Goal: Information Seeking & Learning: Find specific page/section

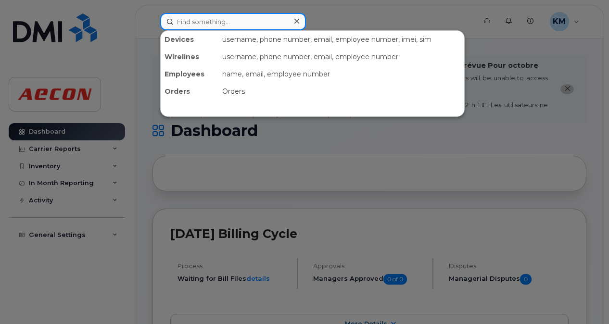
click at [239, 20] on input at bounding box center [233, 21] width 146 height 17
paste input "5197062994"
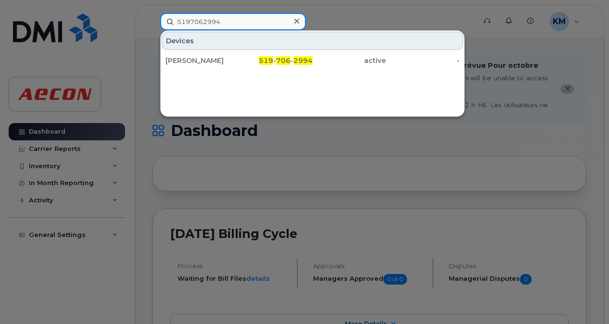
type input "5197062994"
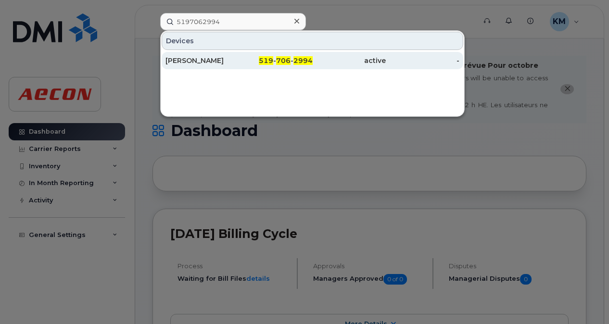
click at [253, 62] on div "519 - 706 - 2994" at bounding box center [276, 61] width 74 height 10
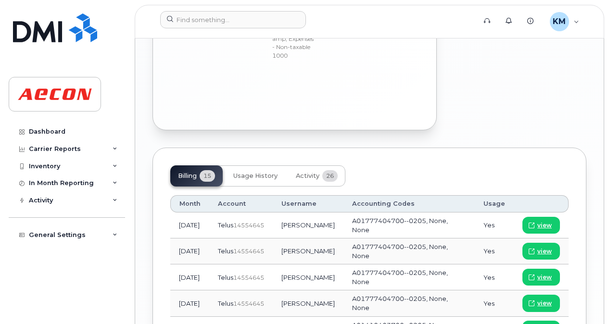
scroll to position [1213, 0]
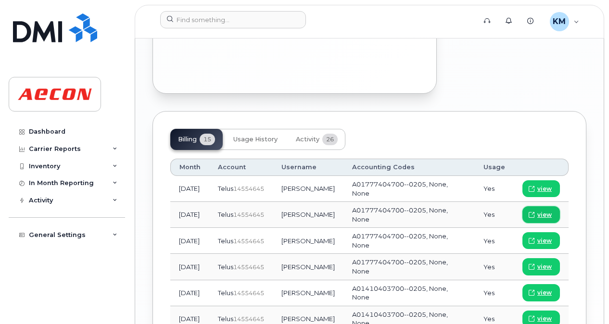
click at [534, 212] on icon at bounding box center [532, 215] width 6 height 6
click at [550, 211] on span "view" at bounding box center [544, 215] width 14 height 9
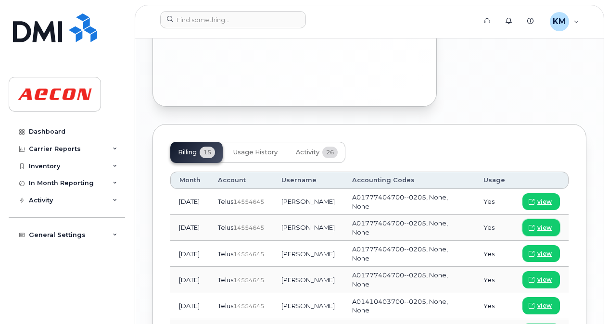
scroll to position [1200, 0]
click at [537, 219] on link "view" at bounding box center [541, 227] width 38 height 17
click at [61, 145] on div "Carrier Reports" at bounding box center [55, 149] width 52 height 8
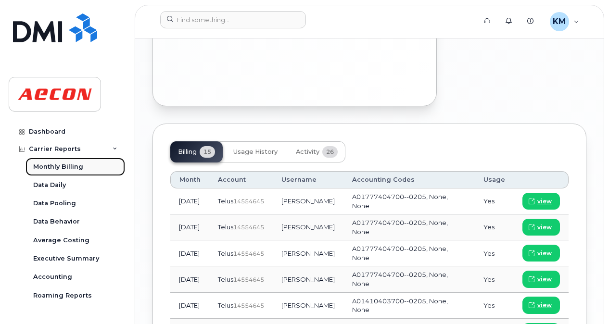
click at [64, 168] on div "Monthly Billing" at bounding box center [58, 167] width 50 height 9
click at [82, 165] on link "Monthly Billing" at bounding box center [75, 167] width 100 height 18
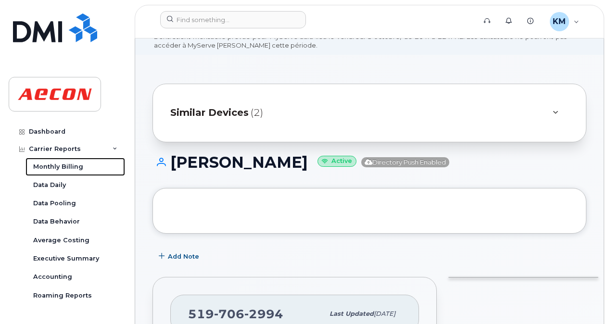
scroll to position [0, 0]
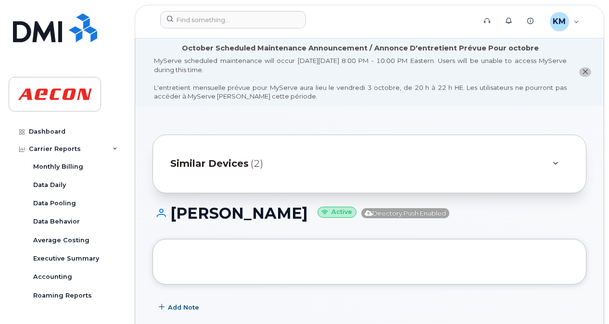
click at [398, 166] on div "Similar Devices (2)" at bounding box center [355, 163] width 371 height 23
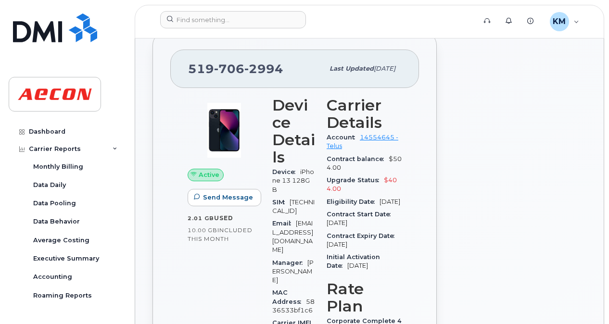
scroll to position [353, 0]
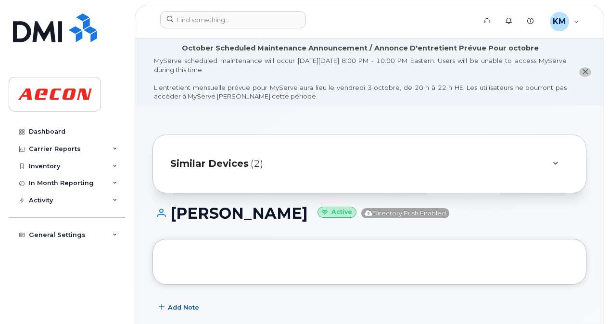
click at [585, 70] on icon "close notification" at bounding box center [585, 72] width 6 height 6
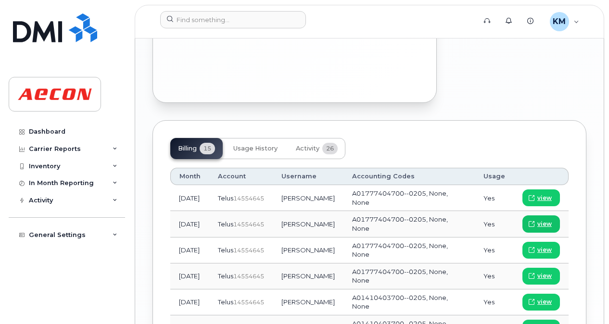
scroll to position [1137, 0]
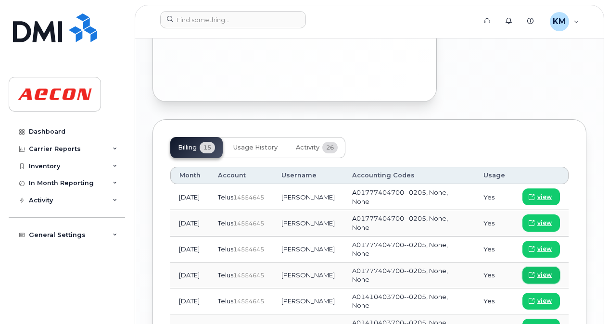
click at [541, 267] on link "view" at bounding box center [541, 275] width 38 height 17
click at [319, 137] on button "Activity 26" at bounding box center [316, 147] width 57 height 21
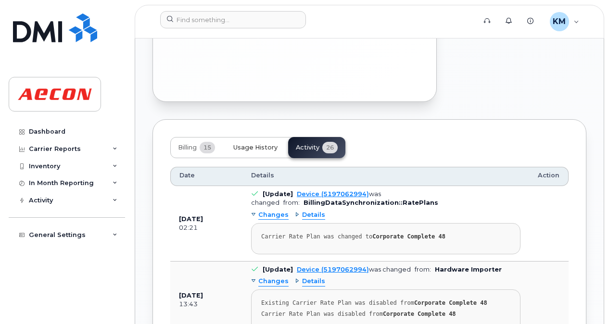
click at [263, 144] on span "Usage History" at bounding box center [255, 148] width 44 height 8
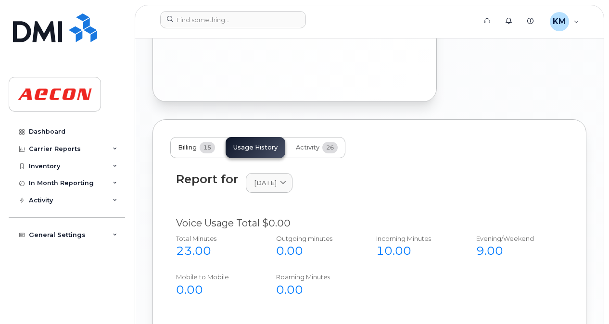
click at [200, 137] on button "Billing 15" at bounding box center [196, 147] width 52 height 21
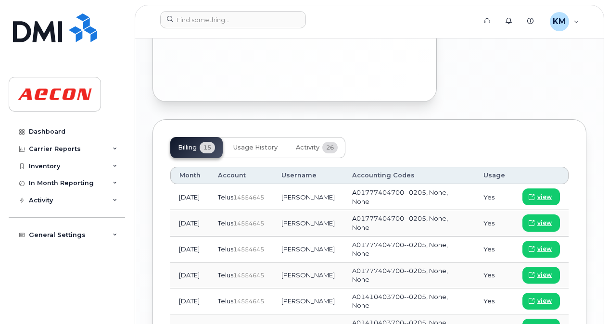
click at [467, 210] on td "A01777404700--0205, None, None" at bounding box center [408, 223] width 131 height 26
click at [258, 220] on span "14554645" at bounding box center [248, 223] width 31 height 7
drag, startPoint x: 258, startPoint y: 202, endPoint x: 206, endPoint y: 199, distance: 52.5
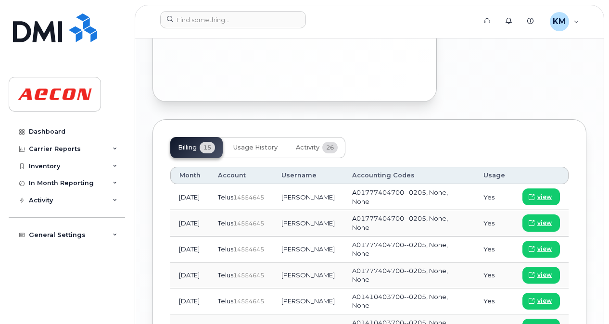
click at [206, 210] on td "Aug 2025" at bounding box center [189, 223] width 39 height 26
click at [546, 219] on span "view" at bounding box center [544, 223] width 14 height 9
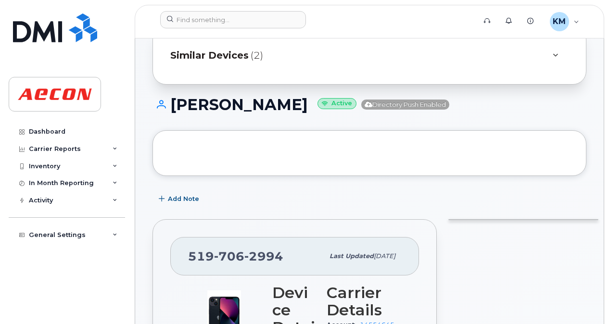
scroll to position [0, 0]
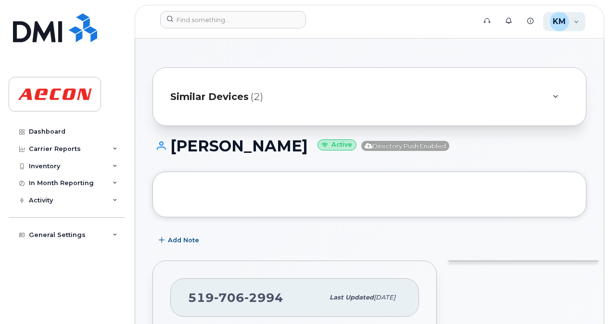
click at [577, 22] on div "KM Kezia Mathew Read Only" at bounding box center [564, 21] width 43 height 19
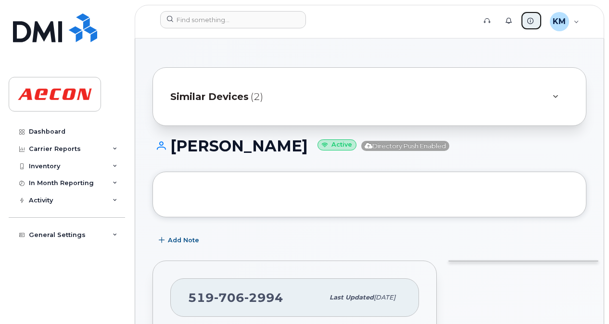
click at [527, 26] on link "Knowledge Base" at bounding box center [532, 20] width 22 height 19
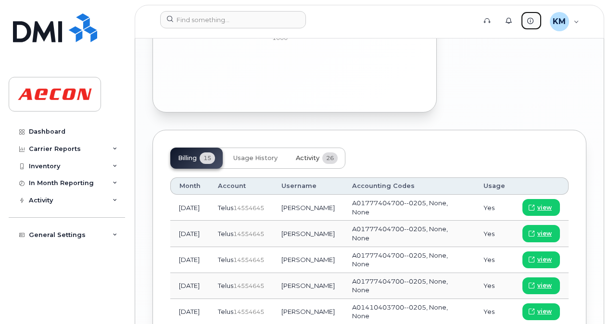
scroll to position [1131, 0]
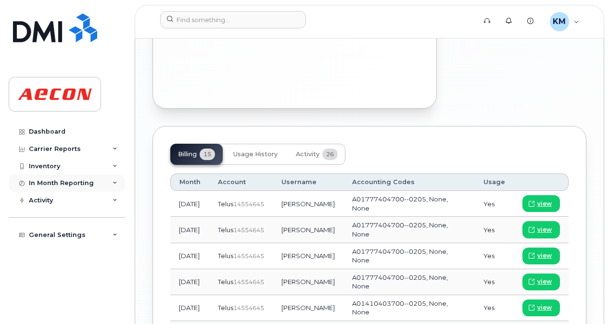
click at [113, 185] on icon at bounding box center [115, 183] width 5 height 5
click at [112, 252] on div "Activity" at bounding box center [67, 255] width 116 height 17
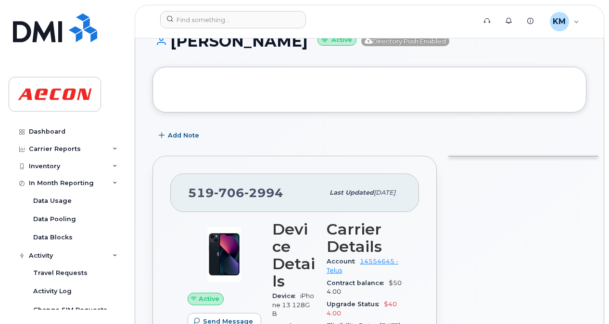
scroll to position [0, 0]
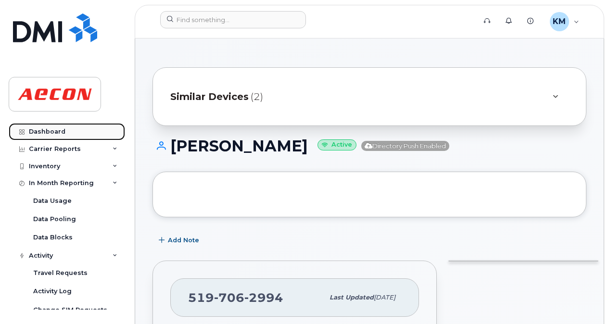
click at [74, 132] on link "Dashboard" at bounding box center [67, 131] width 116 height 17
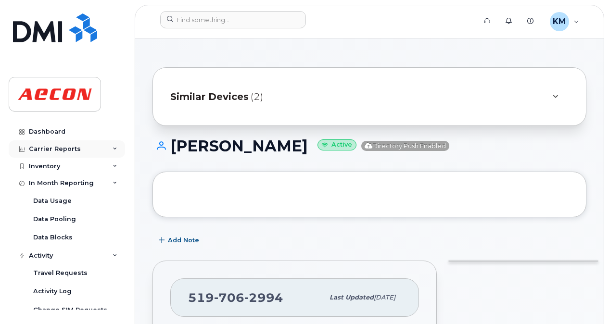
click at [104, 152] on div "Carrier Reports" at bounding box center [67, 148] width 116 height 17
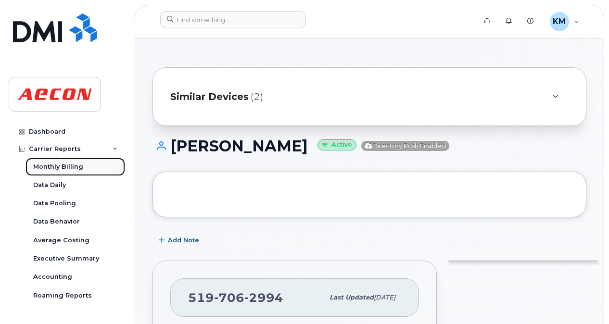
click at [78, 164] on div "Monthly Billing" at bounding box center [58, 167] width 50 height 9
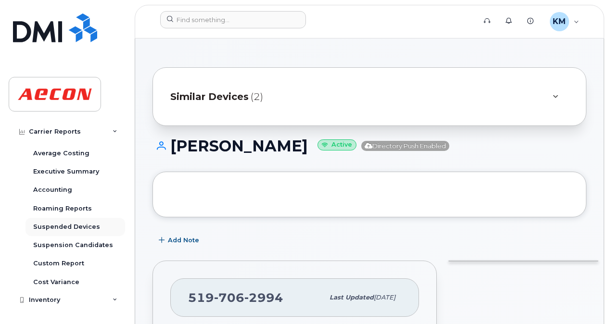
scroll to position [88, 0]
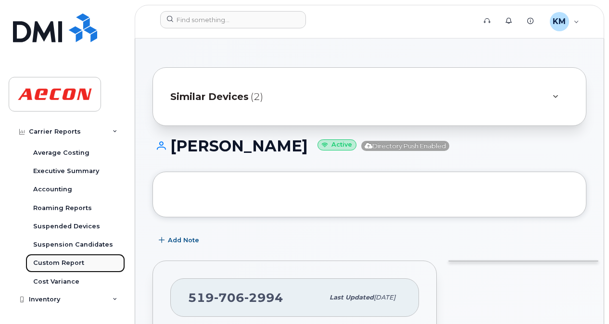
click at [84, 262] on link "Custom Report" at bounding box center [75, 263] width 100 height 18
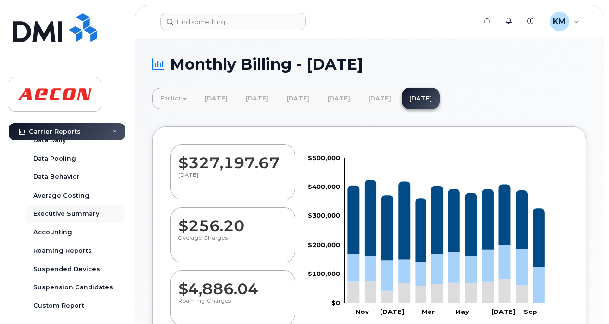
scroll to position [48, 0]
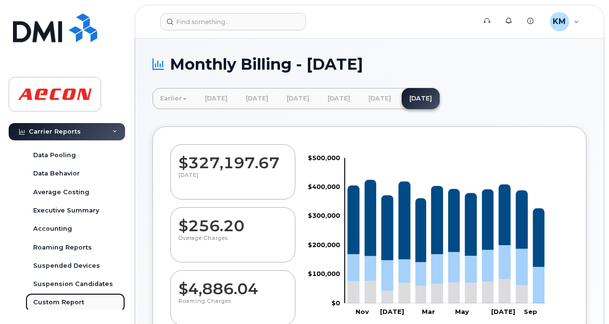
click at [66, 301] on div "Custom Report" at bounding box center [58, 302] width 51 height 9
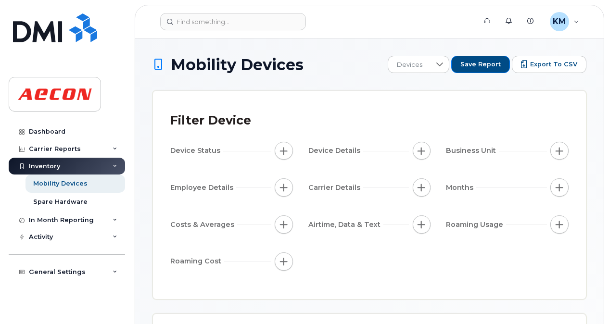
scroll to position [443, 0]
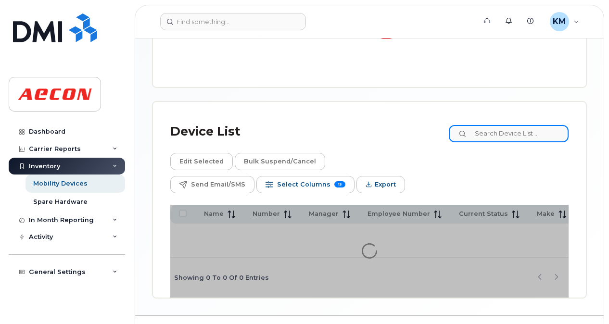
click at [521, 136] on input at bounding box center [509, 133] width 120 height 17
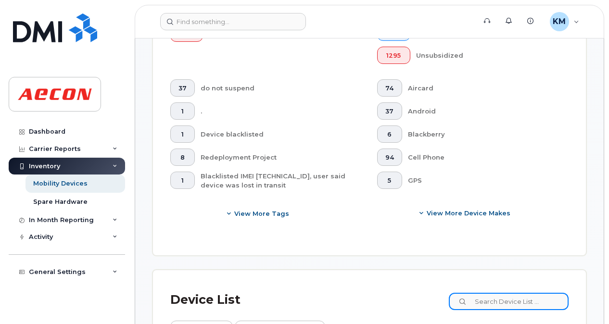
scroll to position [468, 0]
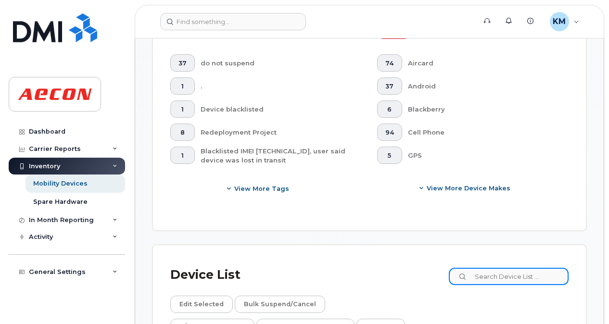
paste input "5197062994"
type input "5197062994"
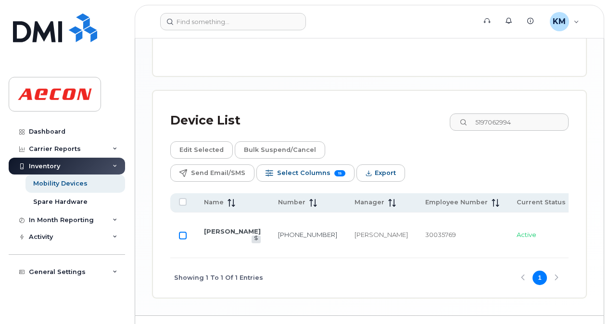
click at [181, 232] on input "Row Unselected" at bounding box center [183, 236] width 8 height 8
checkbox input "true"
click at [396, 166] on span "Export" at bounding box center [385, 173] width 21 height 14
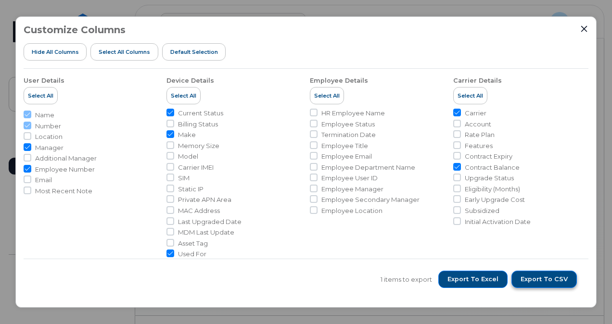
click at [528, 282] on span "Export to CSV" at bounding box center [544, 279] width 47 height 9
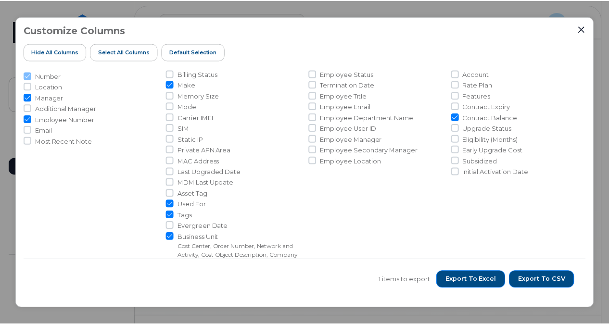
scroll to position [0, 0]
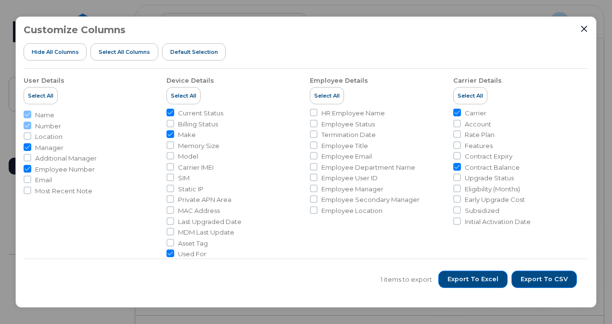
click at [583, 24] on div "Customize Columns Hide All Columns Select all Columns Default Selection User De…" at bounding box center [305, 162] width 581 height 292
click at [586, 25] on icon "Close" at bounding box center [584, 29] width 8 height 8
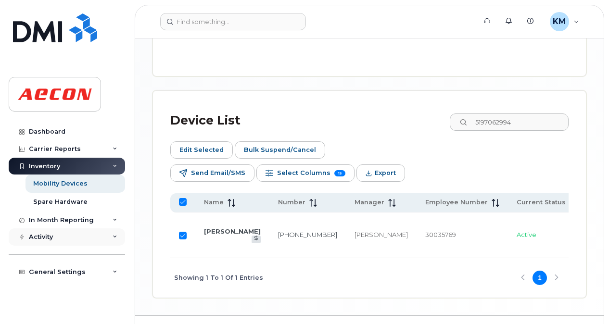
click at [68, 231] on div "Activity" at bounding box center [67, 237] width 116 height 17
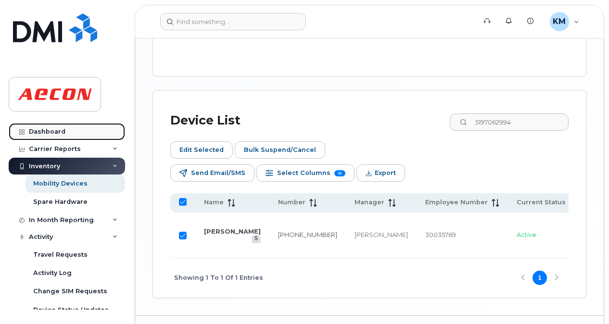
click at [73, 131] on link "Dashboard" at bounding box center [67, 131] width 116 height 17
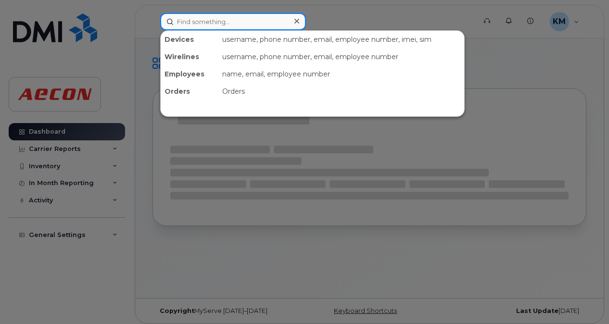
click at [206, 28] on input at bounding box center [233, 21] width 146 height 17
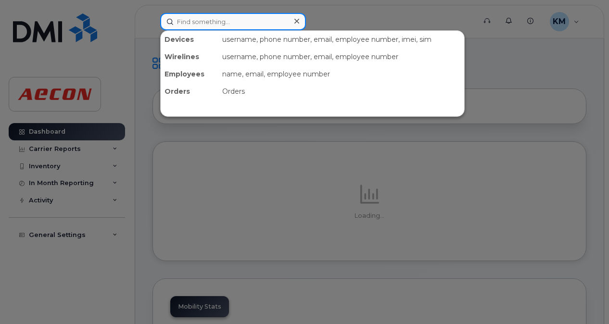
paste input "5197062994"
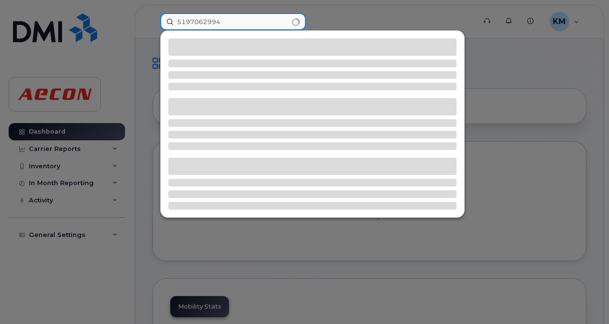
type input "5197062994"
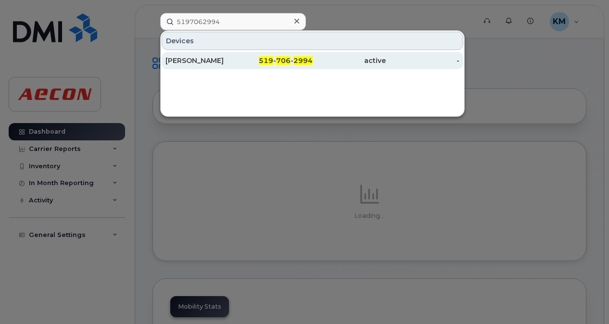
click at [211, 60] on div "Allison Frook" at bounding box center [202, 61] width 74 height 10
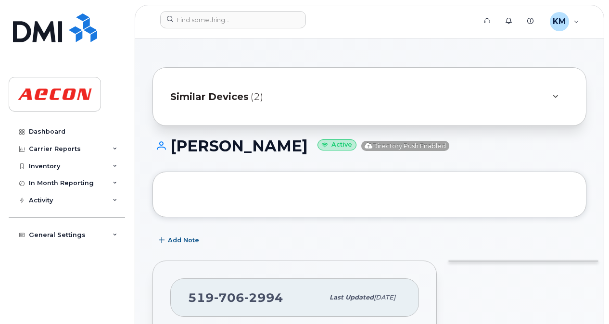
click at [228, 90] on span "Similar Devices" at bounding box center [209, 97] width 78 height 14
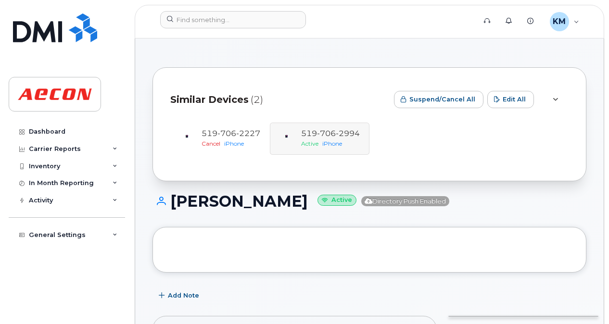
click at [307, 136] on div "[PHONE_NUMBER] Cancel iPhone [PHONE_NUMBER] Active iPhone" at bounding box center [369, 139] width 398 height 32
drag, startPoint x: 332, startPoint y: 148, endPoint x: 313, endPoint y: 136, distance: 23.4
click at [313, 136] on div "[PHONE_NUMBER] Cancel iPhone [PHONE_NUMBER] Active iPhone" at bounding box center [369, 139] width 398 height 32
drag, startPoint x: 313, startPoint y: 136, endPoint x: 319, endPoint y: 185, distance: 49.5
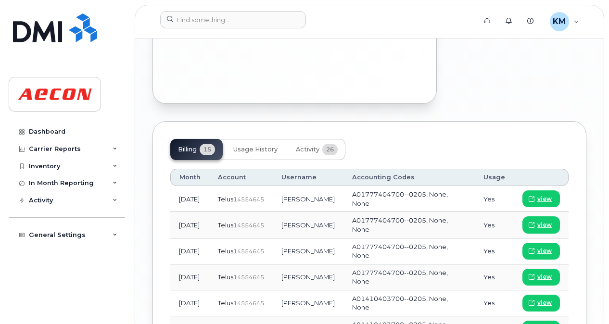
scroll to position [1191, 0]
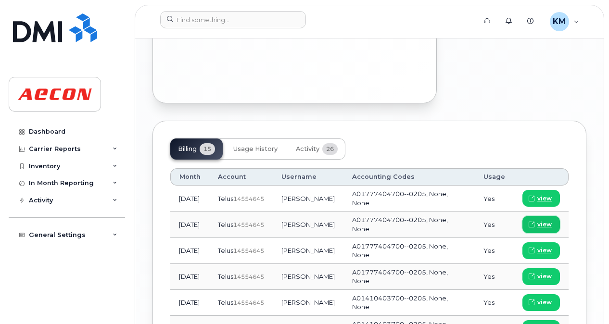
click at [539, 216] on link "view" at bounding box center [541, 224] width 38 height 17
drag, startPoint x: 541, startPoint y: 181, endPoint x: 584, endPoint y: 162, distance: 46.7
click at [554, 190] on link "view" at bounding box center [541, 198] width 38 height 17
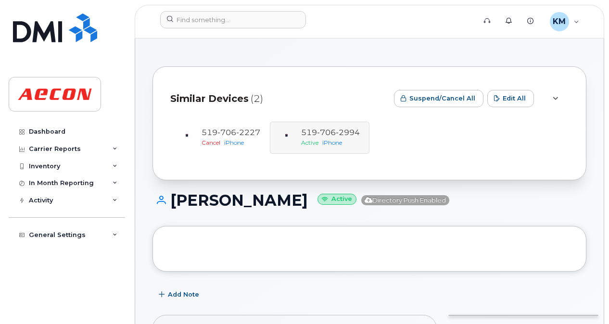
scroll to position [0, 0]
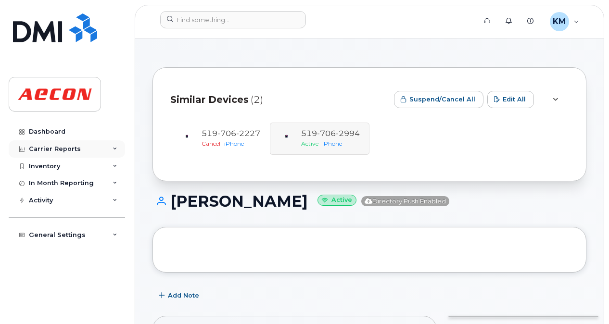
click at [89, 152] on div "Carrier Reports" at bounding box center [67, 148] width 116 height 17
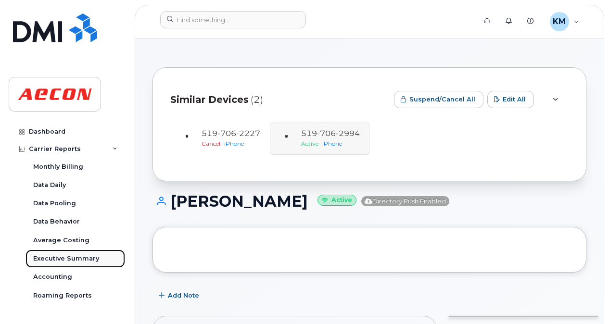
click at [68, 262] on div "Executive Summary" at bounding box center [66, 258] width 66 height 9
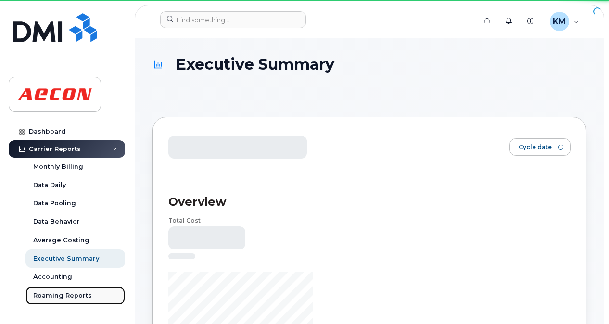
click at [68, 298] on div "Roaming Reports" at bounding box center [62, 296] width 59 height 9
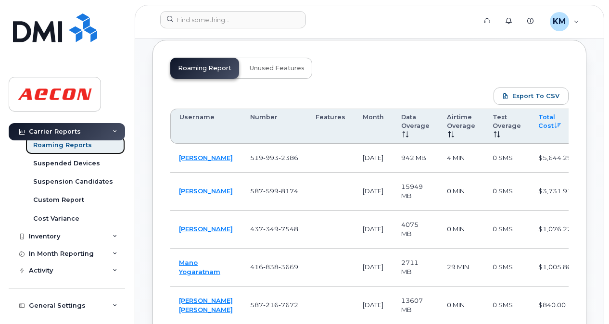
scroll to position [151, 0]
click at [66, 235] on div "Inventory" at bounding box center [67, 236] width 116 height 17
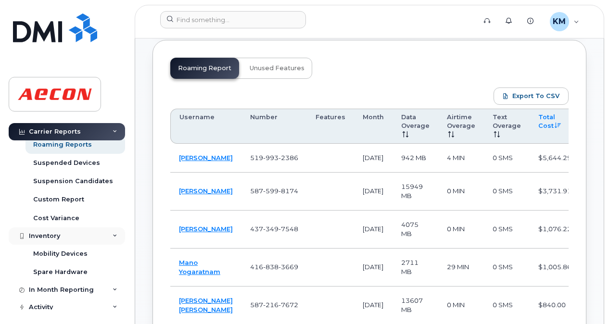
scroll to position [160, 0]
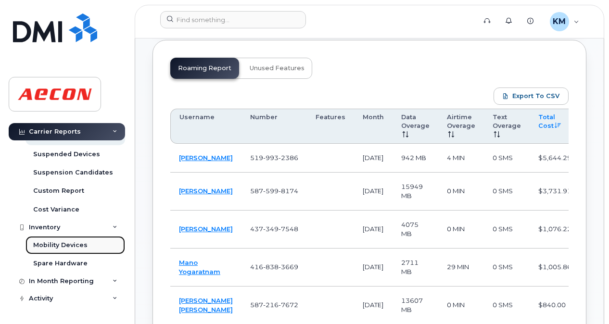
click at [69, 244] on div "Mobility Devices" at bounding box center [60, 245] width 54 height 9
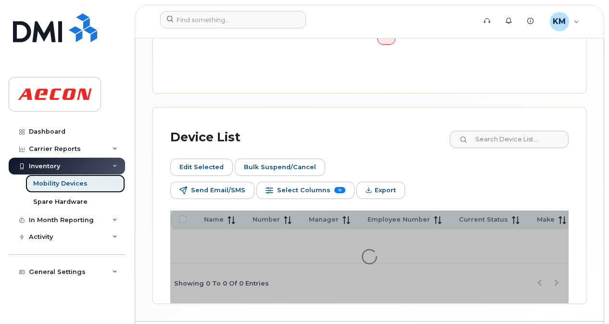
scroll to position [460, 0]
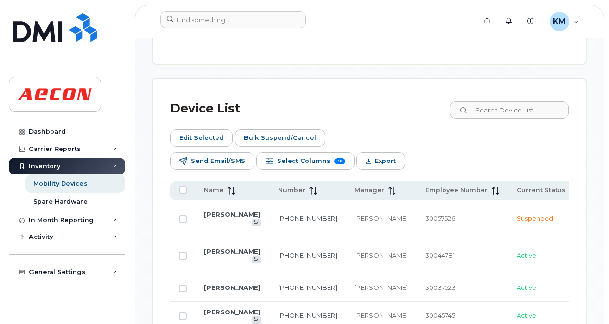
scroll to position [661, 0]
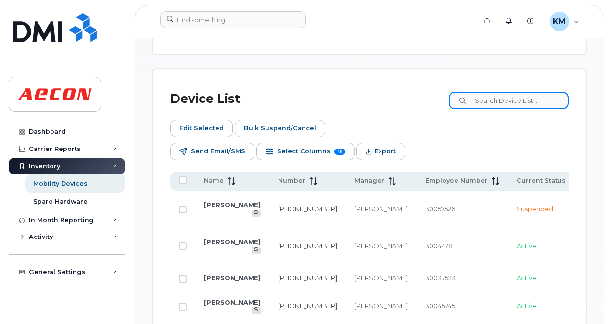
click at [493, 97] on input at bounding box center [509, 100] width 120 height 17
click at [528, 102] on input at bounding box center [509, 100] width 120 height 17
click at [536, 103] on input at bounding box center [509, 100] width 120 height 17
paste input "5197062994"
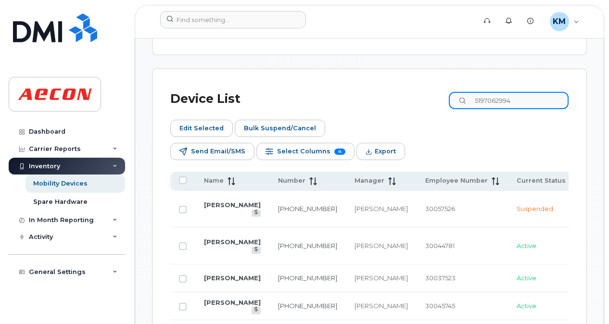
type input "5197062994"
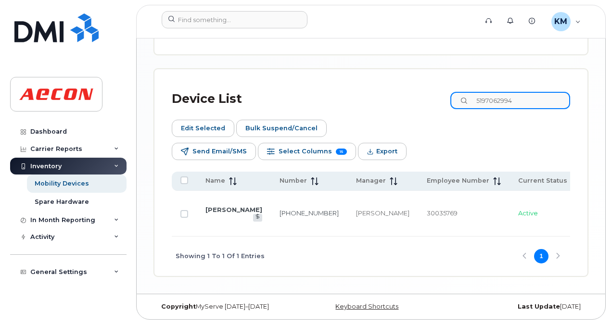
scroll to position [639, 0]
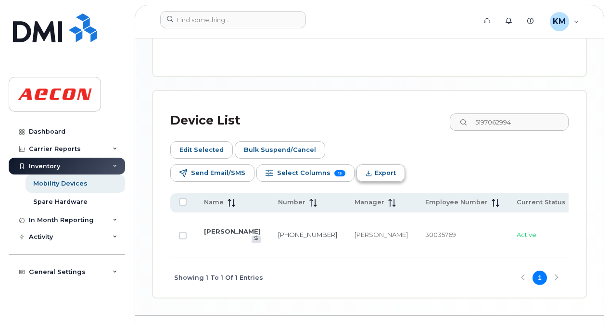
click at [396, 166] on span "Export" at bounding box center [385, 173] width 21 height 14
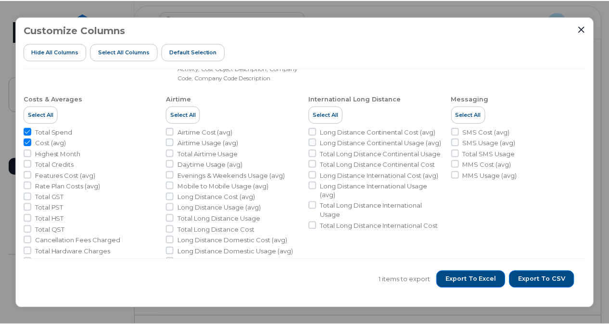
scroll to position [0, 0]
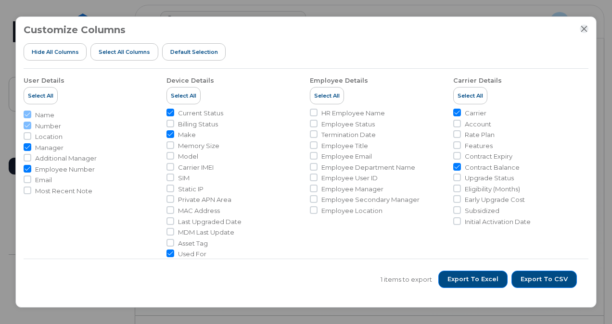
click at [580, 31] on div at bounding box center [584, 29] width 9 height 9
click at [586, 31] on icon "Close" at bounding box center [584, 28] width 6 height 6
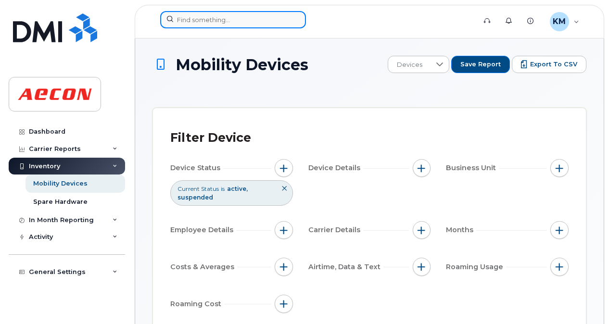
click at [185, 23] on input at bounding box center [233, 19] width 146 height 17
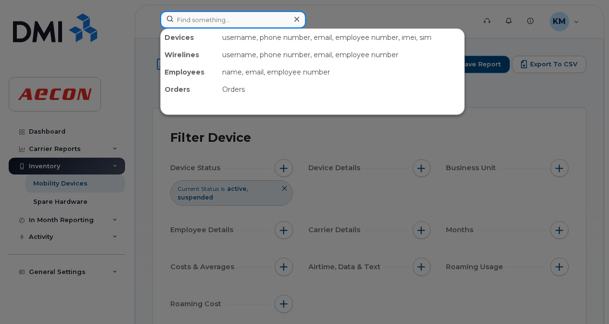
paste input "5197062994"
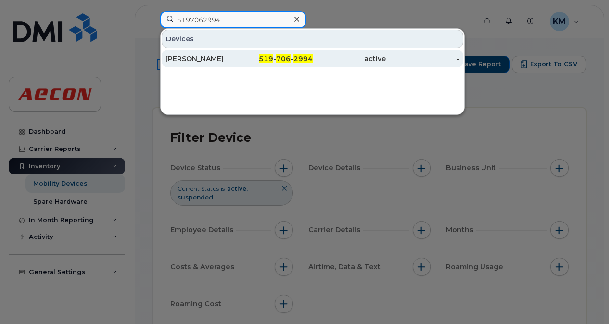
type input "5197062994"
click at [244, 61] on div "519 - 706 - 2994" at bounding box center [276, 59] width 74 height 10
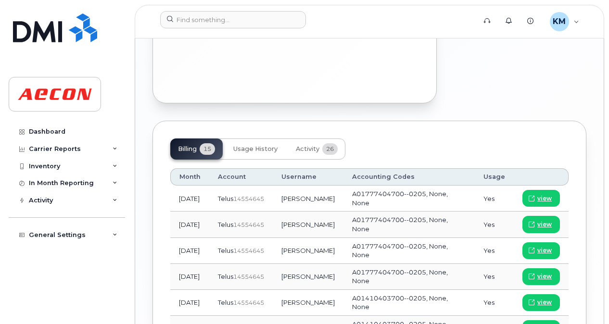
scroll to position [1136, 0]
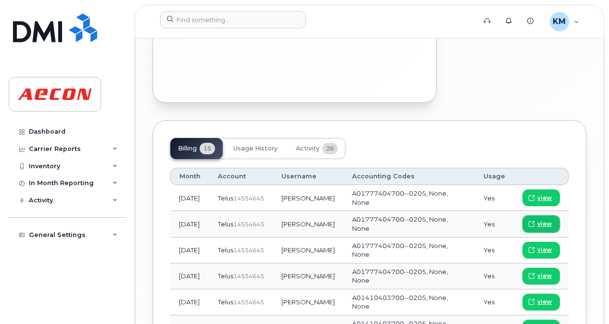
click at [534, 221] on icon at bounding box center [532, 224] width 6 height 6
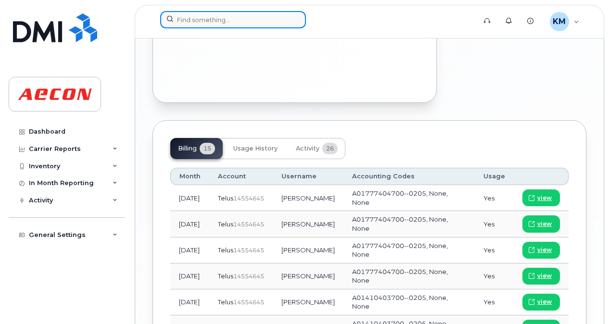
click at [203, 14] on input at bounding box center [233, 19] width 146 height 17
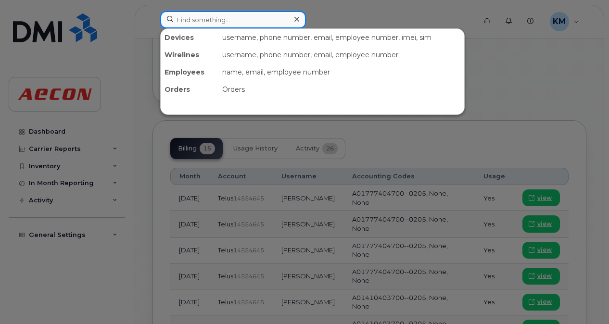
paste input "5197062994"
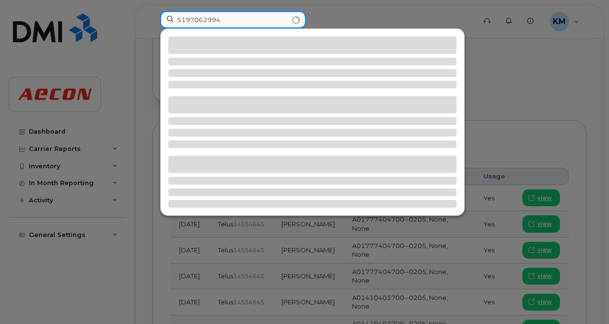
type input "5197062994"
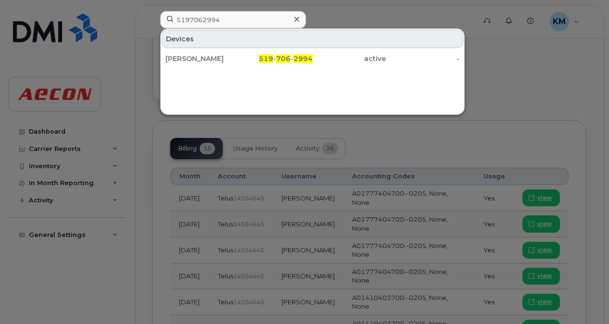
click at [295, 17] on icon at bounding box center [296, 19] width 5 height 8
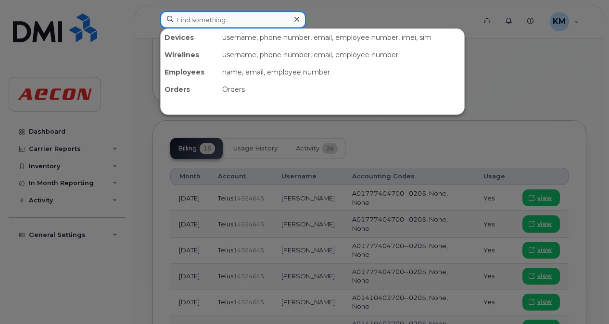
click at [261, 20] on input at bounding box center [233, 19] width 146 height 17
paste input "5193850865"
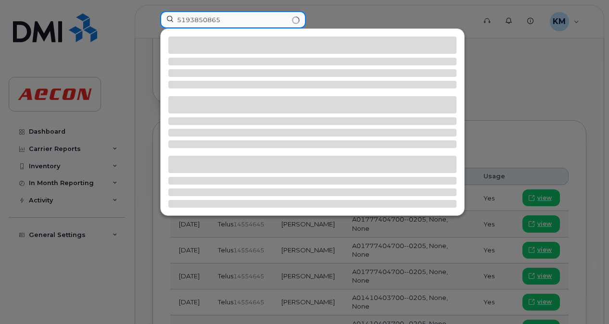
type input "5193850865"
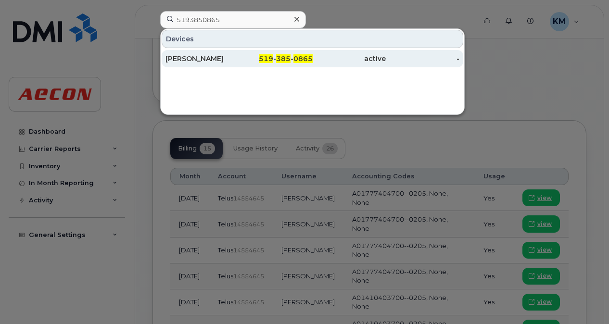
click at [251, 57] on div "519 - 385 - 0865" at bounding box center [276, 59] width 74 height 10
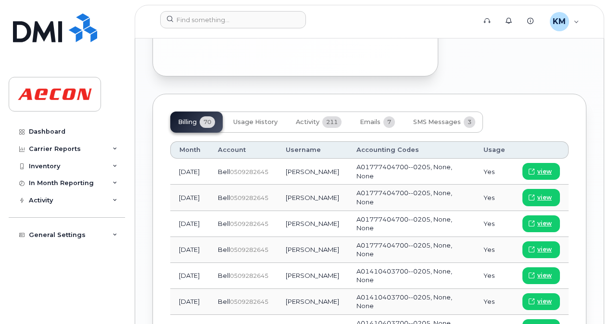
scroll to position [1081, 0]
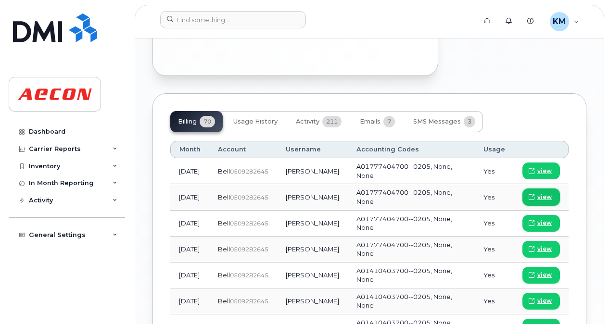
click at [547, 193] on span "view" at bounding box center [544, 197] width 14 height 9
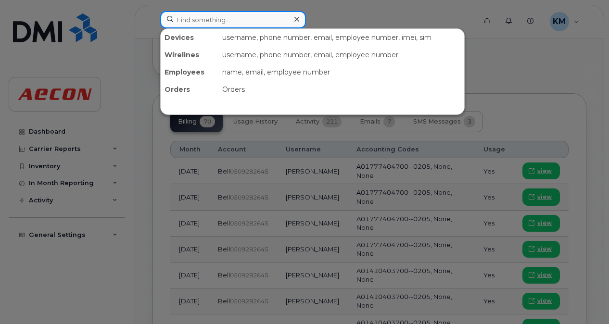
click at [205, 13] on input at bounding box center [233, 19] width 146 height 17
paste input "5193897593"
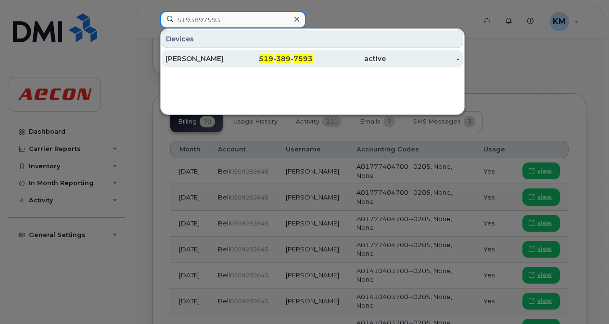
type input "5193897593"
click at [359, 61] on div "active" at bounding box center [350, 59] width 74 height 10
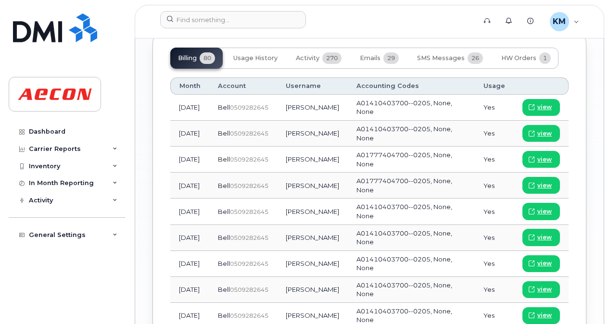
scroll to position [1128, 0]
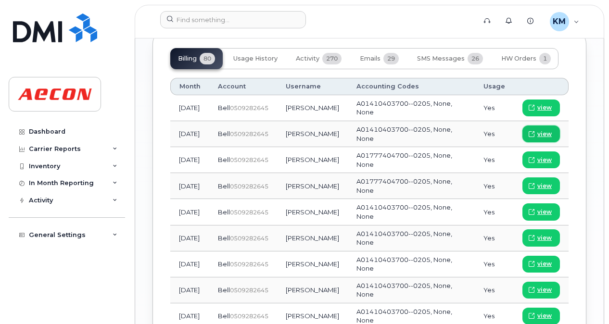
click at [543, 130] on span "view" at bounding box center [544, 134] width 14 height 9
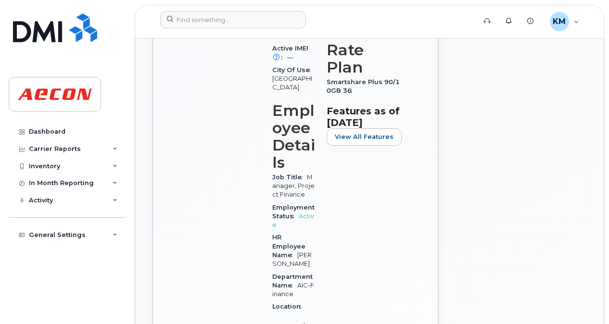
scroll to position [419, 0]
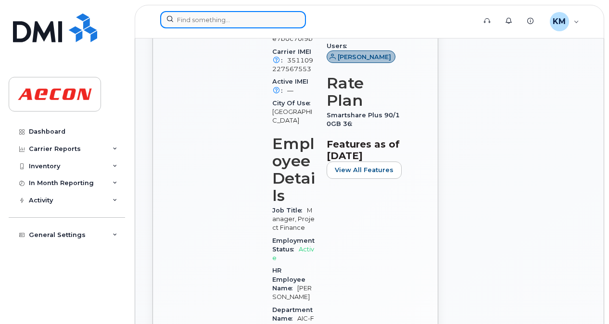
click at [241, 21] on input at bounding box center [233, 19] width 146 height 17
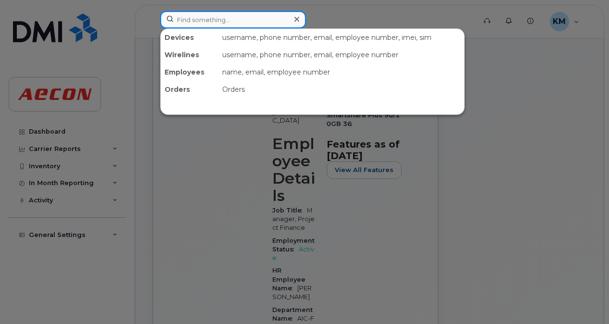
paste input "5193898469"
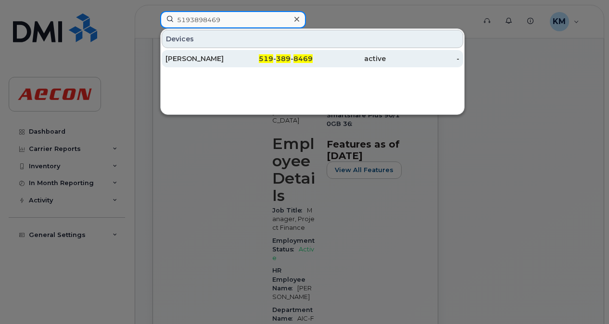
type input "5193898469"
click at [382, 56] on div "active" at bounding box center [350, 59] width 74 height 10
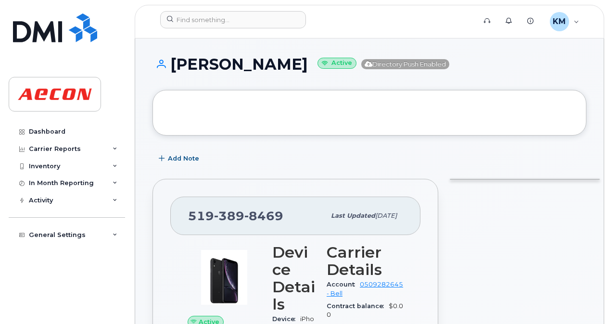
drag, startPoint x: 304, startPoint y: 66, endPoint x: 173, endPoint y: 69, distance: 130.9
click at [173, 69] on h1 "George Kirkaldie Active Directory Push Enabled" at bounding box center [369, 64] width 434 height 17
copy h1 "George Kirkaldie"
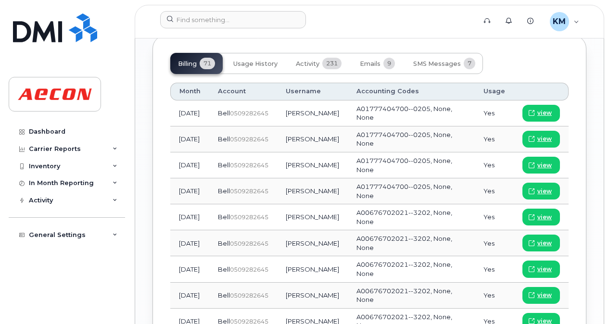
scroll to position [1183, 0]
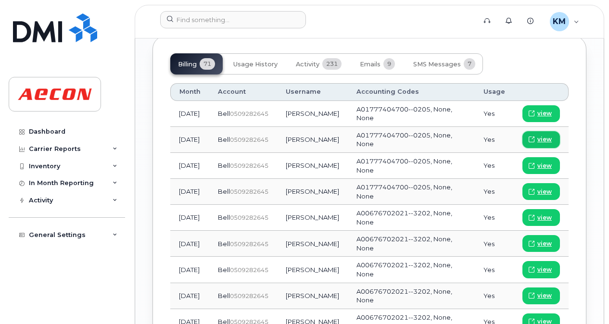
click at [547, 135] on span "view" at bounding box center [544, 139] width 14 height 9
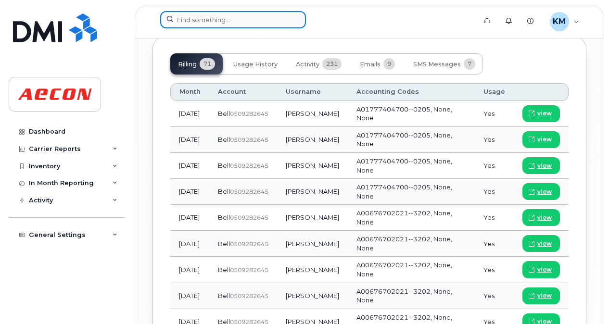
click at [215, 23] on input at bounding box center [233, 19] width 146 height 17
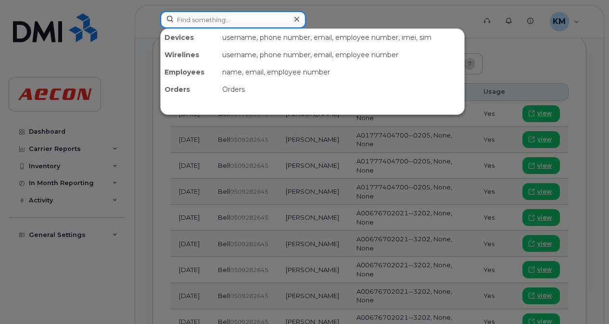
paste input "5194046449"
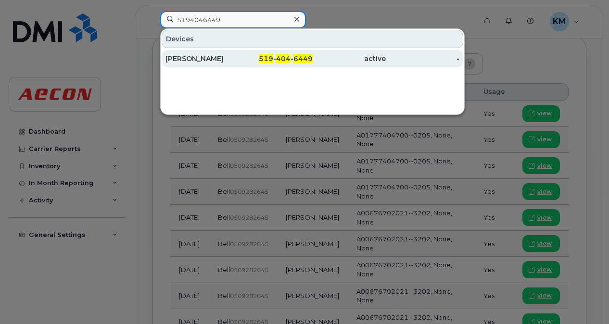
type input "5194046449"
click at [404, 55] on div "-" at bounding box center [423, 59] width 74 height 10
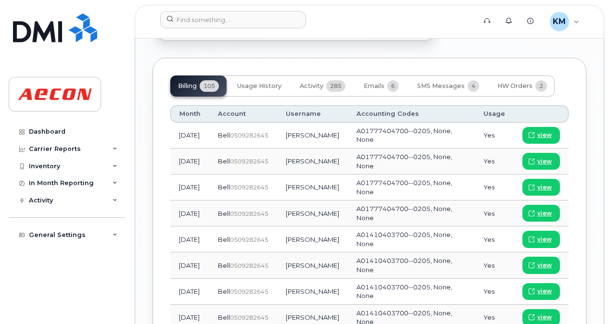
scroll to position [1135, 0]
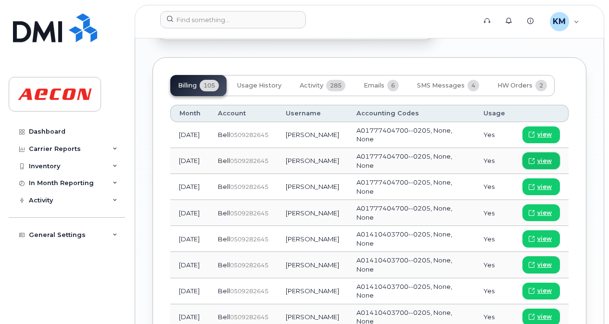
click at [548, 157] on span "view" at bounding box center [544, 161] width 14 height 9
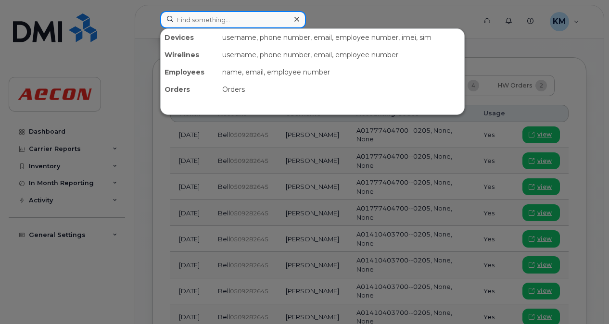
click at [233, 16] on input at bounding box center [233, 19] width 146 height 17
paste input "5195017971"
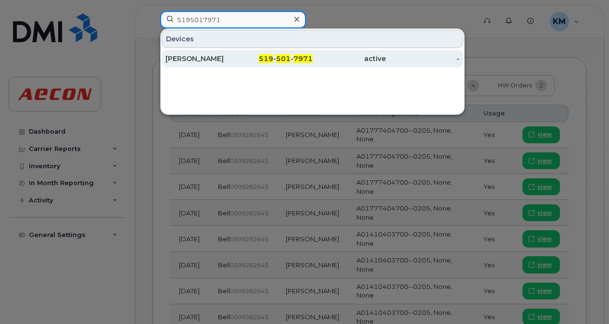
type input "5195017971"
click at [366, 57] on div "active" at bounding box center [350, 59] width 74 height 10
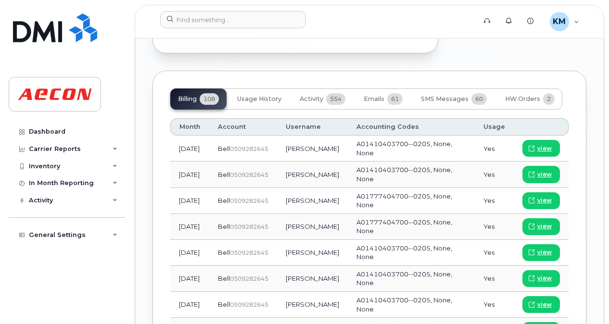
scroll to position [1131, 0]
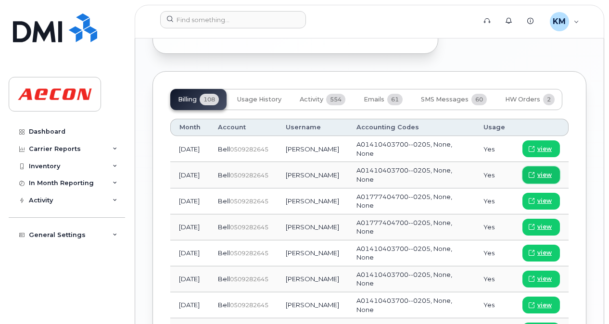
click at [542, 171] on span "view" at bounding box center [544, 175] width 14 height 9
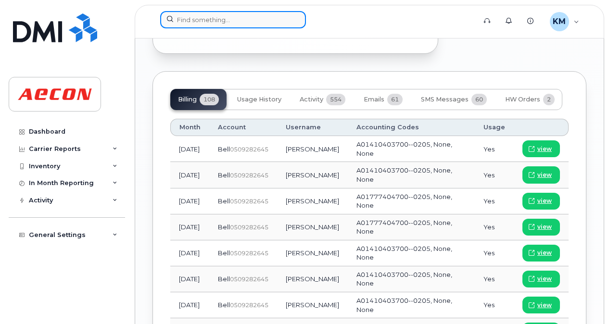
click at [264, 14] on input at bounding box center [233, 19] width 146 height 17
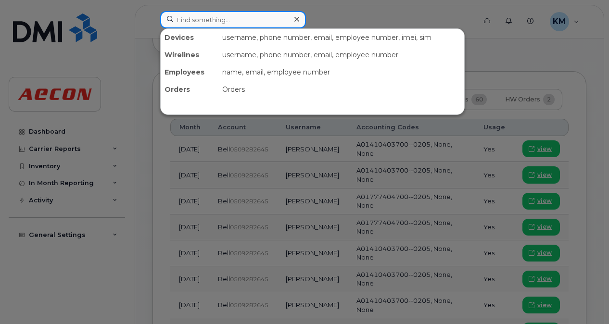
paste input "5195774522"
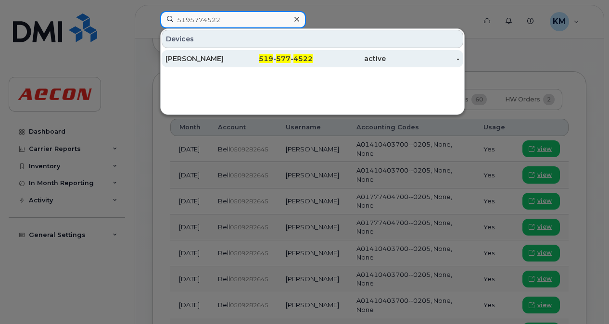
type input "5195774522"
click at [383, 60] on div "active" at bounding box center [350, 59] width 74 height 10
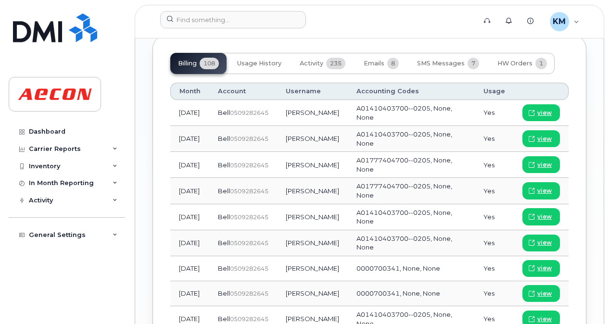
scroll to position [1241, 0]
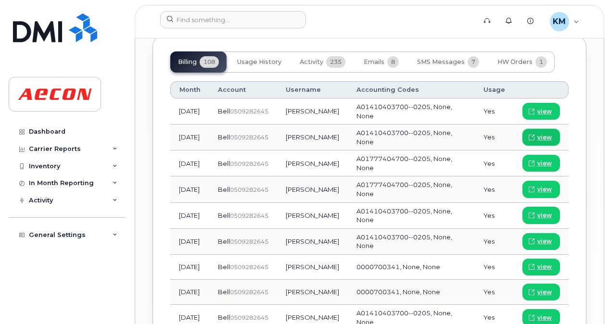
click at [548, 133] on span "view" at bounding box center [544, 137] width 14 height 9
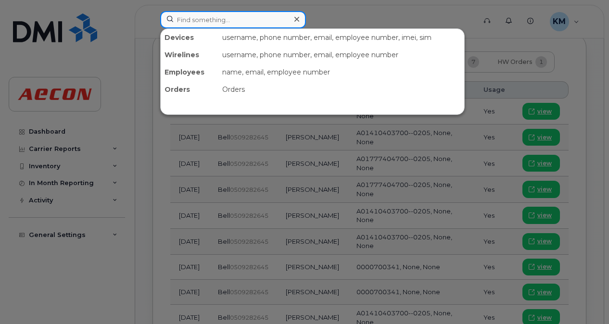
click at [196, 13] on input at bounding box center [233, 19] width 146 height 17
paste input "[PERSON_NAME]"
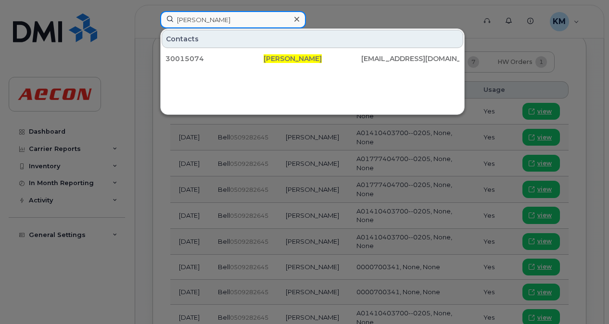
type input "Silvano Filippelli"
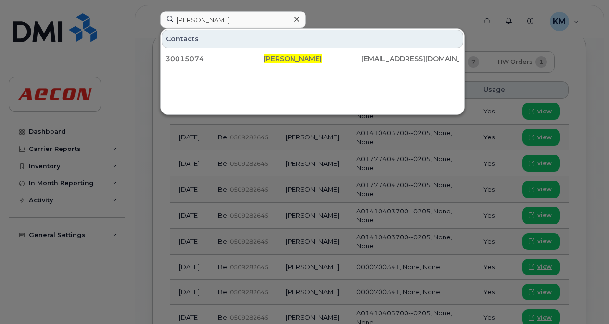
click at [297, 22] on icon at bounding box center [296, 19] width 5 height 8
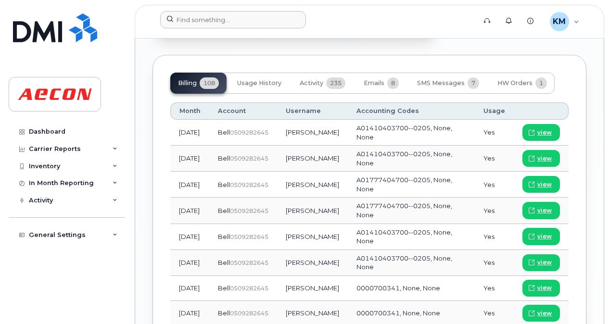
scroll to position [1221, 0]
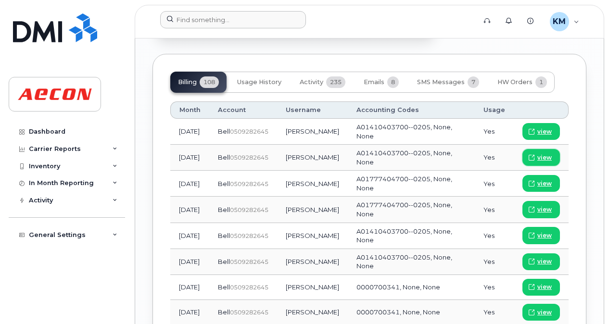
click at [546, 149] on link "view" at bounding box center [541, 157] width 38 height 17
click at [191, 14] on input at bounding box center [233, 19] width 146 height 17
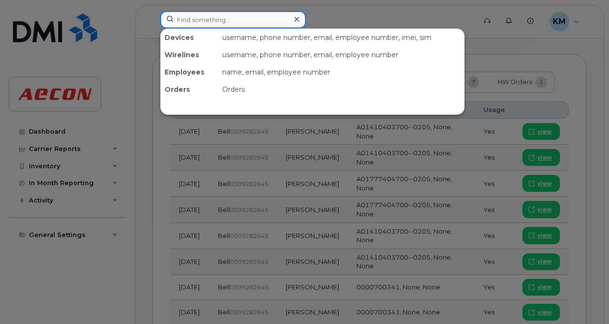
paste input "2266686497"
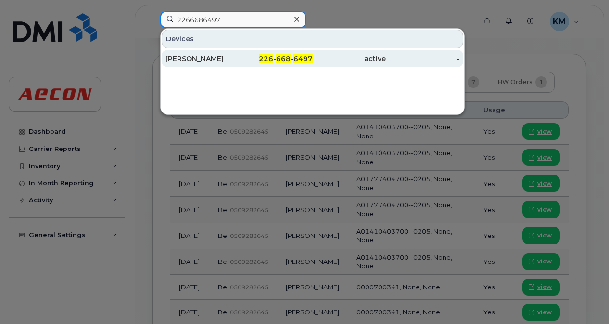
type input "2266686497"
click at [228, 52] on div "KEITH BROWN" at bounding box center [202, 58] width 74 height 17
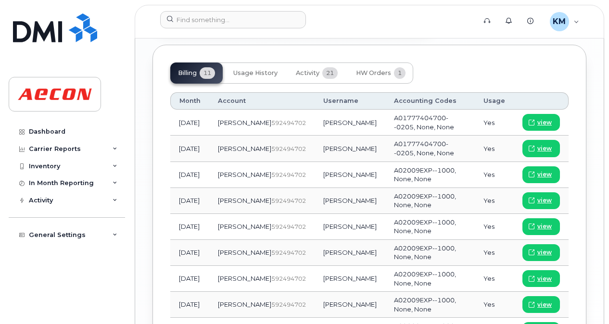
scroll to position [1124, 0]
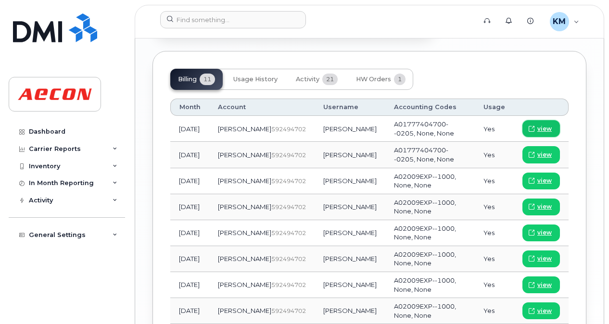
click at [536, 125] on span at bounding box center [531, 129] width 9 height 9
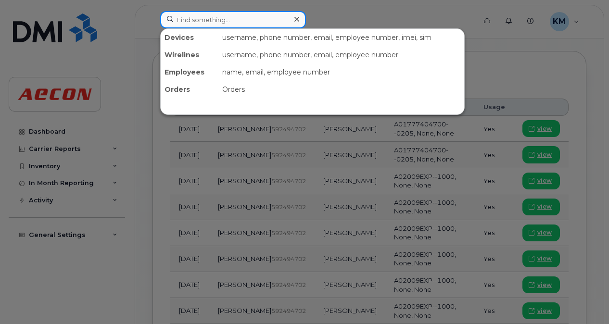
click at [232, 24] on input at bounding box center [233, 19] width 146 height 17
paste input "2266684365"
type input "2266684365"
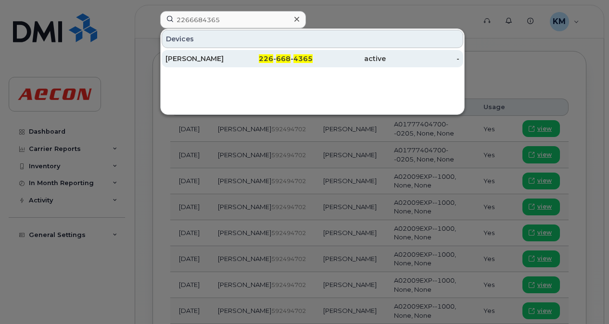
click at [390, 54] on div "-" at bounding box center [423, 59] width 74 height 10
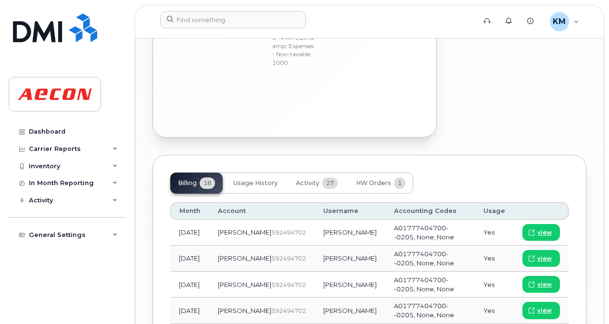
scroll to position [1012, 0]
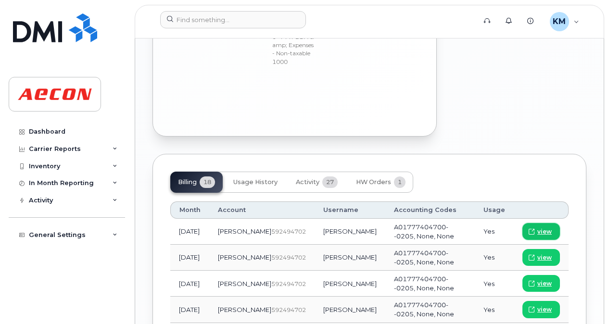
click at [536, 228] on span at bounding box center [531, 232] width 9 height 9
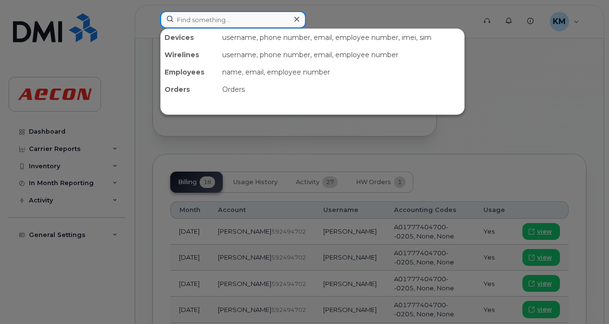
click at [229, 19] on input at bounding box center [233, 19] width 146 height 17
paste input "2266684584"
type input "2266684584"
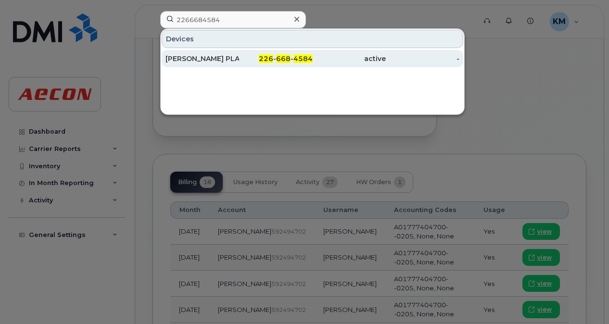
click at [353, 56] on div "active" at bounding box center [350, 59] width 74 height 10
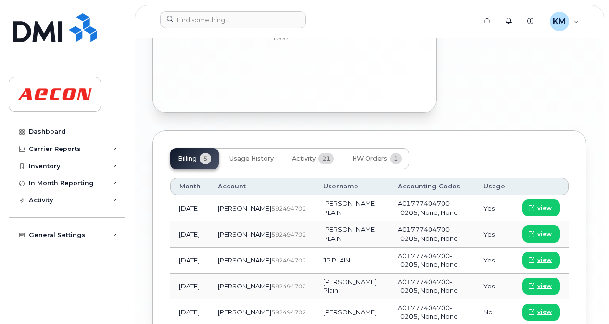
scroll to position [1042, 0]
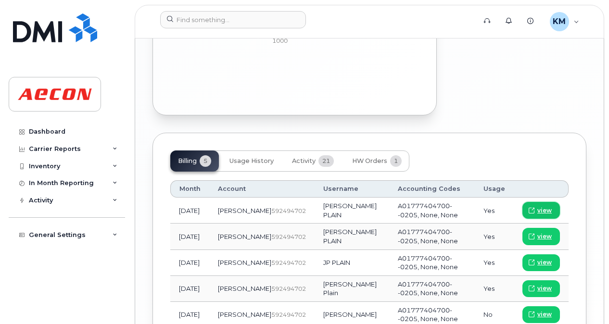
click at [548, 206] on span "view" at bounding box center [544, 210] width 14 height 9
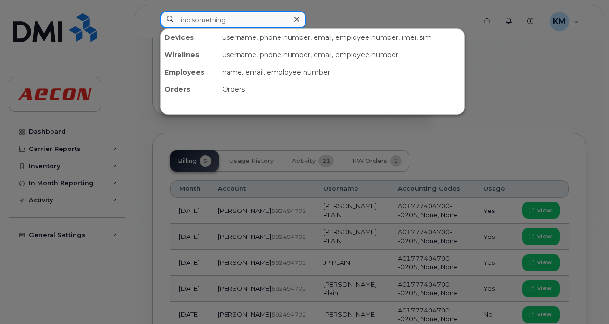
click at [263, 18] on input at bounding box center [233, 19] width 146 height 17
paste input "2266685115"
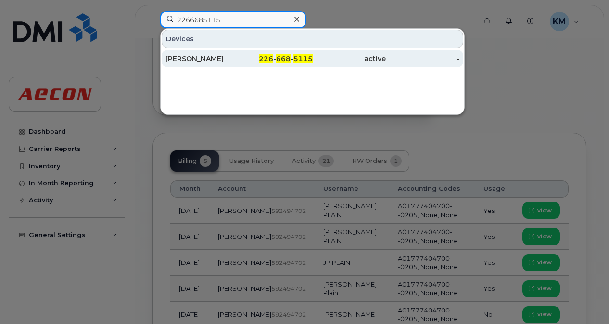
type input "2266685115"
click at [366, 59] on div "active" at bounding box center [350, 59] width 74 height 10
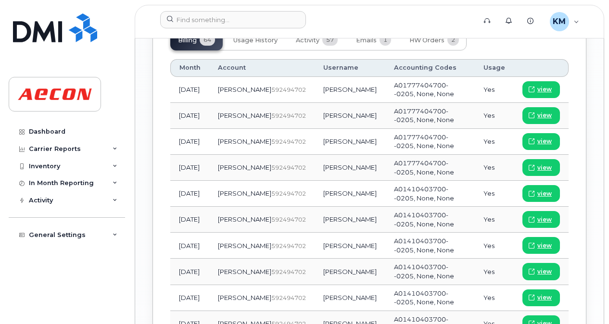
scroll to position [1246, 0]
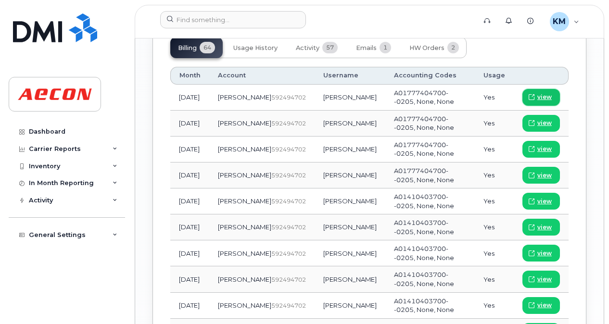
click at [552, 93] on span "view" at bounding box center [544, 97] width 14 height 9
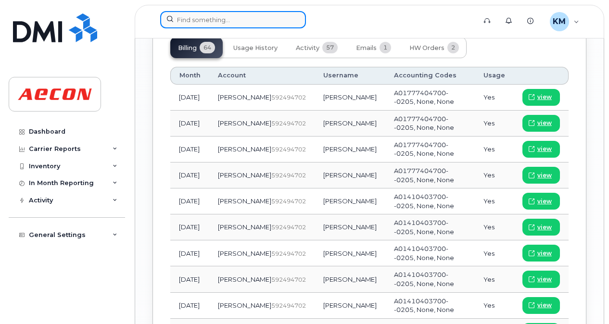
click at [248, 21] on input at bounding box center [233, 19] width 146 height 17
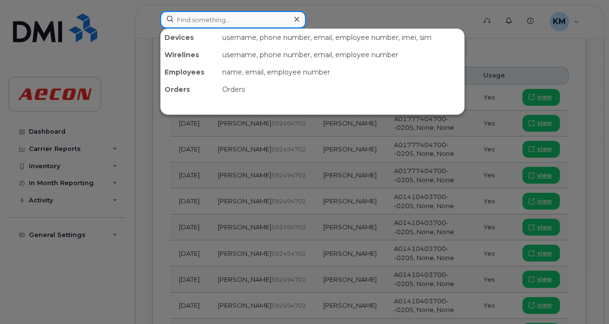
paste input "2266685696"
type input "2266685696"
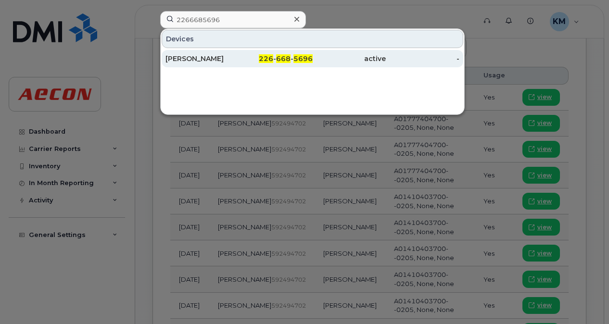
click at [359, 54] on div "active" at bounding box center [350, 59] width 74 height 10
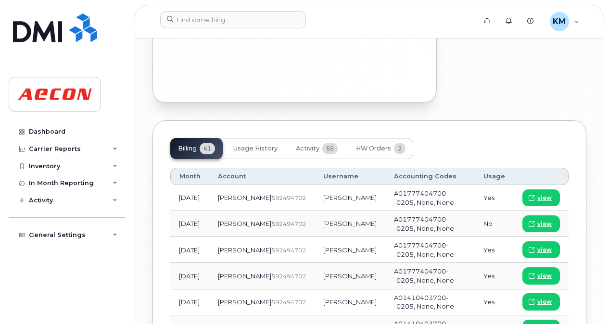
scroll to position [1132, 0]
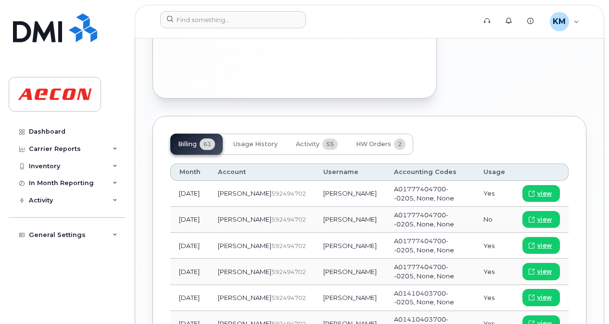
click at [540, 181] on td "view" at bounding box center [541, 194] width 55 height 26
click at [541, 190] on span "view" at bounding box center [544, 194] width 14 height 9
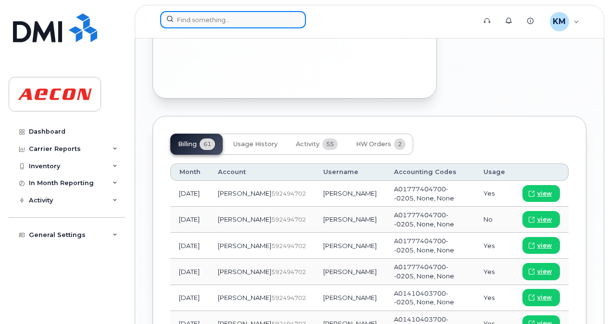
click at [232, 20] on input at bounding box center [233, 19] width 146 height 17
paste input "2266684354"
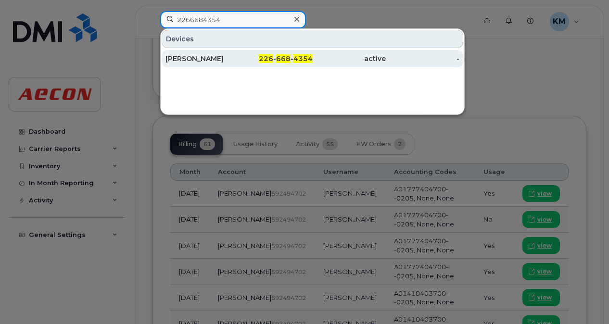
type input "2266684354"
click at [361, 57] on div "active" at bounding box center [350, 59] width 74 height 10
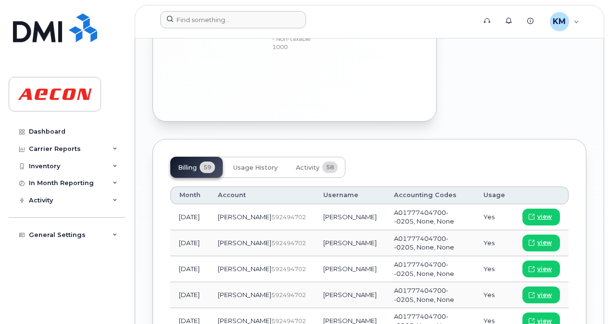
scroll to position [1080, 0]
click at [545, 212] on span "view" at bounding box center [544, 216] width 14 height 9
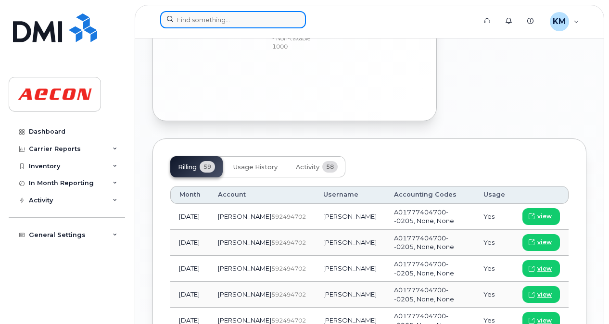
click at [203, 21] on input at bounding box center [233, 19] width 146 height 17
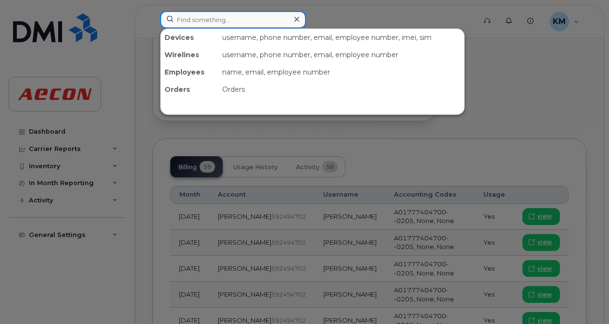
paste input "2266688313"
type input "2266688313"
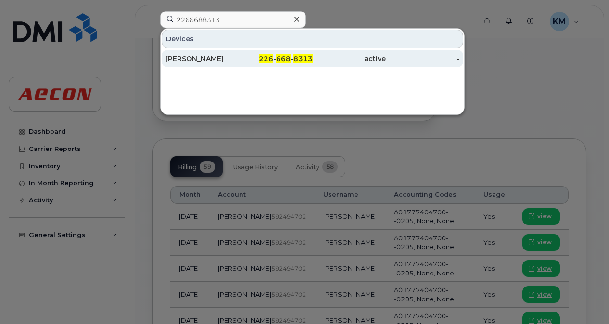
click at [233, 64] on div "DAVID MACKAY" at bounding box center [202, 58] width 74 height 17
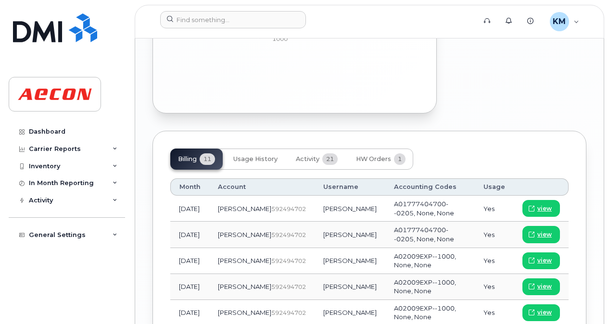
scroll to position [1047, 0]
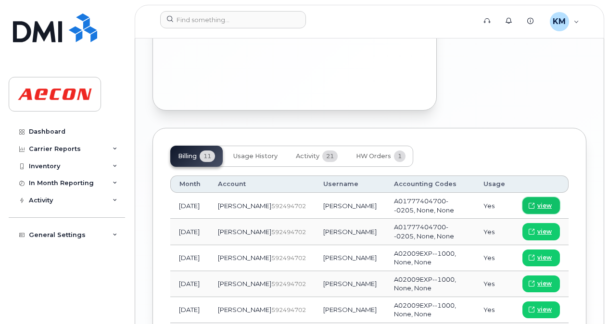
click at [533, 203] on icon at bounding box center [532, 206] width 6 height 6
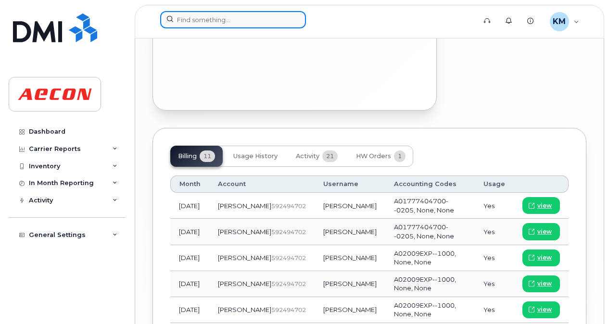
click at [217, 13] on input at bounding box center [233, 19] width 146 height 17
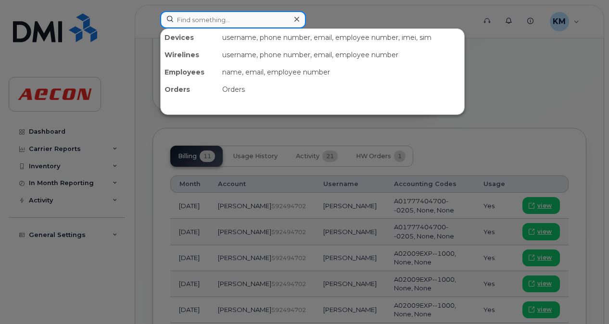
paste input "2269740463"
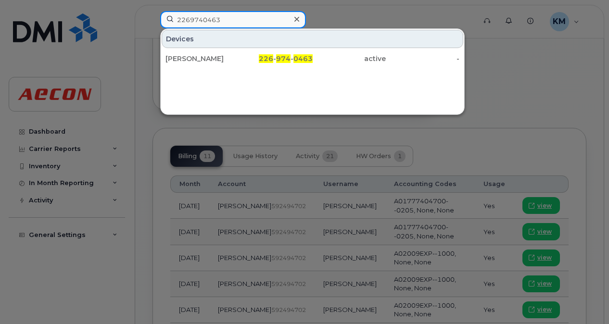
type input "2269740463"
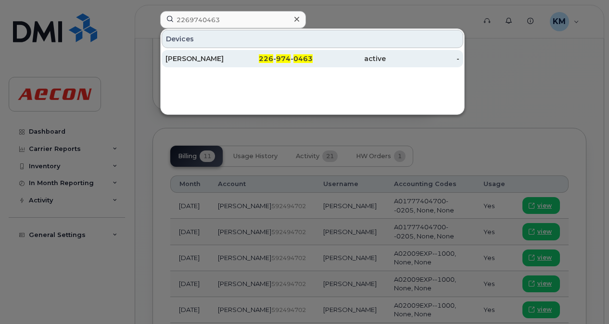
click at [377, 50] on div "active" at bounding box center [350, 58] width 74 height 17
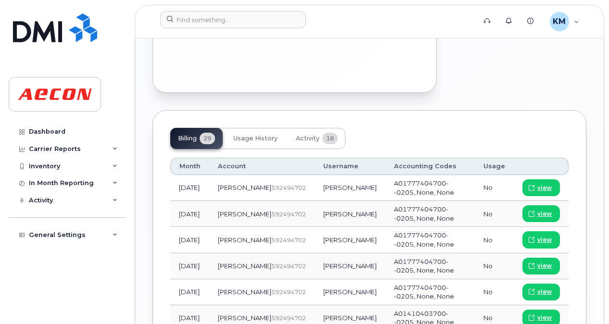
scroll to position [1115, 0]
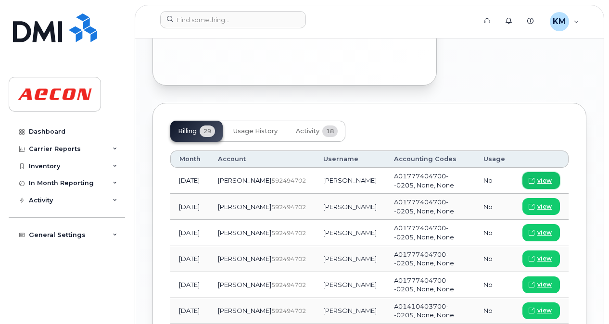
click at [541, 177] on span "view" at bounding box center [544, 181] width 14 height 9
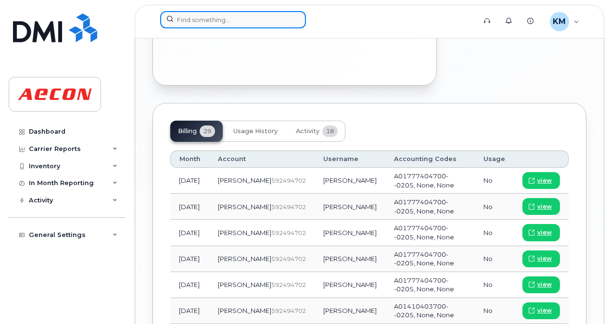
click at [234, 19] on input at bounding box center [233, 19] width 146 height 17
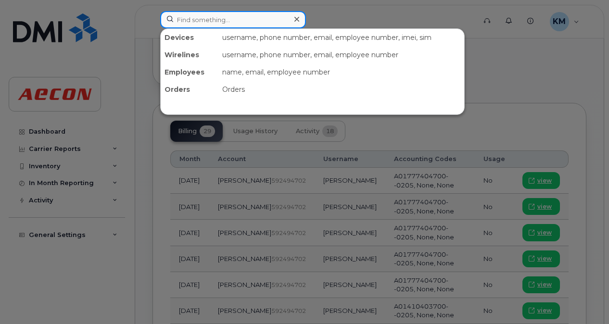
paste input "2266686290"
type input "2266686290"
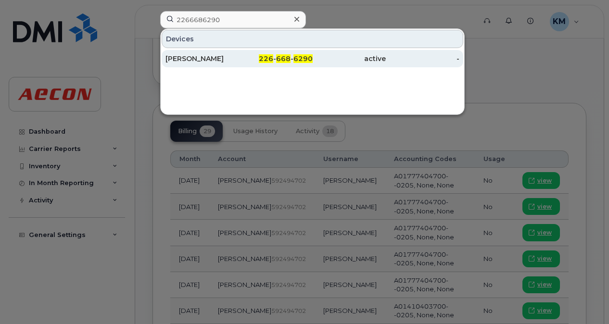
click at [352, 62] on div "active" at bounding box center [350, 59] width 74 height 10
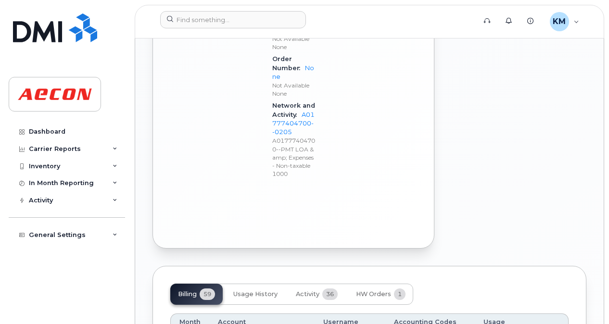
scroll to position [1079, 0]
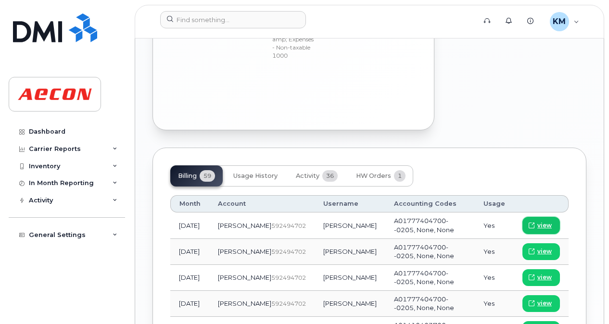
click at [544, 217] on link "view" at bounding box center [541, 225] width 38 height 17
click at [247, 11] on header "Support Alerts Knowledge Base KM [PERSON_NAME] Read Only English Français Adjus…" at bounding box center [370, 22] width 470 height 34
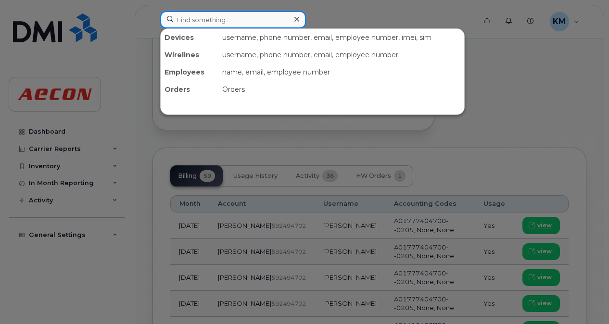
click at [248, 13] on input at bounding box center [233, 19] width 146 height 17
paste input "2266686349"
type input "2266686349"
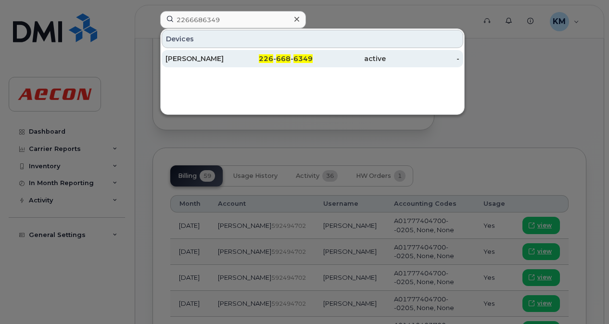
click at [282, 52] on div "226 - 668 - 6349" at bounding box center [276, 58] width 74 height 17
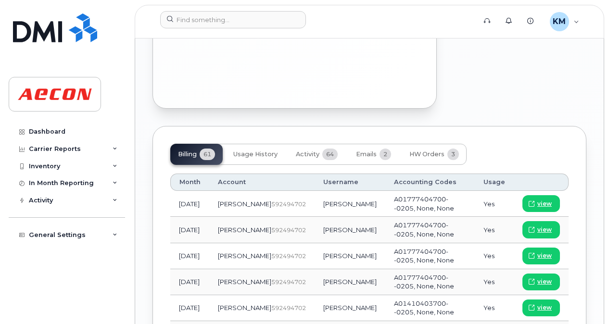
scroll to position [1136, 0]
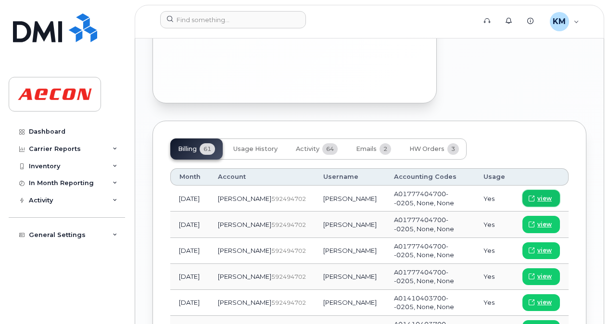
click at [545, 194] on span "view" at bounding box center [544, 198] width 14 height 9
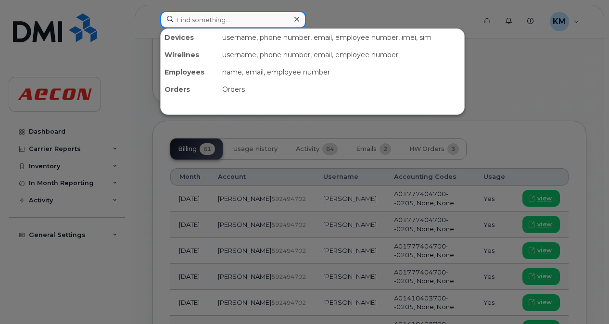
click at [227, 19] on input at bounding box center [233, 19] width 146 height 17
paste input "2266687184"
type input "2266687184"
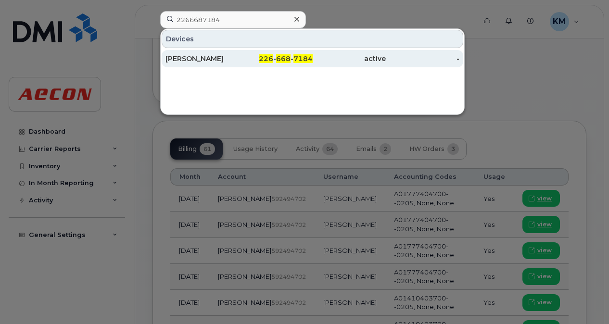
click at [198, 56] on div "CANDACE WHITE" at bounding box center [202, 59] width 74 height 10
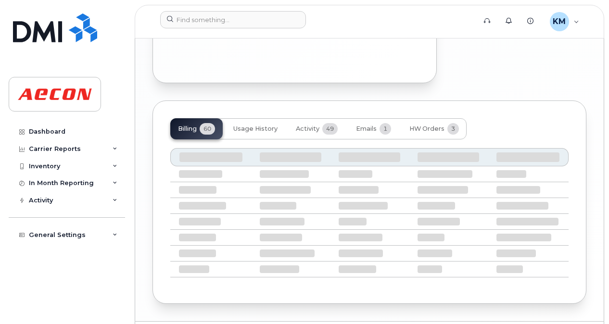
scroll to position [1077, 0]
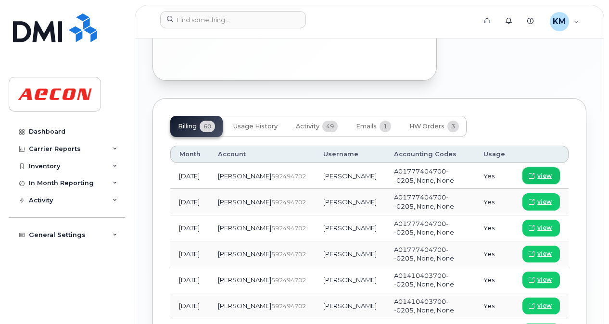
click at [534, 176] on icon at bounding box center [532, 176] width 6 height 6
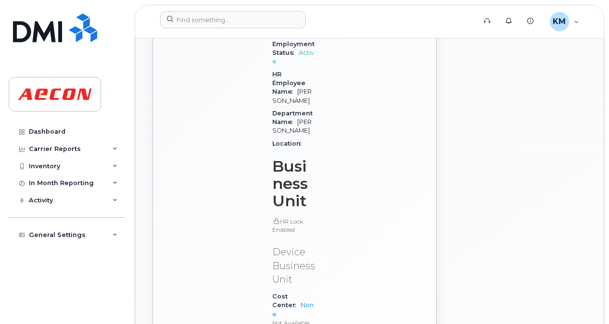
scroll to position [873, 0]
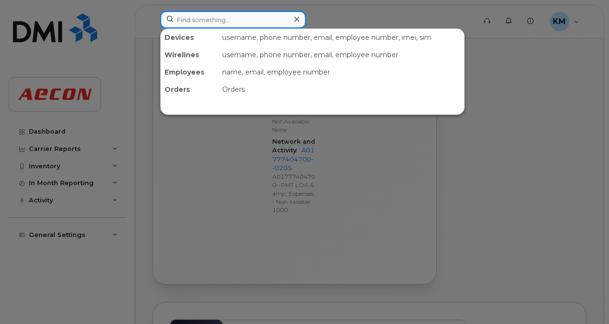
click at [200, 15] on input at bounding box center [233, 19] width 146 height 17
paste input "2266687382"
type input "2266687382"
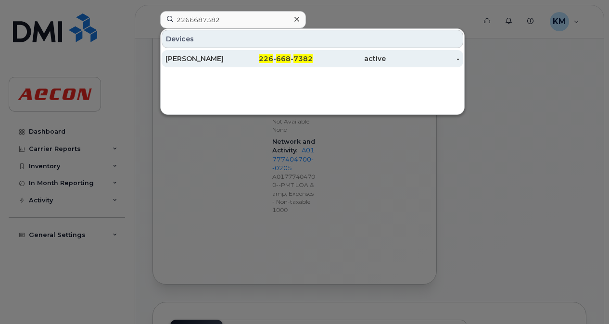
click at [246, 61] on div "226 - 668 - 7382" at bounding box center [276, 59] width 74 height 10
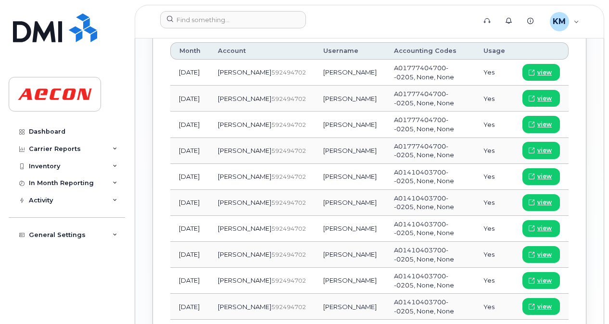
scroll to position [1238, 0]
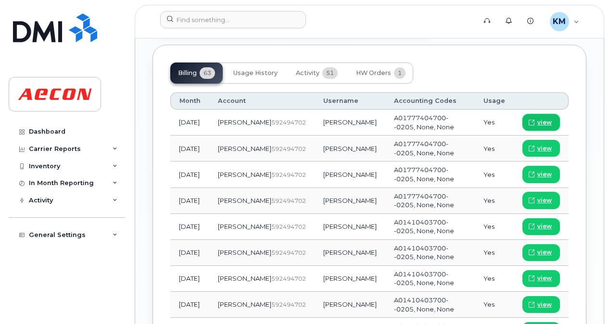
click at [551, 120] on span "view" at bounding box center [544, 122] width 14 height 9
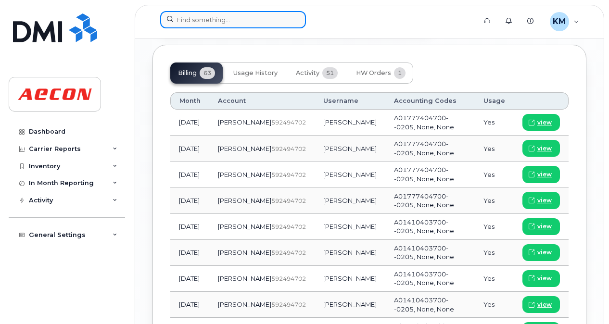
click at [285, 17] on input at bounding box center [233, 19] width 146 height 17
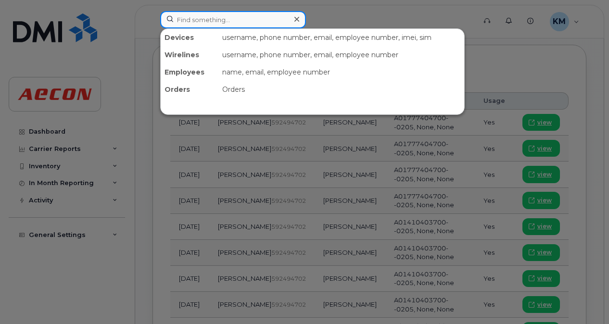
paste input "2266685298"
type input "2266685298"
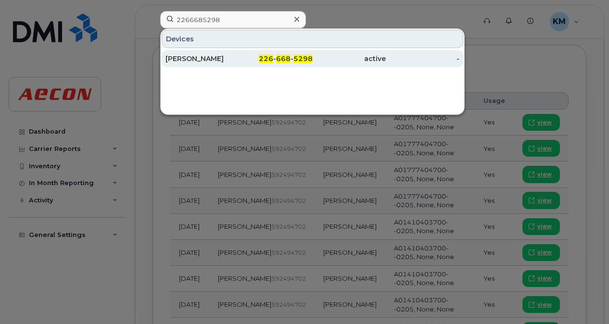
click at [264, 58] on span "226" at bounding box center [266, 58] width 14 height 9
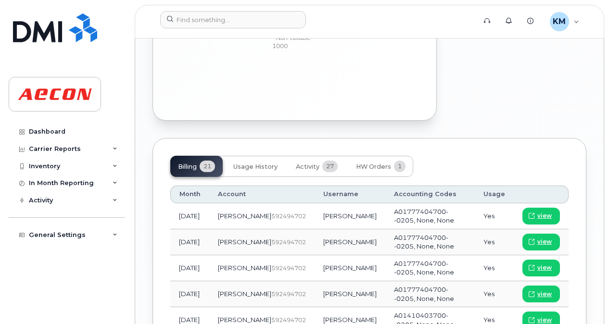
scroll to position [1056, 0]
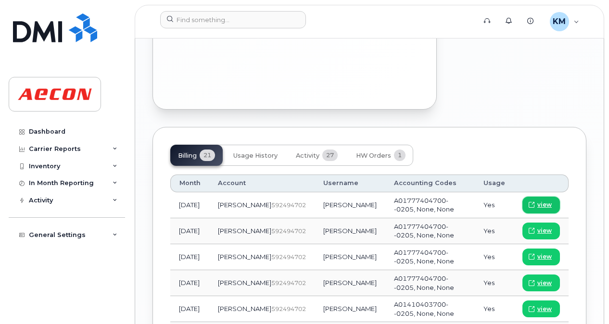
click at [538, 197] on link "view" at bounding box center [541, 205] width 38 height 17
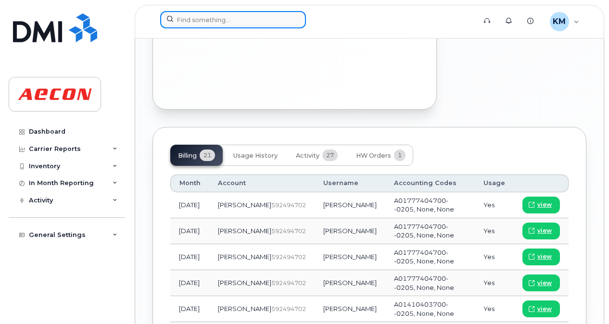
click at [219, 19] on input at bounding box center [233, 19] width 146 height 17
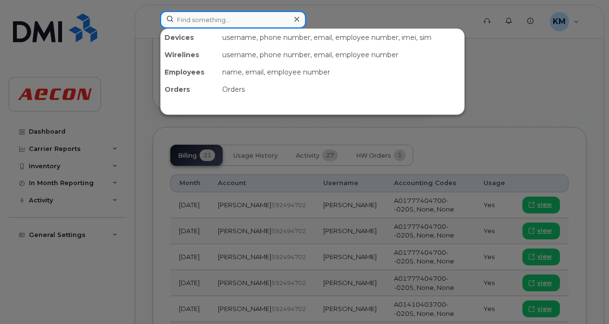
paste input "2266686175"
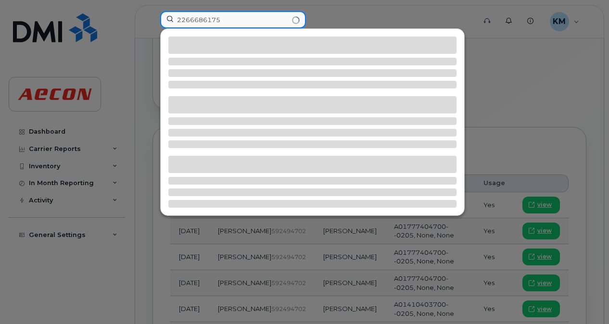
type input "2266686175"
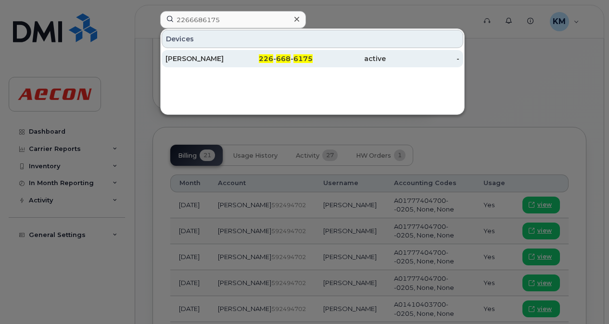
click at [266, 66] on div "226 - 668 - 6175" at bounding box center [276, 58] width 74 height 17
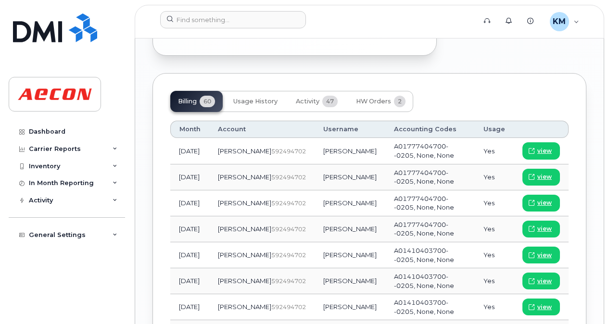
scroll to position [1215, 0]
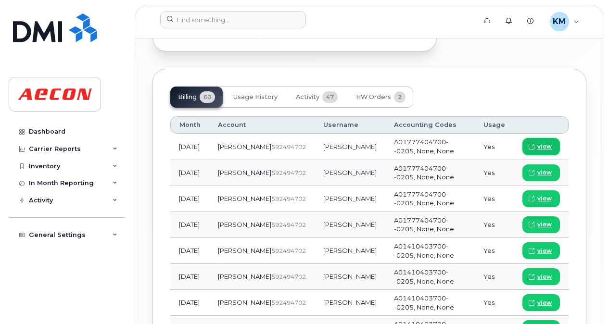
click at [550, 142] on span "view" at bounding box center [544, 146] width 14 height 9
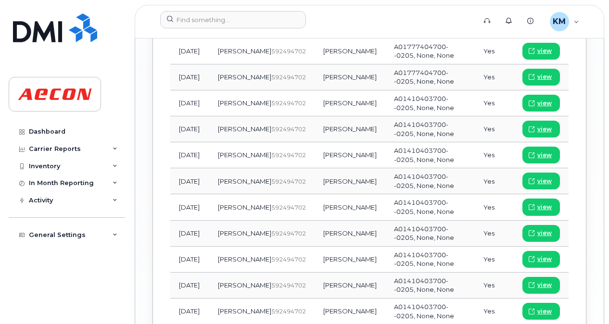
scroll to position [1248, 0]
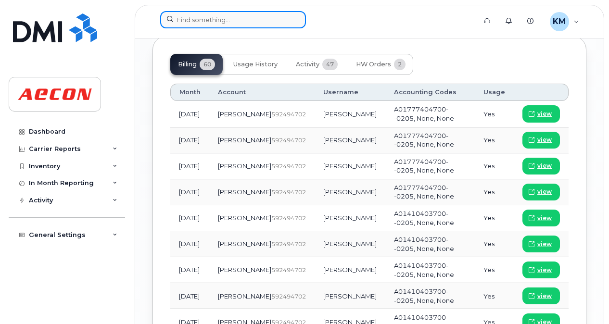
click at [253, 23] on input at bounding box center [233, 19] width 146 height 17
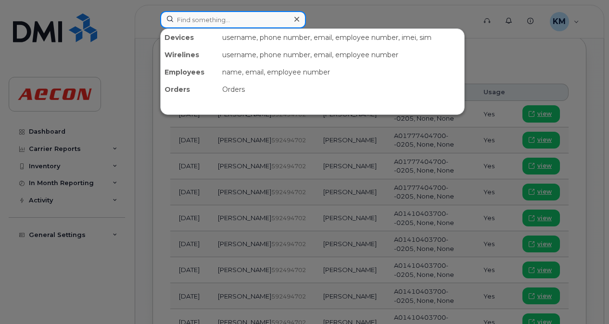
paste input "2266686175"
type input "2266686175"
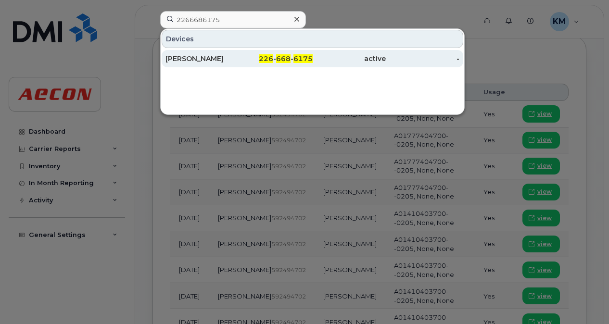
click at [243, 64] on div "226 - 668 - 6175" at bounding box center [276, 58] width 74 height 17
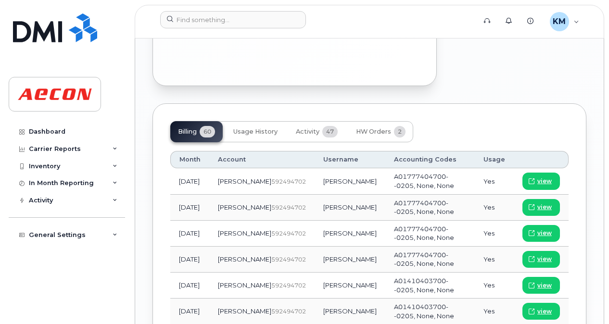
scroll to position [1170, 0]
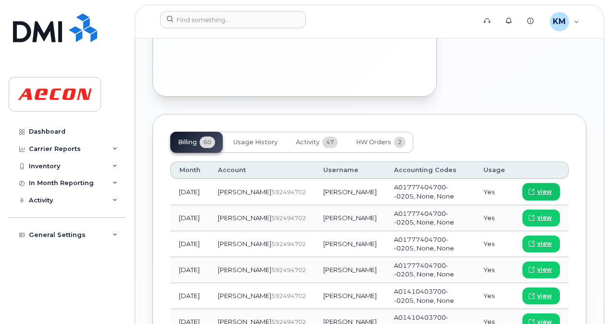
click at [529, 183] on link "view" at bounding box center [541, 191] width 38 height 17
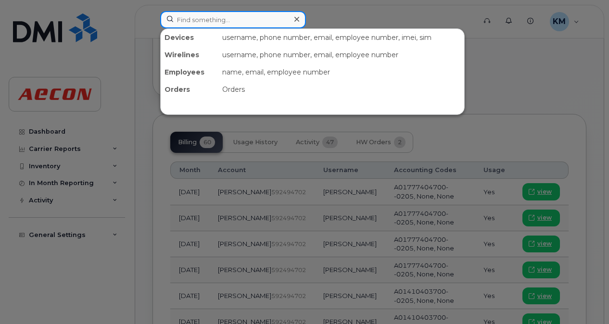
click at [237, 21] on input at bounding box center [233, 19] width 146 height 17
paste input "2269740520"
type input "2269740520"
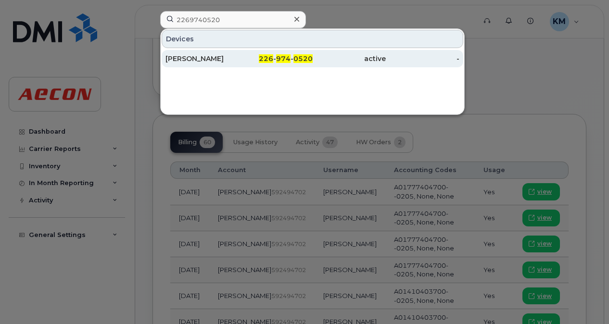
click at [353, 56] on div "active" at bounding box center [350, 59] width 74 height 10
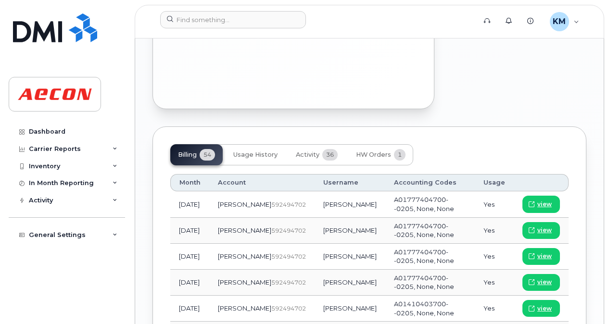
scroll to position [1101, 0]
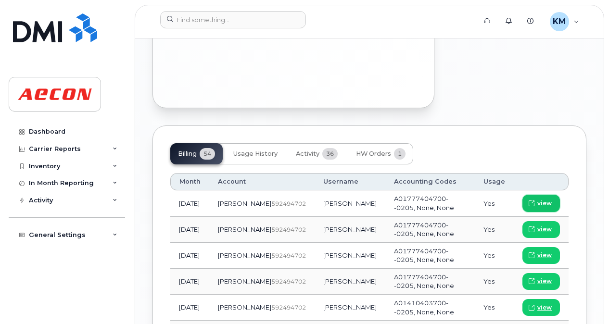
click at [551, 199] on span "view" at bounding box center [544, 203] width 14 height 9
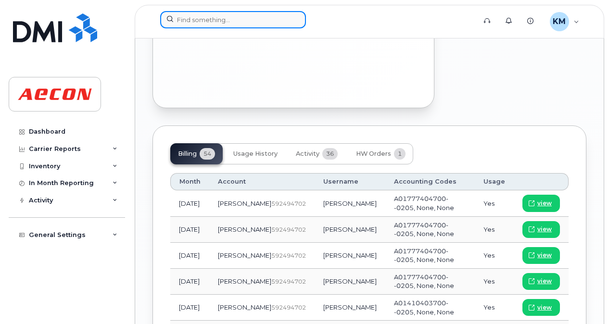
click at [234, 24] on input at bounding box center [233, 19] width 146 height 17
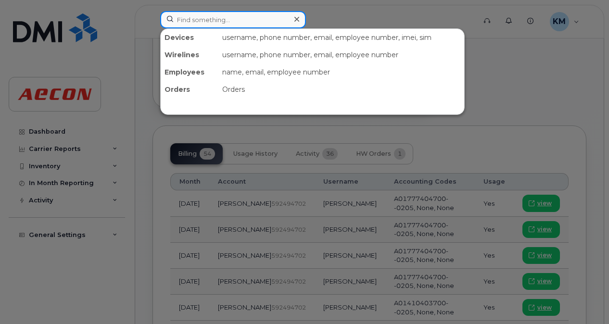
paste input "2266686462"
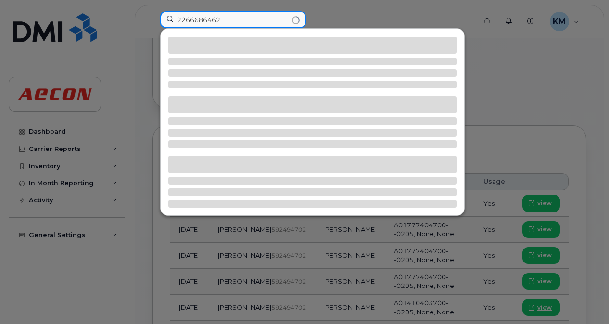
type input "2266686462"
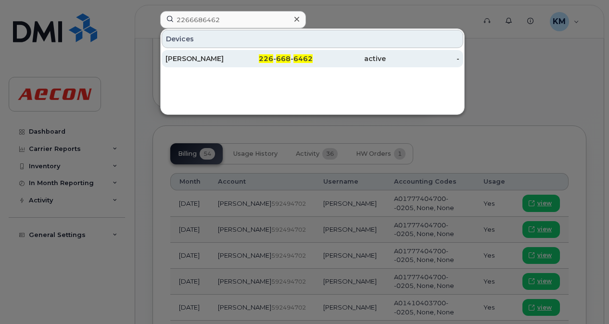
click at [392, 56] on div "-" at bounding box center [423, 59] width 74 height 10
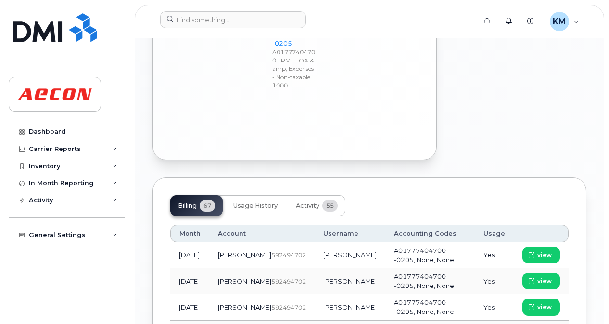
scroll to position [1025, 0]
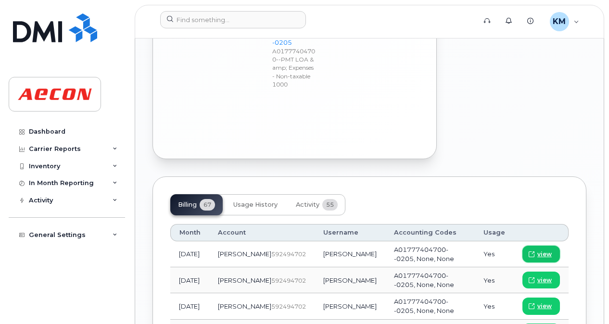
click at [551, 250] on span "view" at bounding box center [544, 254] width 14 height 9
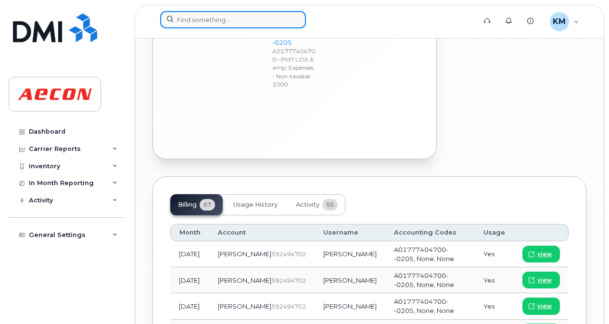
click at [218, 24] on input at bounding box center [233, 19] width 146 height 17
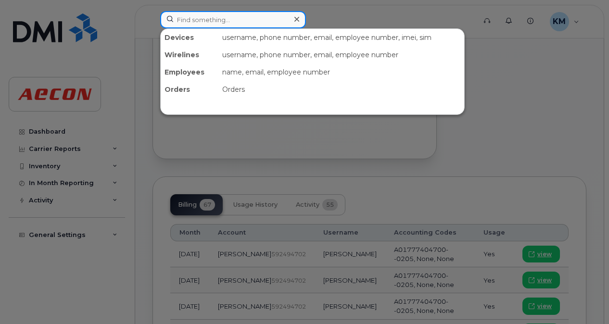
paste input "2266684313"
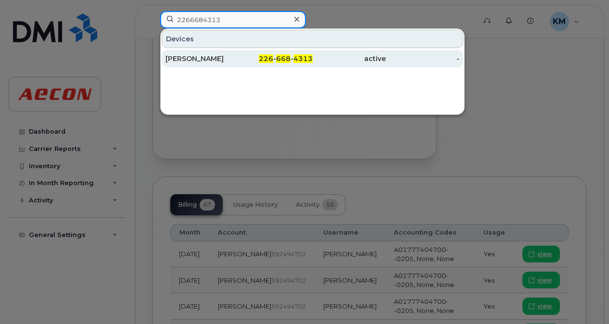
type input "2266684313"
click at [394, 53] on div "-" at bounding box center [423, 58] width 74 height 17
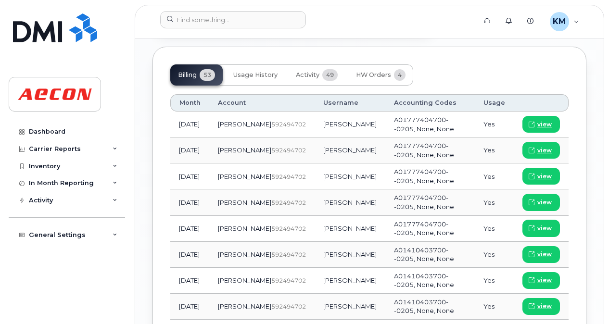
scroll to position [1113, 0]
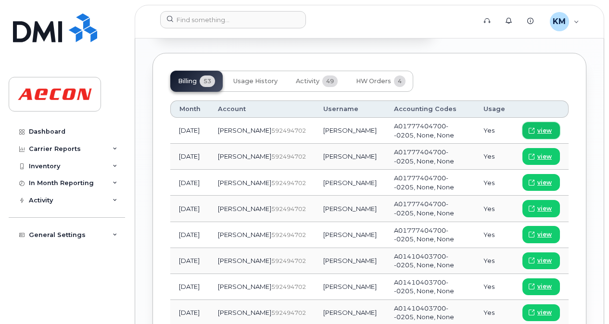
click at [547, 127] on span "view" at bounding box center [544, 131] width 14 height 9
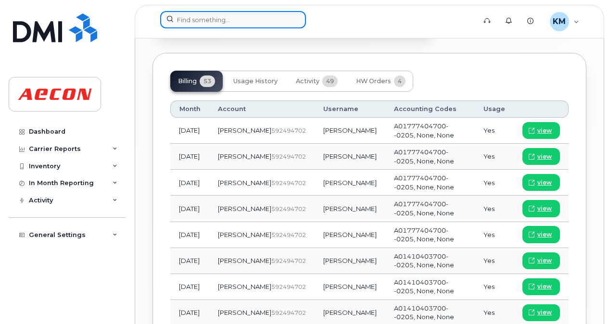
click at [237, 23] on input at bounding box center [233, 19] width 146 height 17
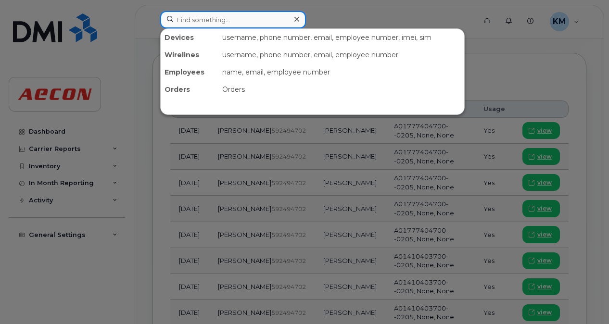
paste input "2266688801"
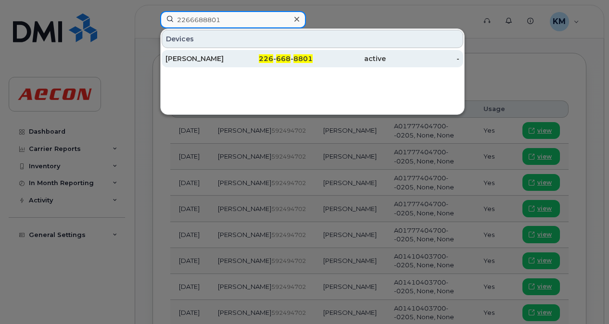
type input "2266688801"
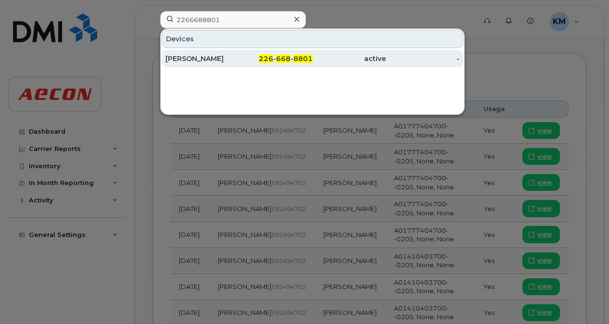
click at [367, 56] on div "active" at bounding box center [350, 59] width 74 height 10
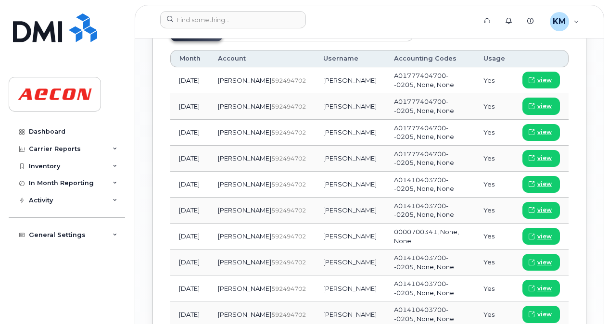
scroll to position [1132, 0]
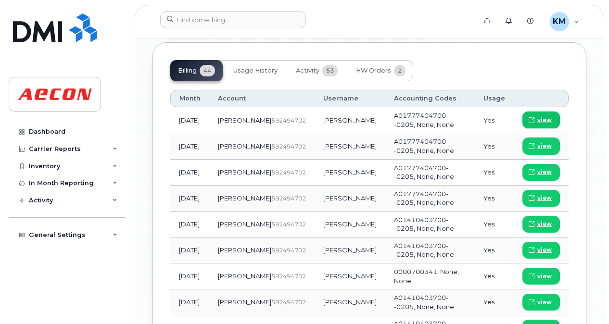
click at [548, 116] on span "view" at bounding box center [544, 120] width 14 height 9
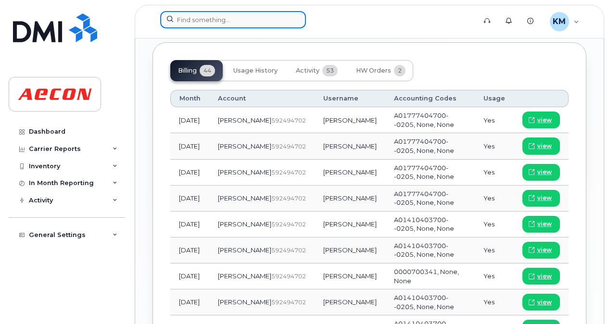
click at [244, 19] on input at bounding box center [233, 19] width 146 height 17
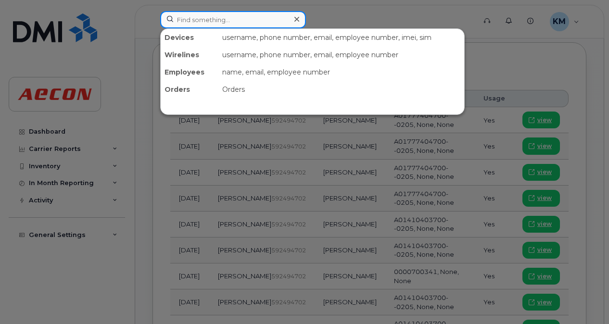
paste input "2268986973"
type input "2268986973"
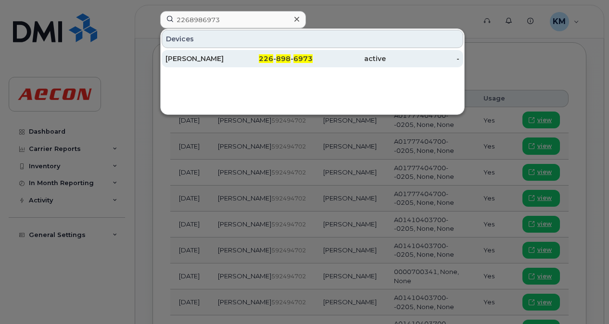
click at [385, 56] on div "active" at bounding box center [350, 59] width 74 height 10
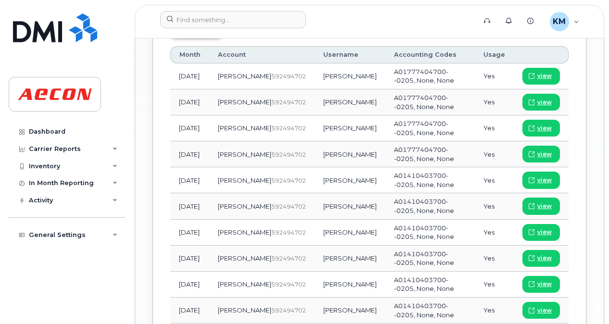
scroll to position [1194, 0]
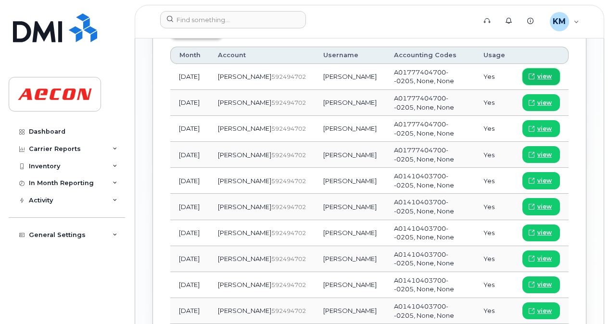
click at [558, 68] on link "view" at bounding box center [541, 76] width 38 height 17
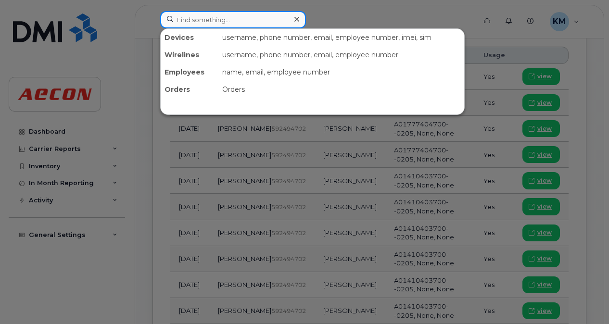
click at [260, 22] on input at bounding box center [233, 19] width 146 height 17
paste input "2266685647"
type input "2266685647"
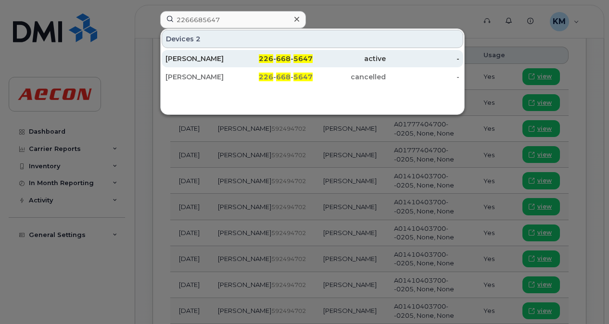
click at [398, 58] on div "-" at bounding box center [423, 59] width 74 height 10
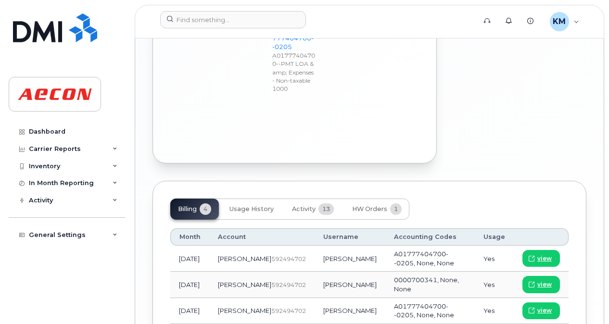
scroll to position [999, 0]
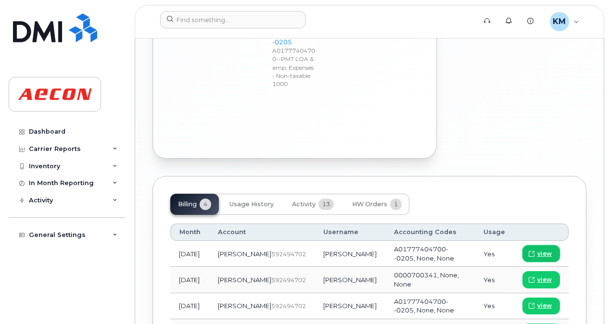
click at [544, 250] on span "view" at bounding box center [544, 254] width 14 height 9
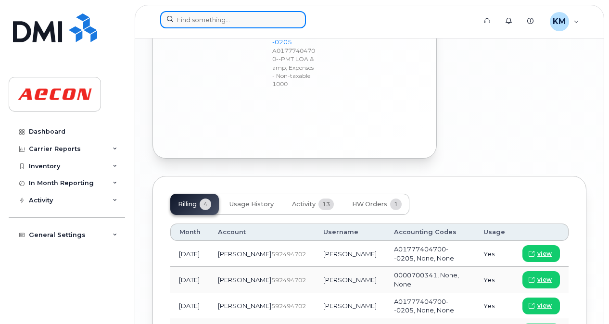
click at [235, 21] on input at bounding box center [233, 19] width 146 height 17
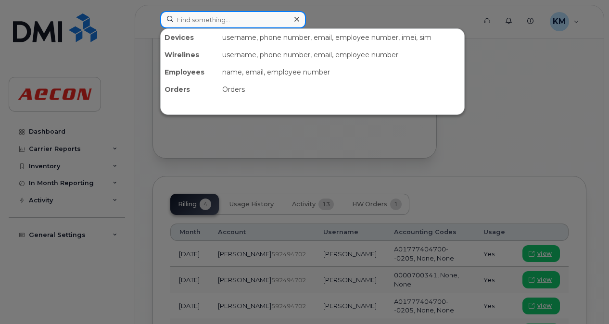
paste input "2266684823"
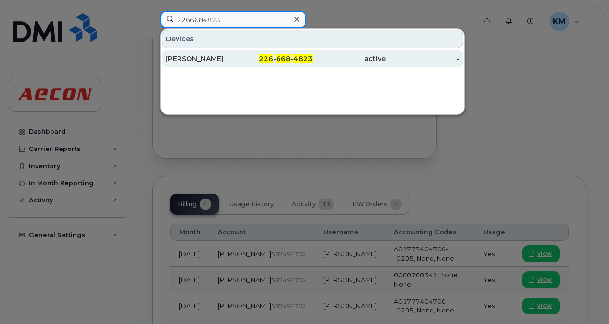
type input "2266684823"
click at [366, 56] on div "active" at bounding box center [350, 59] width 74 height 10
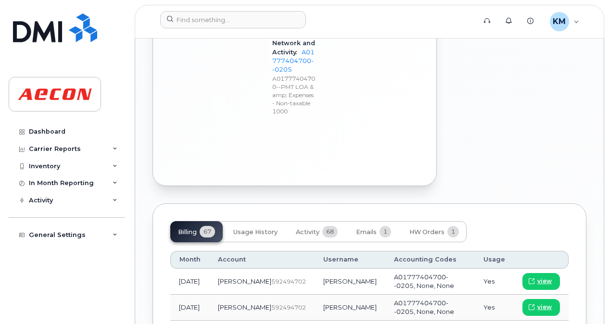
scroll to position [1062, 0]
click at [540, 277] on span "view" at bounding box center [544, 281] width 14 height 9
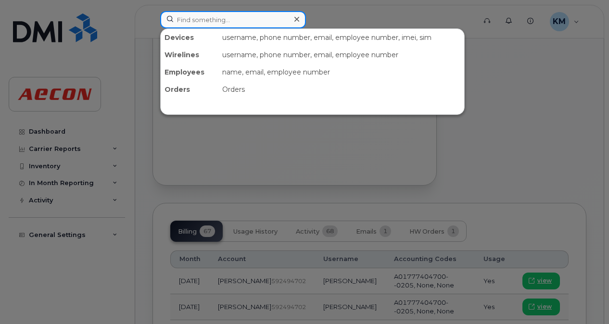
click at [256, 23] on input at bounding box center [233, 19] width 146 height 17
paste input "2266687534"
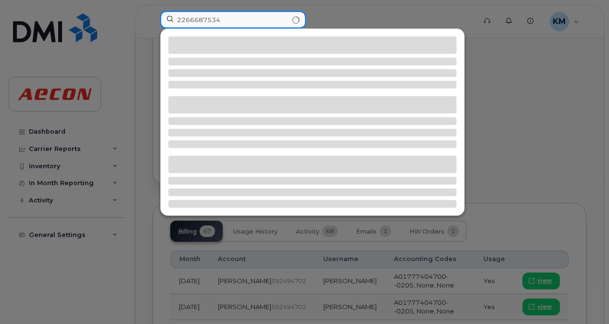
type input "2266687534"
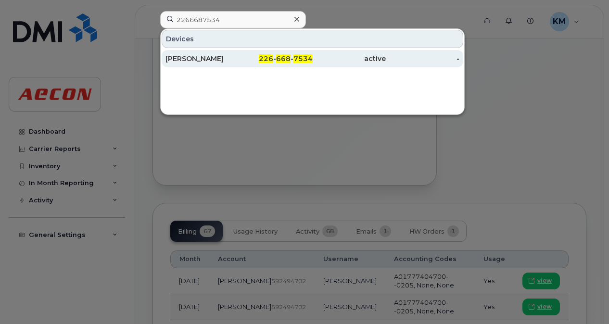
click at [341, 57] on div "active" at bounding box center [350, 59] width 74 height 10
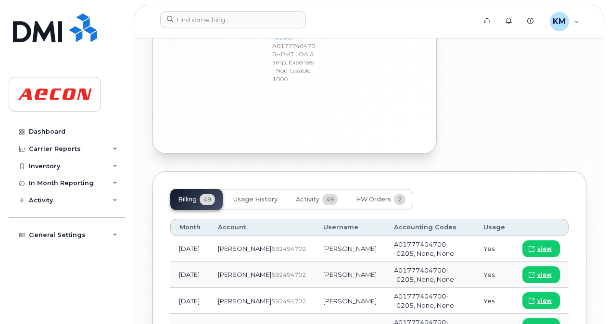
scroll to position [1079, 0]
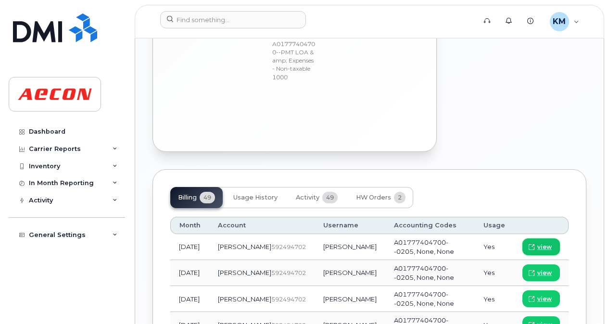
click at [546, 239] on link "view" at bounding box center [541, 247] width 38 height 17
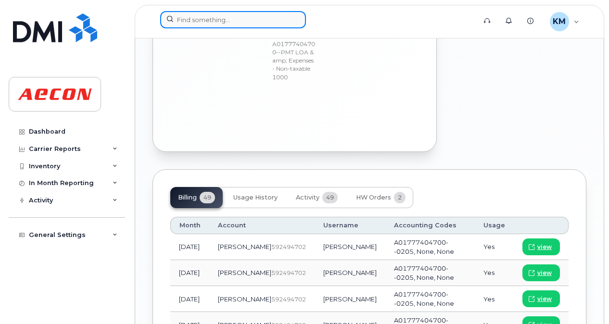
click at [268, 14] on input at bounding box center [233, 19] width 146 height 17
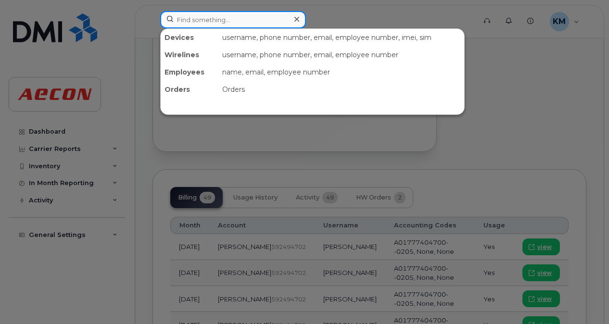
paste input "2268985944"
type input "2268985944"
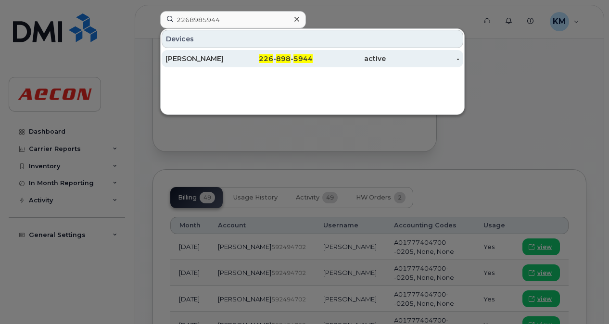
click at [293, 61] on div "226 - 898 - 5944" at bounding box center [276, 59] width 74 height 10
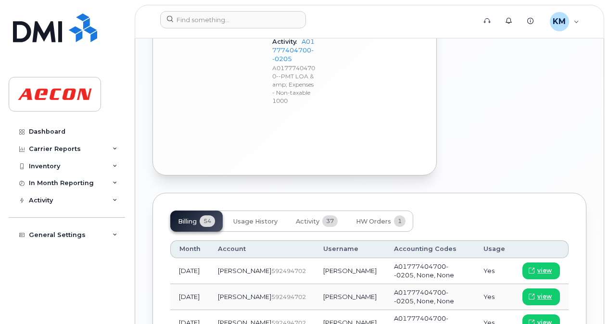
scroll to position [1005, 0]
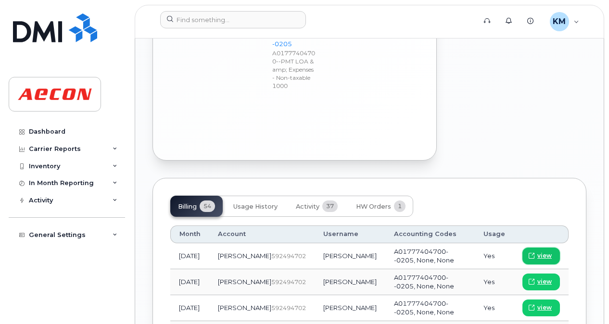
click at [536, 252] on span at bounding box center [531, 256] width 9 height 9
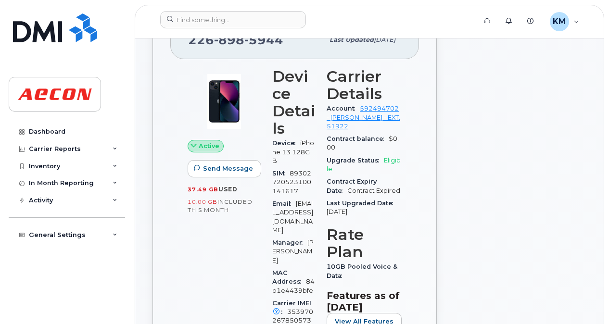
scroll to position [0, 0]
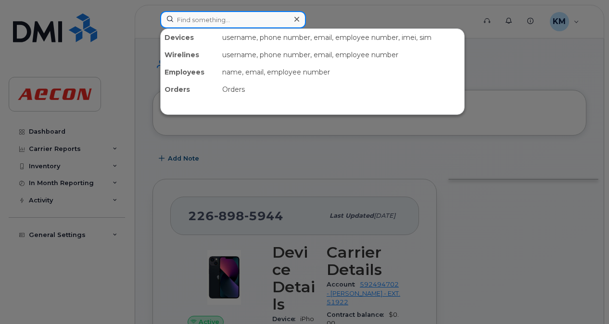
click at [286, 21] on input at bounding box center [233, 19] width 146 height 17
paste input "2266685387"
type input "2266685387"
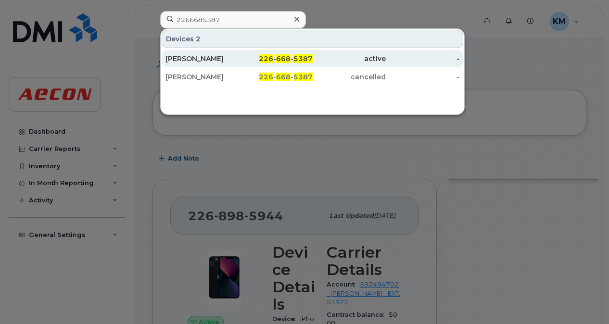
click at [294, 56] on span "5387" at bounding box center [302, 58] width 19 height 9
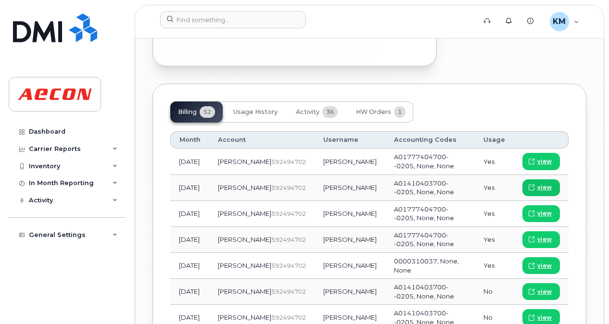
scroll to position [1125, 0]
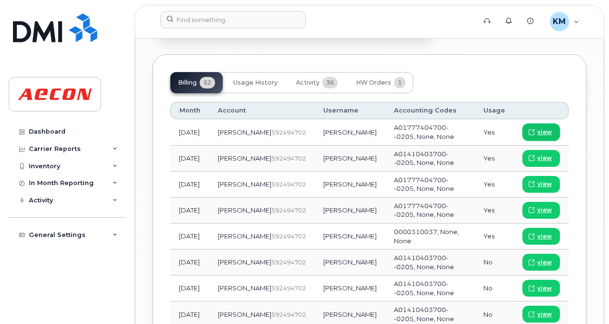
click at [547, 130] on span "view" at bounding box center [544, 132] width 14 height 9
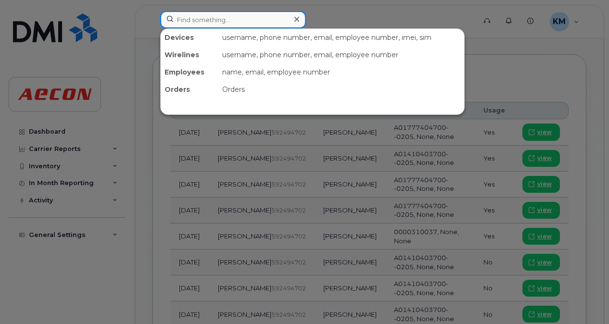
click at [252, 21] on input at bounding box center [233, 19] width 146 height 17
paste input "2266686236"
type input "2266686236"
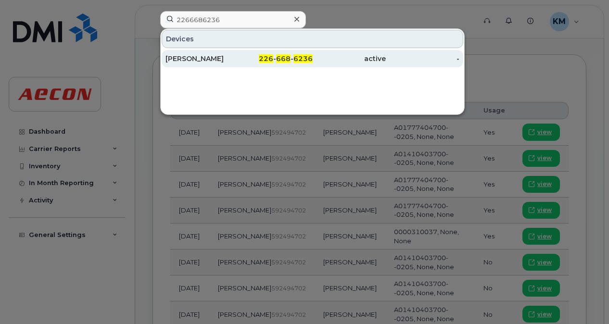
click at [221, 57] on div "JONATHAN KRIWEZ" at bounding box center [202, 59] width 74 height 10
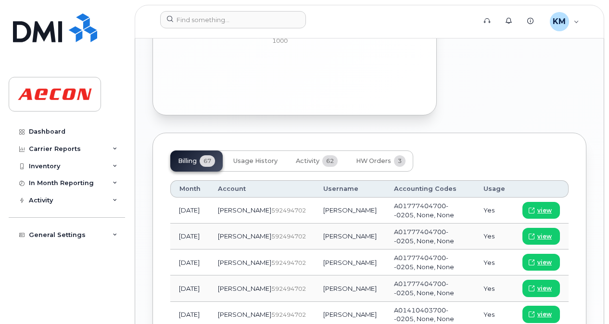
scroll to position [1039, 0]
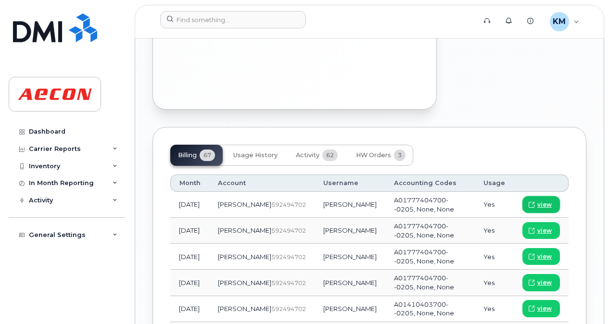
click at [546, 201] on span "view" at bounding box center [544, 205] width 14 height 9
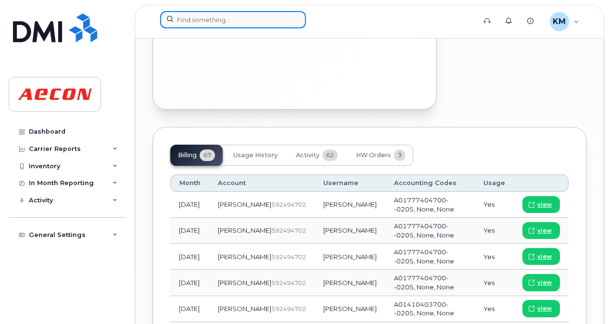
click at [237, 18] on input at bounding box center [233, 19] width 146 height 17
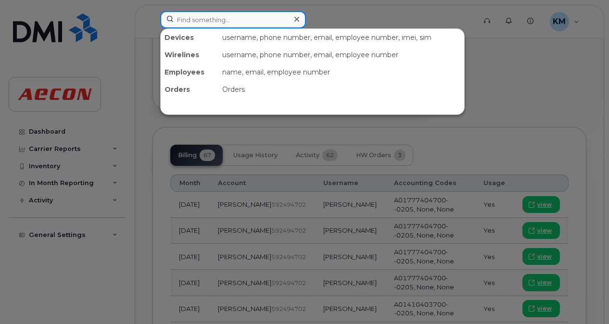
paste input "2266683190"
type input "2266683190"
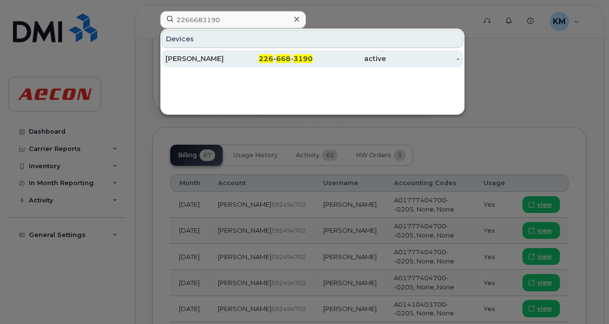
click at [229, 54] on div "[PERSON_NAME]" at bounding box center [202, 59] width 74 height 10
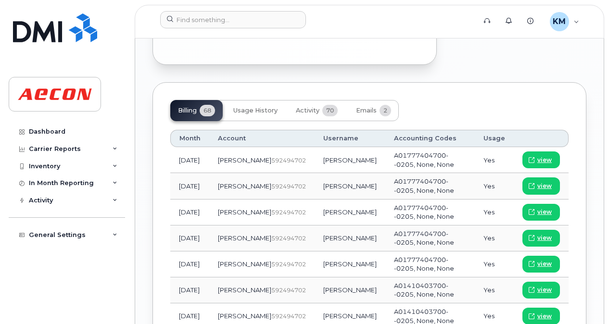
scroll to position [1089, 0]
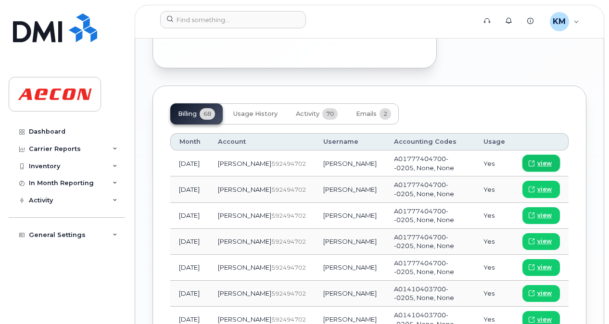
click at [545, 159] on span "view" at bounding box center [544, 163] width 14 height 9
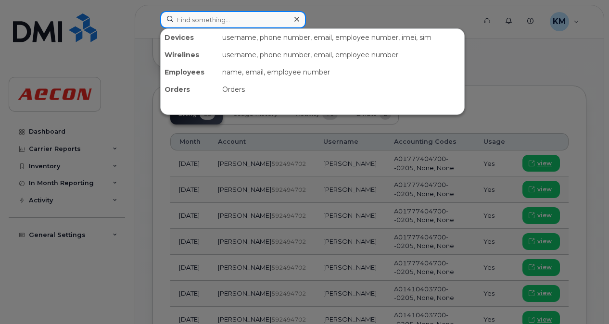
click at [268, 14] on input at bounding box center [233, 19] width 146 height 17
paste input "2266682854"
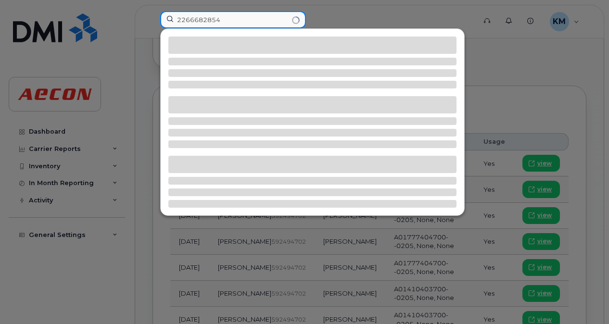
type input "2266682854"
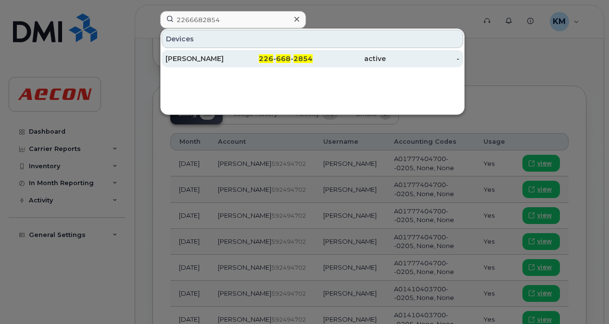
click at [234, 61] on div "[PERSON_NAME]" at bounding box center [202, 59] width 74 height 10
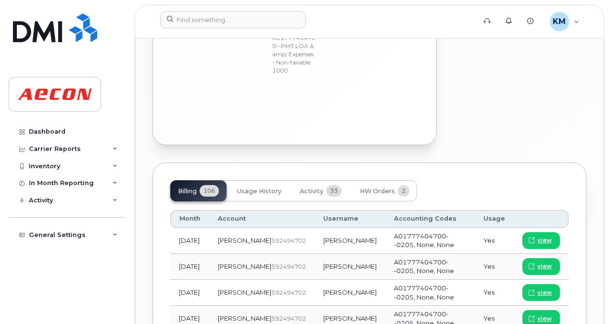
scroll to position [1079, 0]
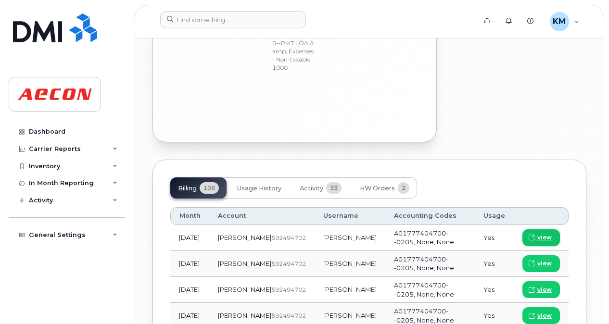
click at [532, 235] on icon at bounding box center [532, 238] width 6 height 6
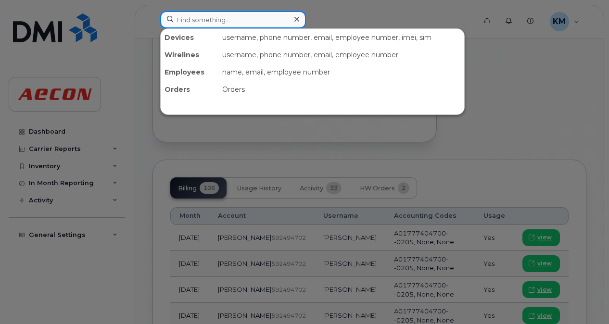
click at [247, 25] on input at bounding box center [233, 19] width 146 height 17
paste input "2262681711"
type input "2262681711"
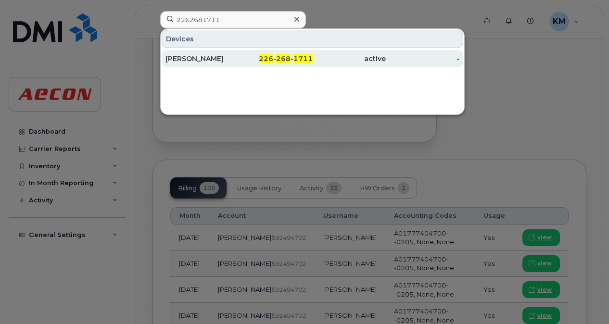
click at [242, 56] on div "226 - 268 - 1711" at bounding box center [276, 59] width 74 height 10
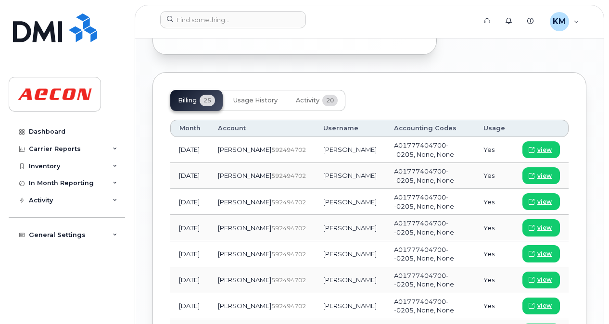
scroll to position [1175, 0]
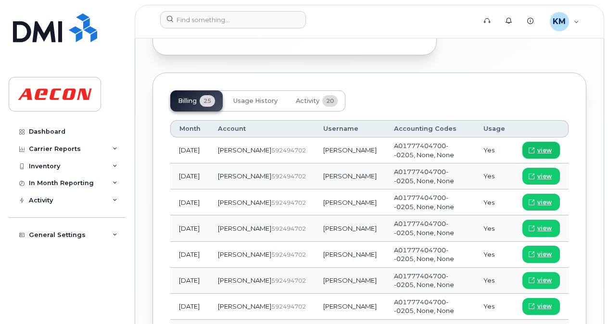
click at [542, 146] on span "view" at bounding box center [544, 150] width 14 height 9
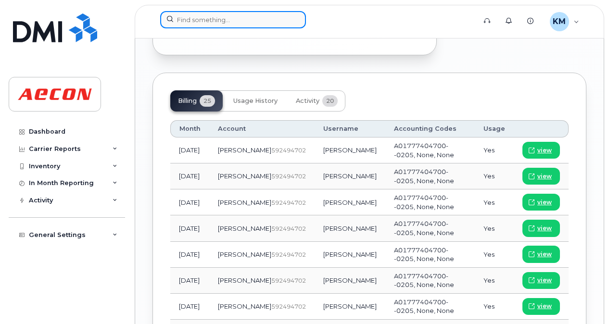
click at [246, 21] on input at bounding box center [233, 19] width 146 height 17
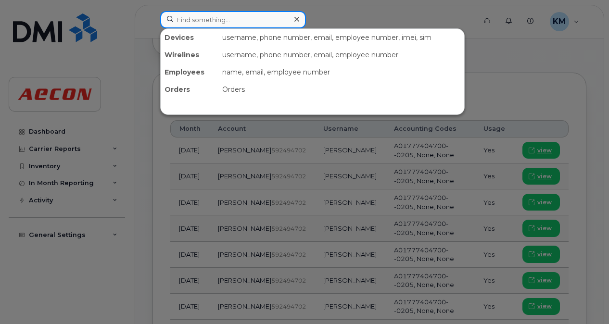
paste input "2266683356"
type input "2266683356"
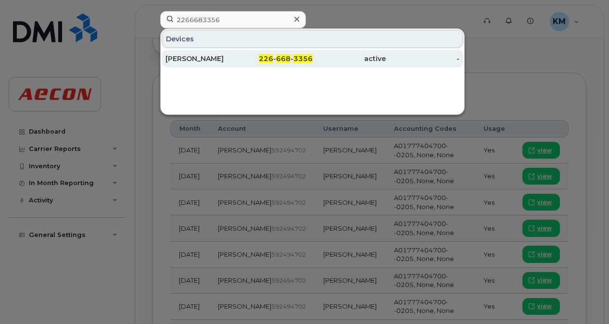
click at [295, 54] on span "3356" at bounding box center [302, 58] width 19 height 9
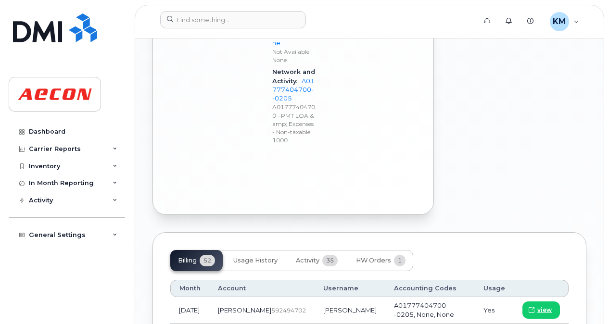
scroll to position [996, 0]
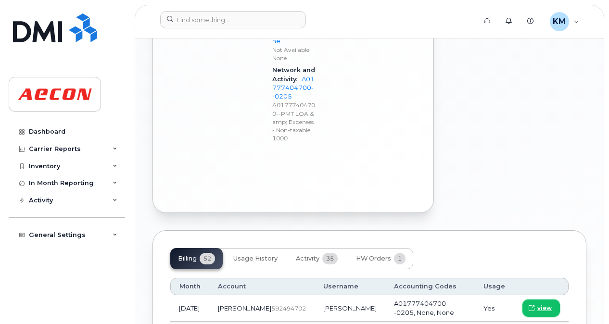
click at [540, 304] on span "view" at bounding box center [544, 308] width 14 height 9
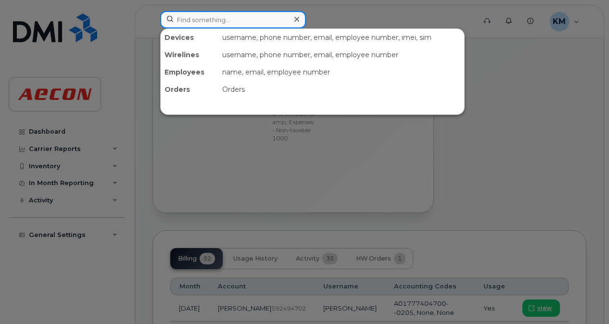
click at [210, 21] on input at bounding box center [233, 19] width 146 height 17
paste input "2266682358"
type input "2266682358"
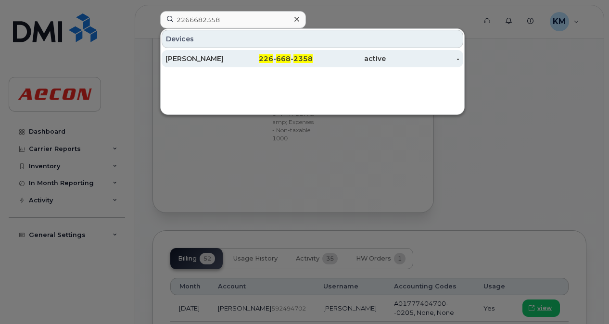
click at [231, 60] on div "[PERSON_NAME]" at bounding box center [202, 59] width 74 height 10
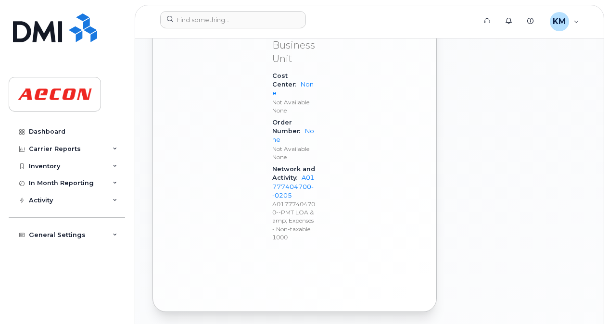
scroll to position [997, 0]
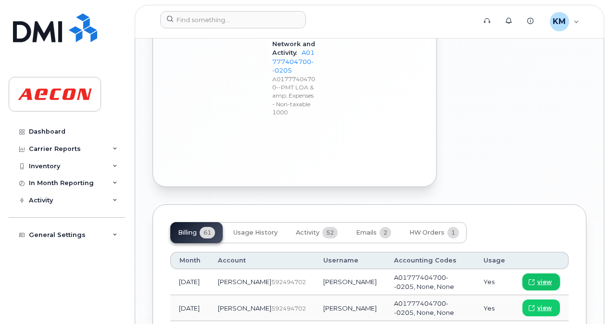
click at [543, 278] on span "view" at bounding box center [544, 282] width 14 height 9
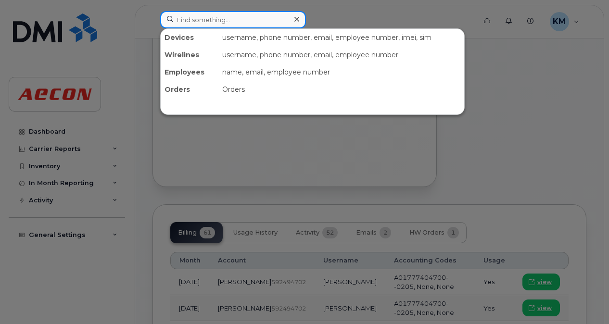
click at [272, 22] on input at bounding box center [233, 19] width 146 height 17
paste input "2266680265"
type input "2266680265"
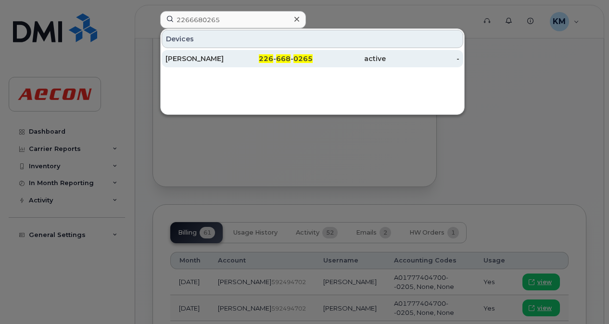
click at [259, 61] on div "226 - 668 - 0265" at bounding box center [276, 59] width 74 height 10
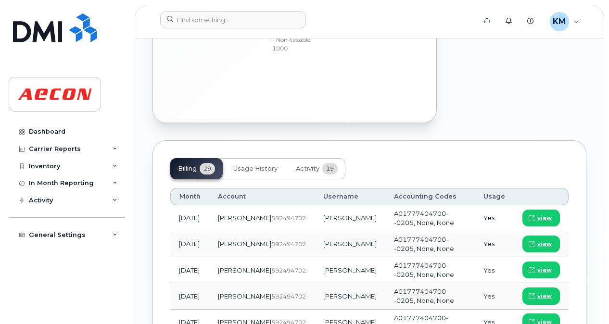
scroll to position [1127, 0]
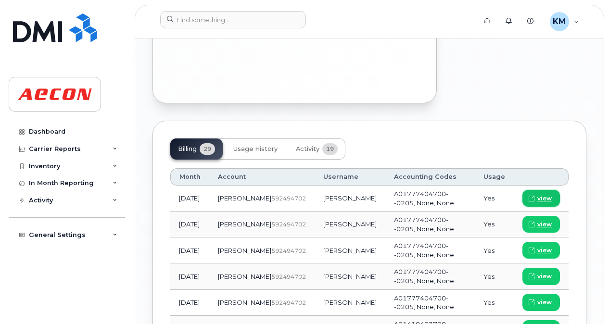
click at [536, 194] on span at bounding box center [531, 198] width 9 height 9
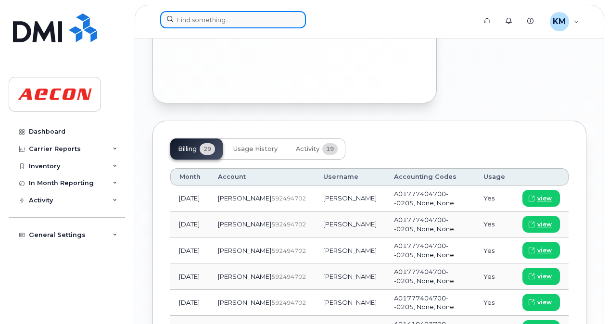
click at [254, 20] on input at bounding box center [233, 19] width 146 height 17
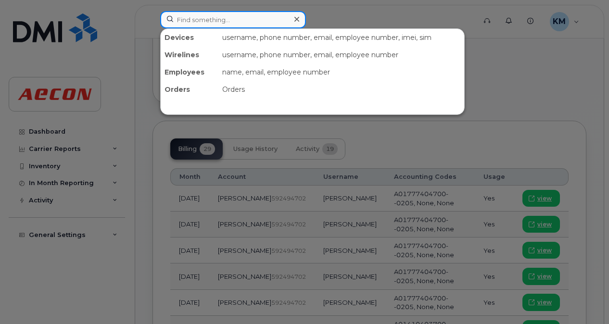
paste input "2266682943"
type input "2266682943"
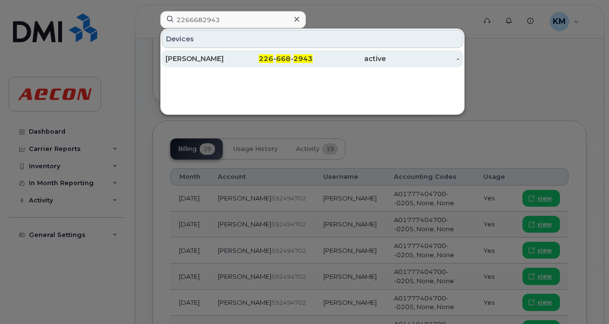
click at [262, 61] on span "226" at bounding box center [266, 58] width 14 height 9
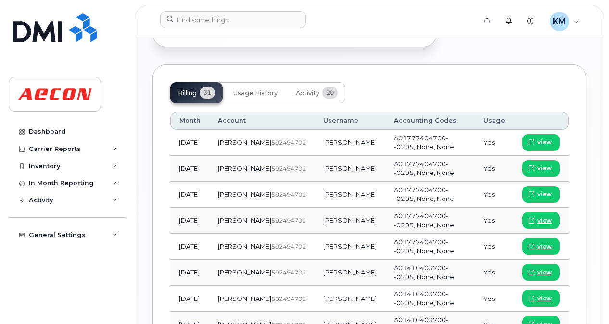
scroll to position [1117, 0]
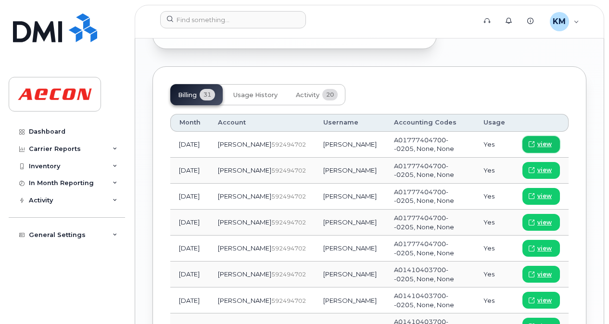
click at [540, 136] on link "view" at bounding box center [541, 144] width 38 height 17
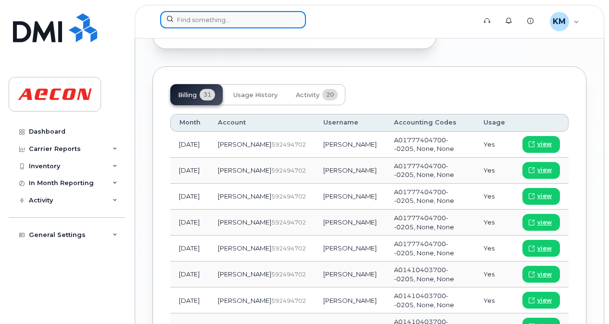
click at [213, 24] on input at bounding box center [233, 19] width 146 height 17
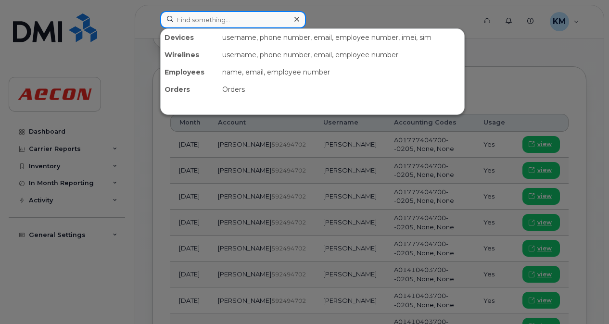
paste input "2266681756"
type input "2266681756"
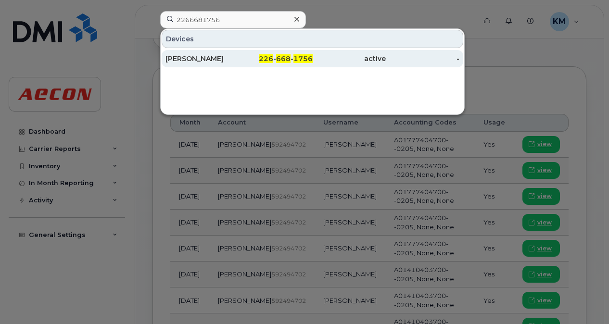
click at [231, 54] on div "SHAWN EARNSHAW" at bounding box center [202, 59] width 74 height 10
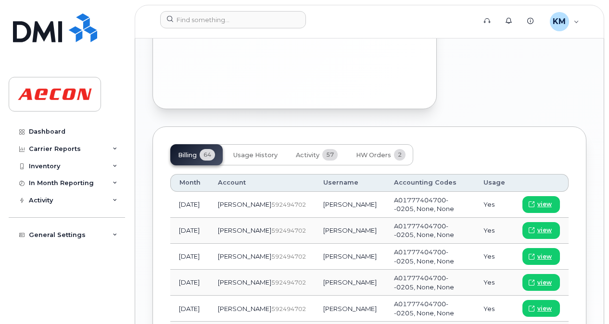
scroll to position [1028, 0]
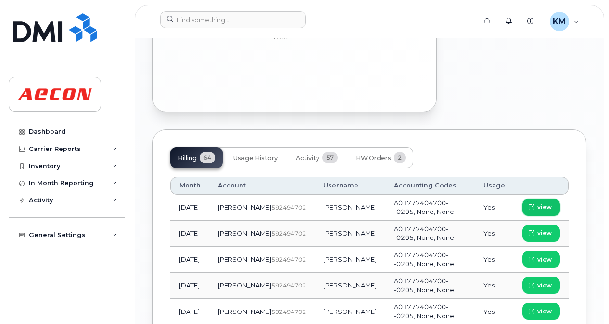
click at [540, 203] on span "view" at bounding box center [544, 207] width 14 height 9
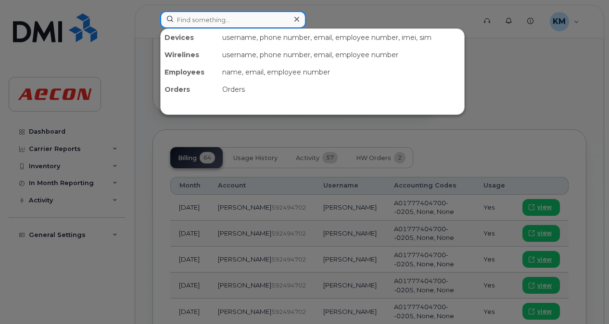
click at [225, 17] on input at bounding box center [233, 19] width 146 height 17
paste input "5193898142"
type input "5193898142"
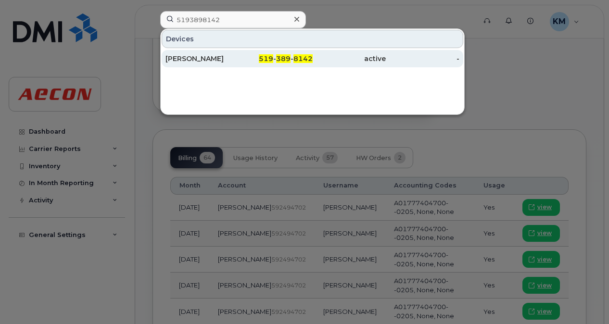
click at [257, 57] on div "519 - 389 - 8142" at bounding box center [276, 59] width 74 height 10
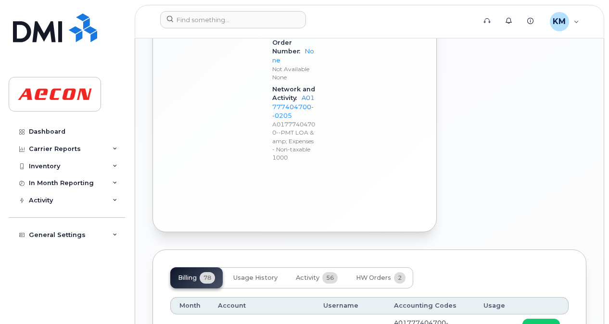
scroll to position [1007, 0]
click at [542, 323] on span "view" at bounding box center [544, 327] width 14 height 9
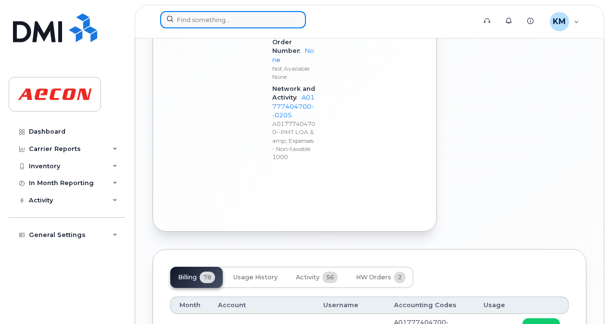
click at [215, 22] on input at bounding box center [233, 19] width 146 height 17
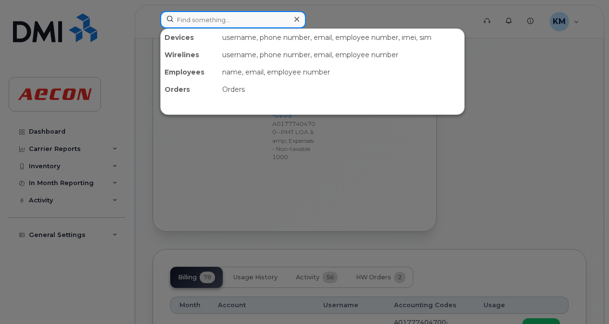
paste input "2266680473"
type input "2266680473"
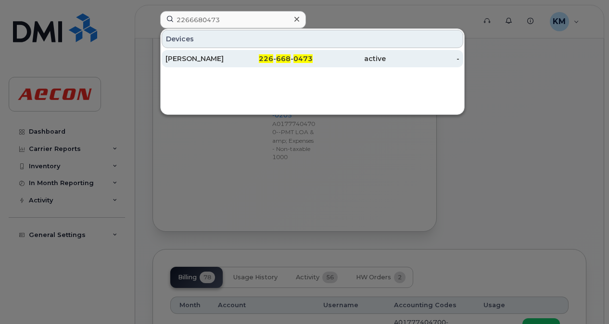
click at [238, 56] on div "[PERSON_NAME]" at bounding box center [202, 59] width 74 height 10
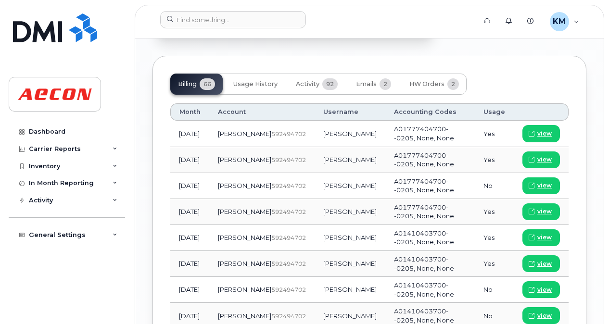
scroll to position [1236, 0]
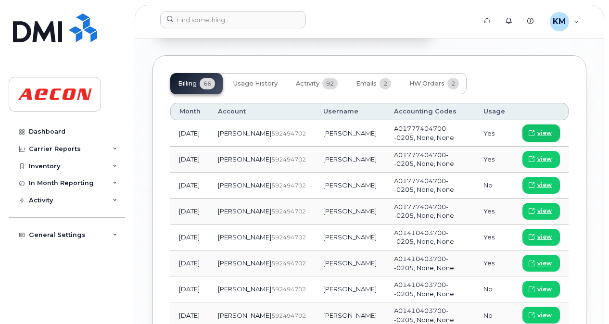
click at [540, 133] on span "view" at bounding box center [544, 133] width 14 height 9
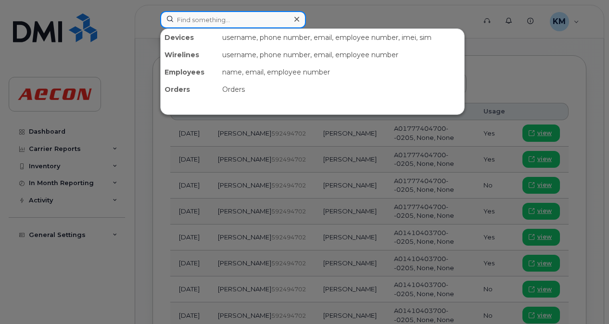
click at [260, 22] on input at bounding box center [233, 19] width 146 height 17
paste input "2269747276"
type input "2269747276"
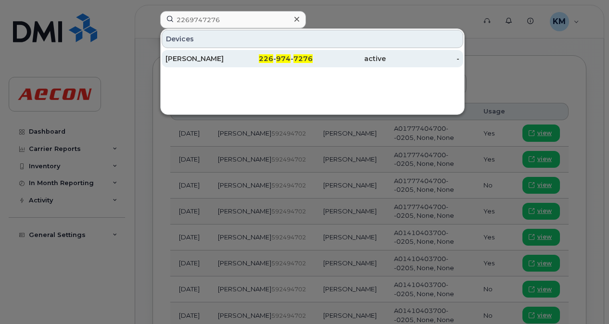
click at [239, 64] on link "JUSTIN STANLEY 226 - 974 - 7276 active -" at bounding box center [313, 58] width 302 height 17
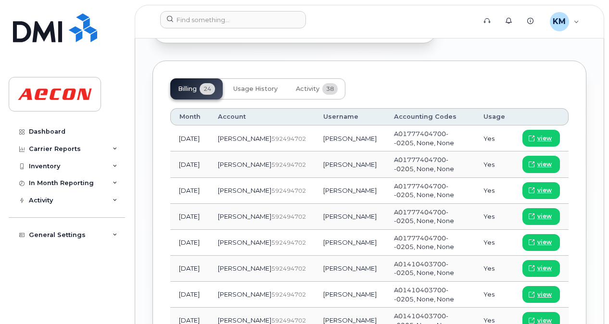
scroll to position [1101, 0]
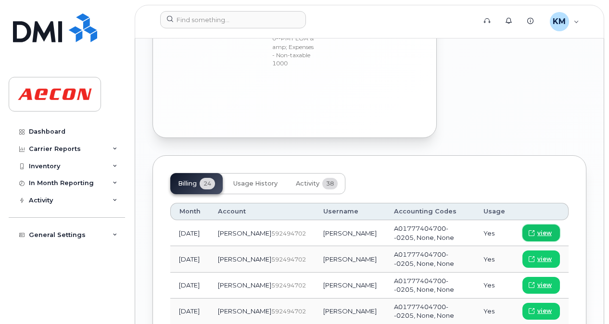
click at [546, 225] on link "view" at bounding box center [541, 233] width 38 height 17
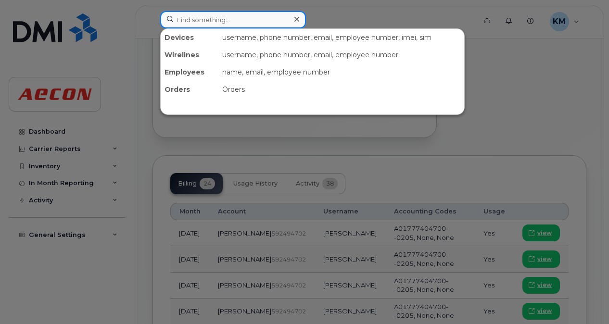
click at [237, 17] on input at bounding box center [233, 19] width 146 height 17
paste input "2266681048"
type input "2266681048"
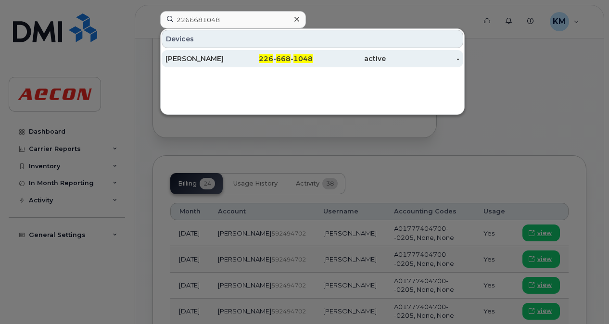
click at [244, 52] on div "226 - 668 - 1048" at bounding box center [276, 58] width 74 height 17
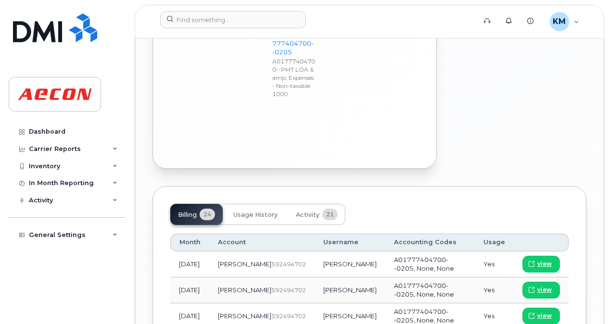
scroll to position [1080, 0]
click at [539, 259] on span "view" at bounding box center [544, 263] width 14 height 9
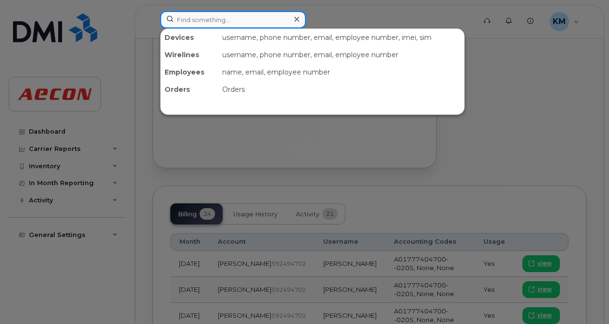
click at [248, 21] on input at bounding box center [233, 19] width 146 height 17
paste input "2266682359"
type input "2266682359"
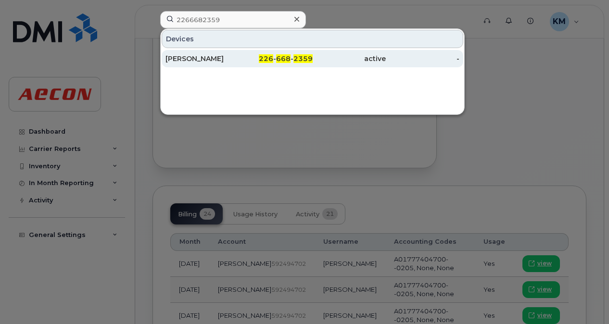
click at [245, 51] on div "226 - 668 - 2359" at bounding box center [276, 58] width 74 height 17
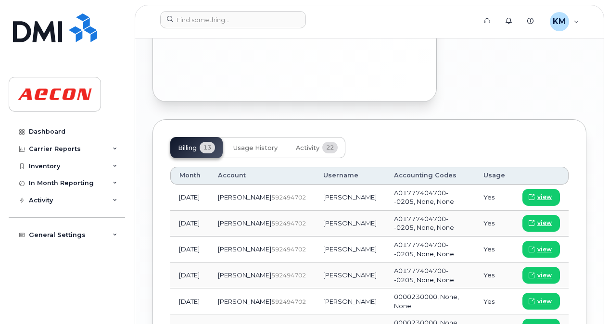
scroll to position [1174, 0]
click at [538, 192] on span "view" at bounding box center [544, 196] width 14 height 9
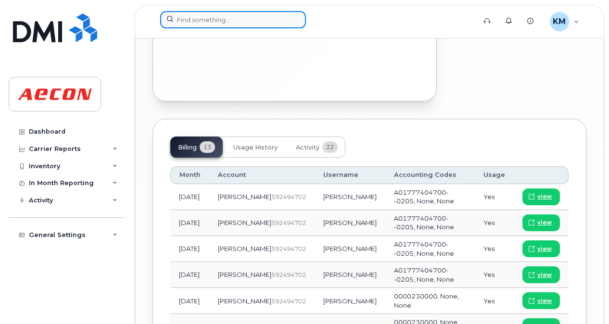
click at [227, 20] on input at bounding box center [233, 19] width 146 height 17
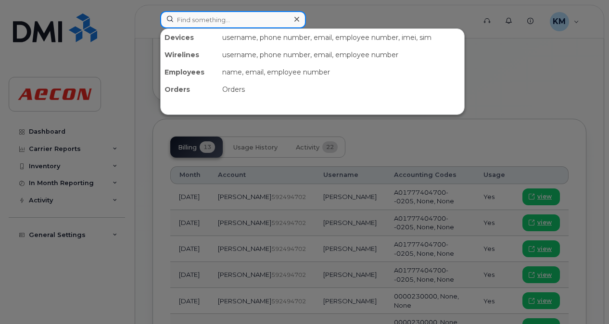
paste input "2266683173"
type input "2266683173"
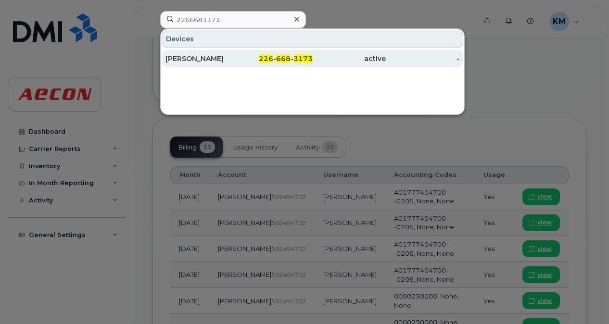
click at [227, 53] on div "[PERSON_NAME]" at bounding box center [202, 58] width 74 height 17
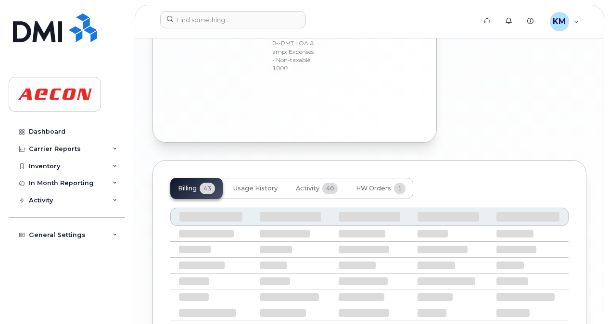
scroll to position [1015, 0]
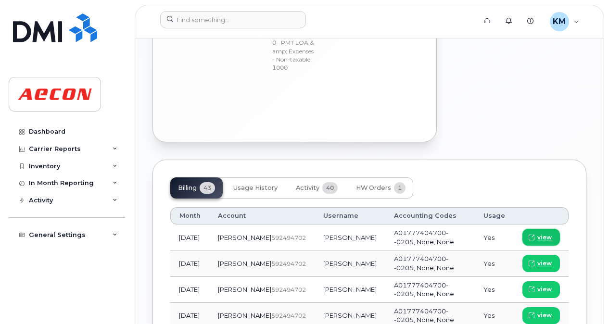
click at [540, 233] on span "view" at bounding box center [544, 237] width 14 height 9
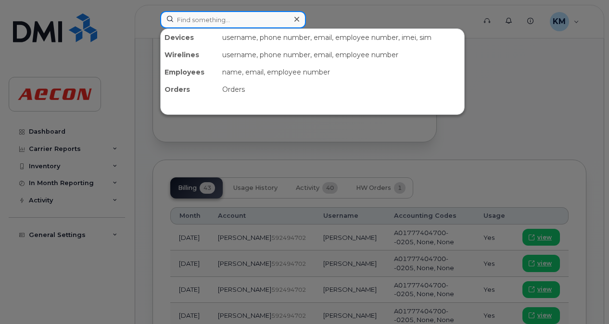
click at [272, 16] on input at bounding box center [233, 19] width 146 height 17
paste input "2898344735"
type input "2898344735"
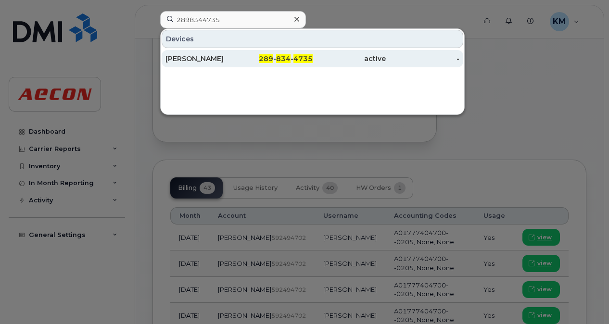
click at [261, 58] on span "289" at bounding box center [266, 58] width 14 height 9
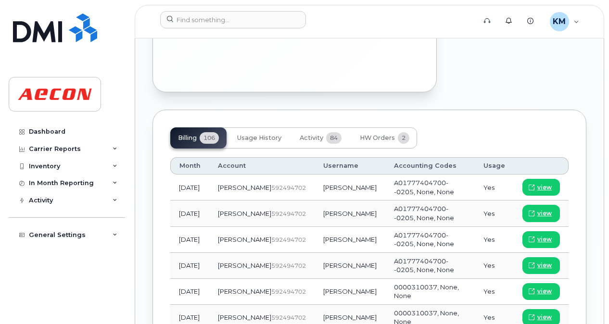
scroll to position [1141, 0]
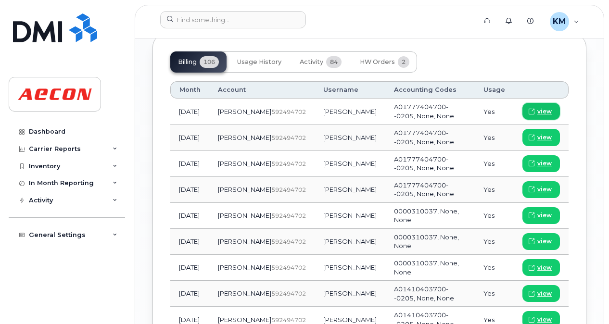
click at [552, 103] on link "view" at bounding box center [541, 111] width 38 height 17
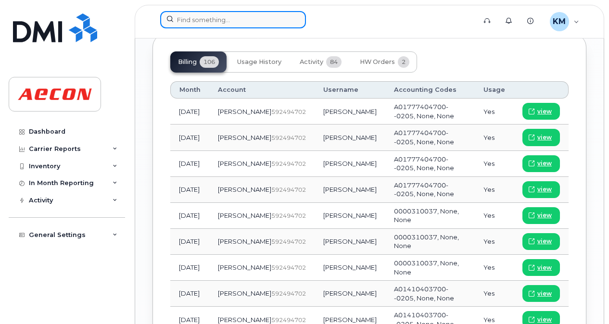
click at [288, 15] on input at bounding box center [233, 19] width 146 height 17
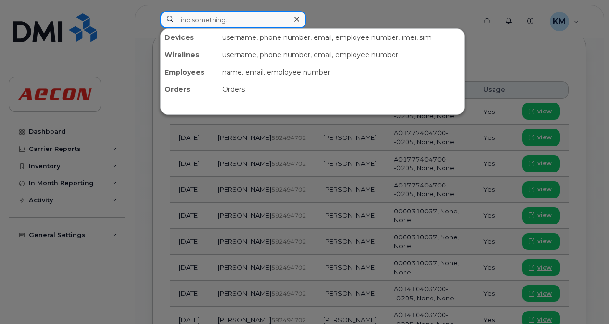
paste input "2269747286"
type input "2269747286"
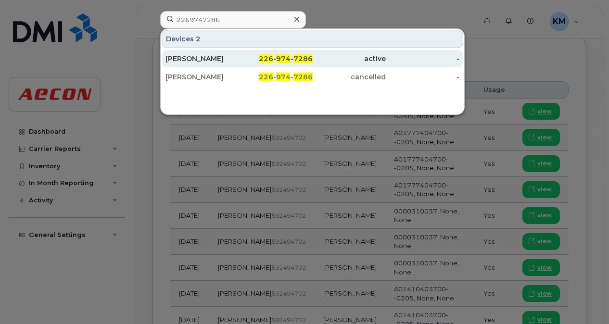
click at [281, 53] on div "226 - 974 - 7286" at bounding box center [276, 58] width 74 height 17
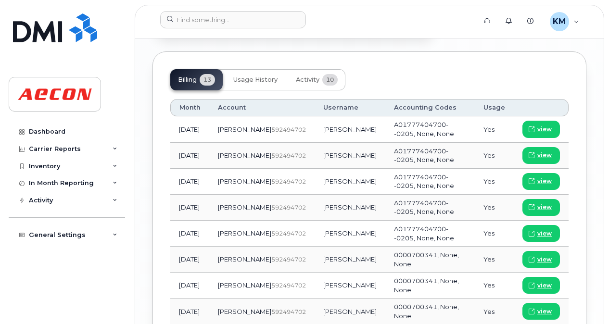
scroll to position [1172, 0]
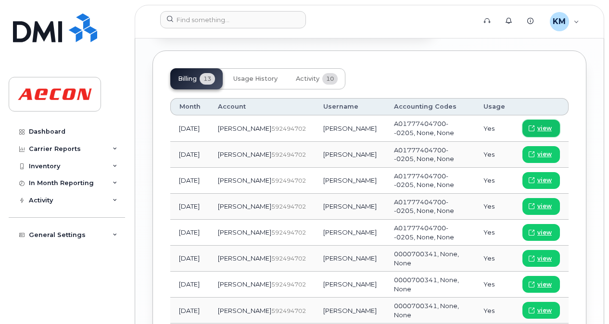
click at [532, 124] on span at bounding box center [531, 128] width 9 height 9
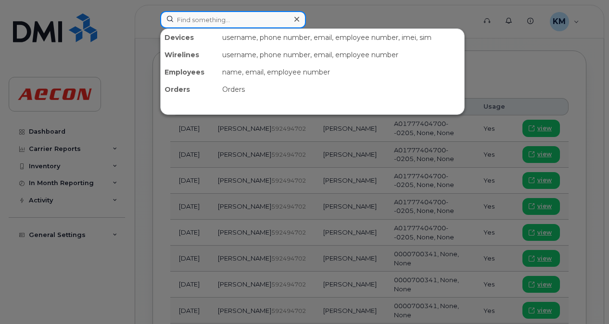
click at [261, 22] on input at bounding box center [233, 19] width 146 height 17
paste input "2266684109"
type input "2266684109"
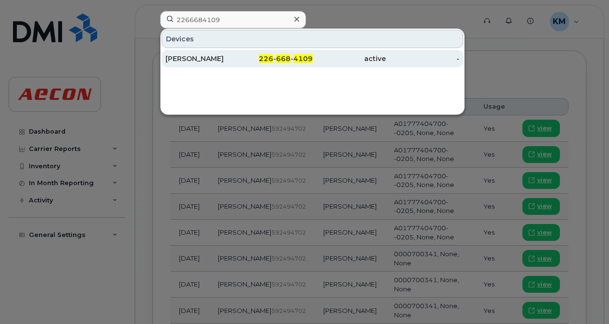
click at [293, 61] on div "226 - 668 - 4109" at bounding box center [276, 59] width 74 height 10
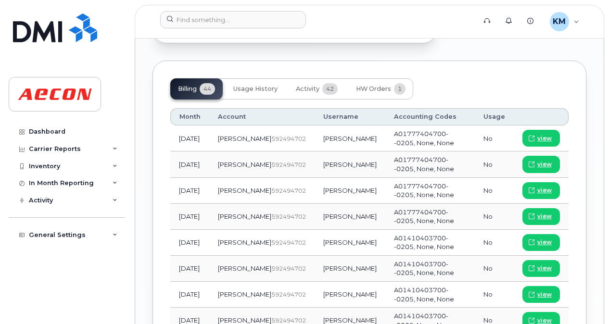
scroll to position [1120, 0]
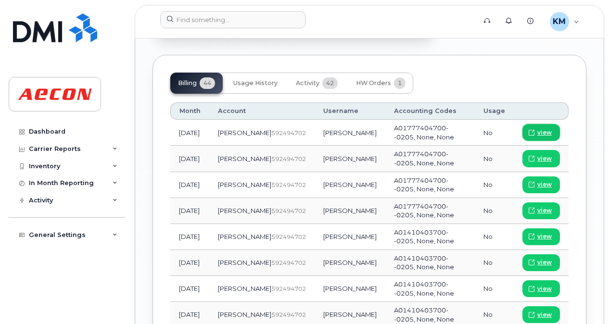
click at [551, 131] on span "view" at bounding box center [544, 132] width 14 height 9
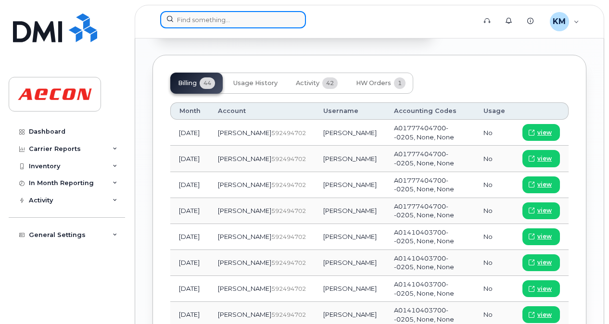
click at [244, 14] on input at bounding box center [233, 19] width 146 height 17
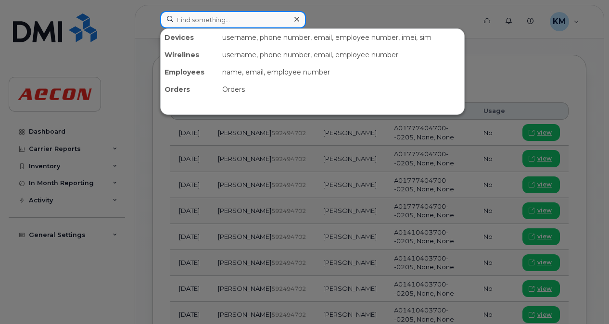
paste input "2266680450"
type input "2266680450"
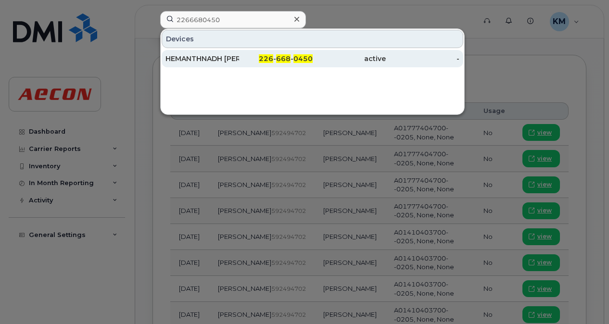
click at [244, 61] on div "226 - 668 - 0450" at bounding box center [276, 59] width 74 height 10
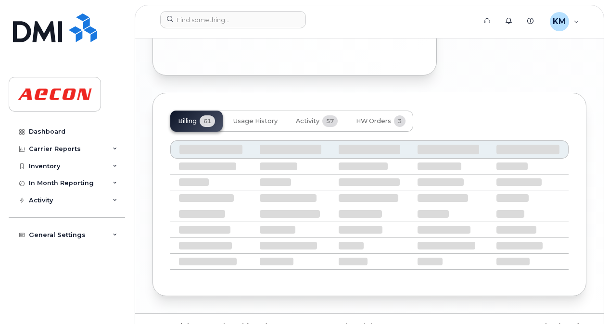
scroll to position [1116, 0]
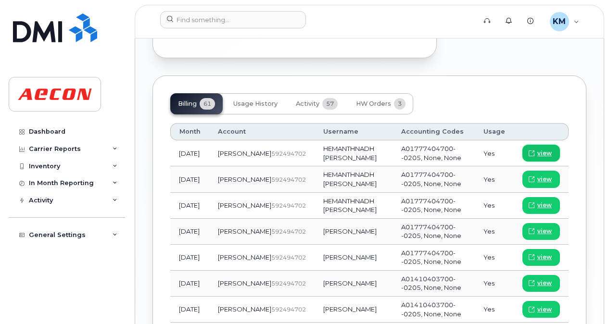
click at [540, 149] on span "view" at bounding box center [544, 153] width 14 height 9
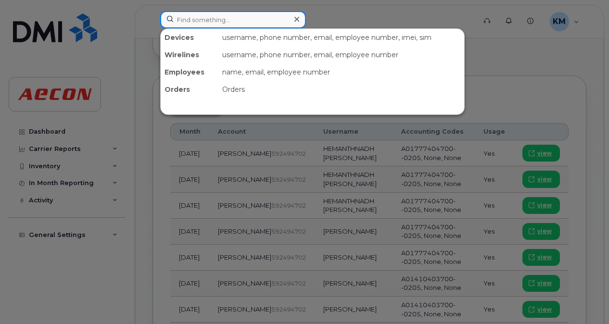
click at [235, 20] on input at bounding box center [233, 19] width 146 height 17
paste input "5195756301"
type input "5195756301"
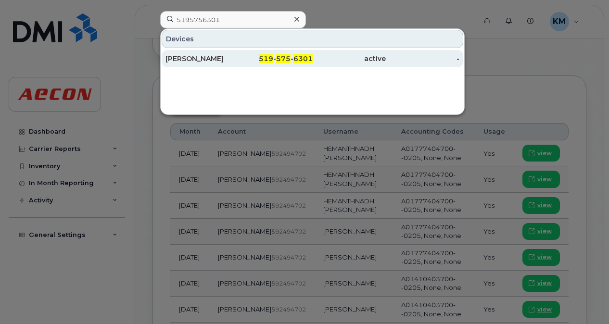
click at [193, 50] on div "[PERSON_NAME]" at bounding box center [202, 58] width 74 height 17
click at [200, 53] on div "[PERSON_NAME]" at bounding box center [202, 58] width 74 height 17
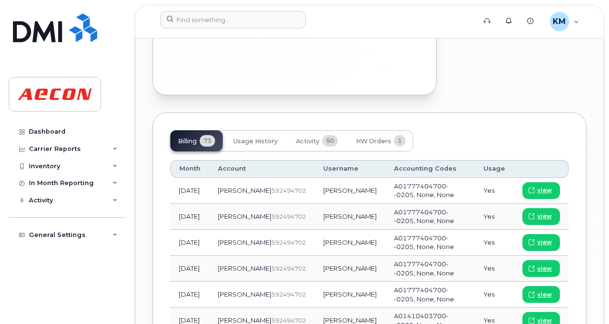
scroll to position [1113, 0]
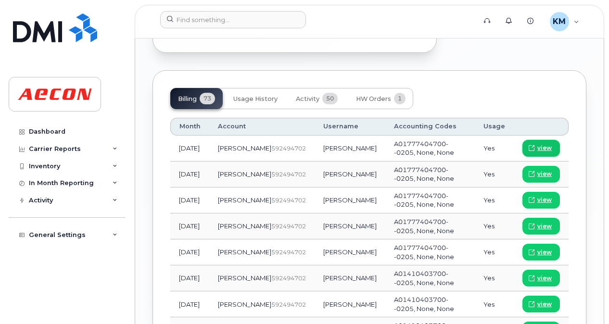
click at [537, 140] on link "view" at bounding box center [541, 148] width 38 height 17
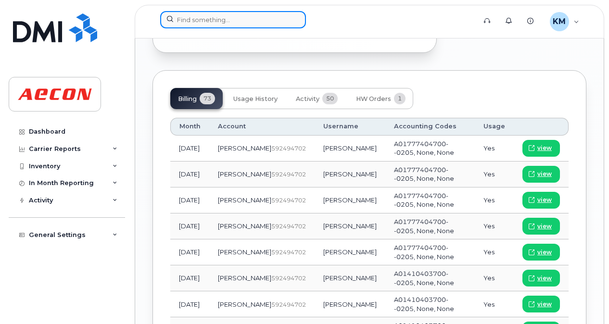
click at [232, 12] on input at bounding box center [233, 19] width 146 height 17
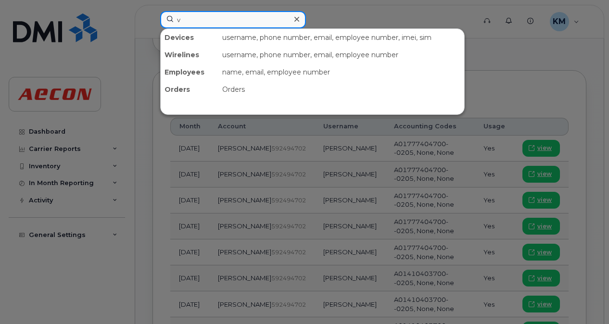
type input "v"
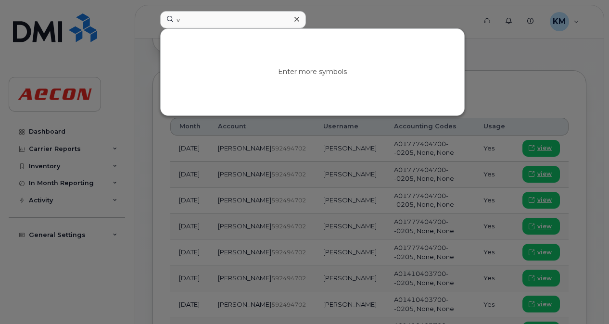
click at [300, 15] on div at bounding box center [297, 20] width 14 height 14
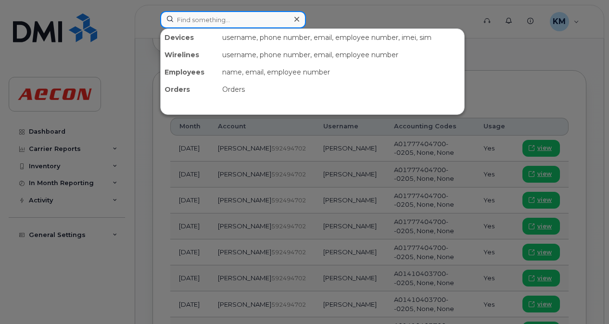
click at [275, 17] on input at bounding box center [233, 19] width 146 height 17
paste input "2266682962"
type input "2266682962"
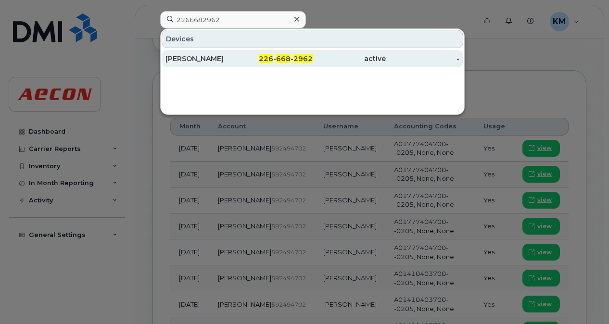
click at [274, 52] on div "226 - 668 - 2962" at bounding box center [276, 58] width 74 height 17
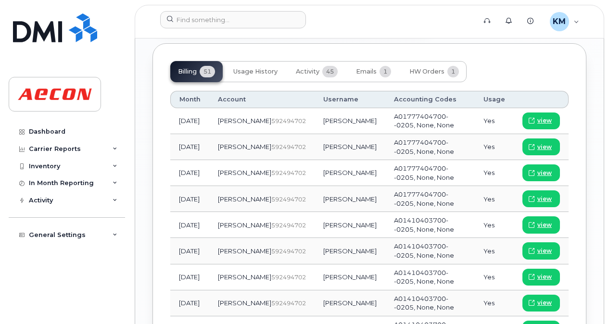
scroll to position [1149, 0]
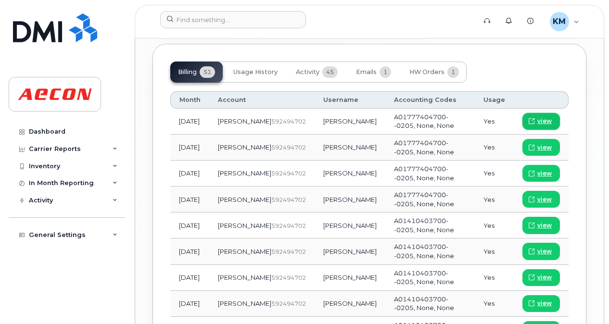
click at [540, 117] on span "view" at bounding box center [544, 121] width 14 height 9
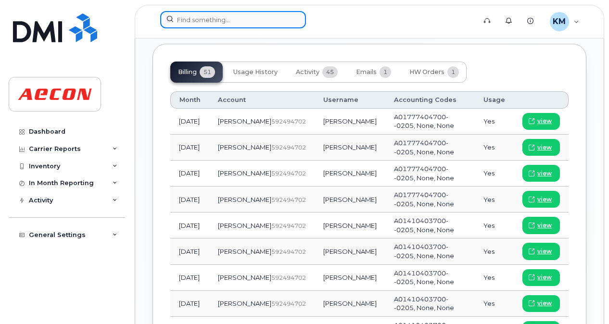
click at [261, 23] on input at bounding box center [233, 19] width 146 height 17
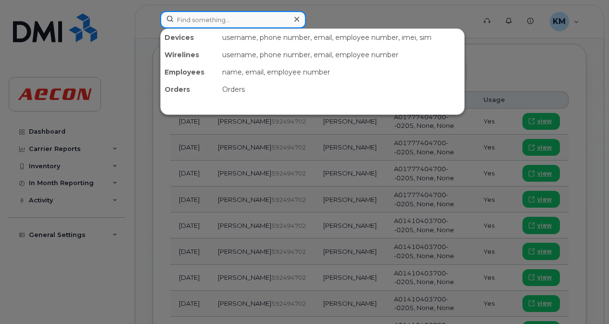
paste input "2269745748"
type input "2269745748"
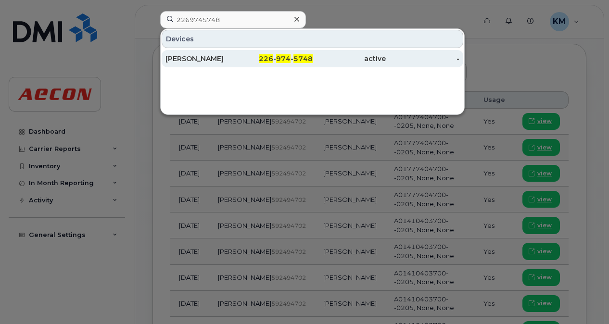
click at [273, 55] on span "226" at bounding box center [266, 58] width 14 height 9
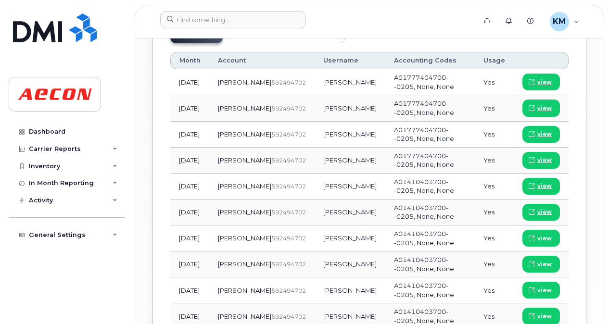
scroll to position [1256, 0]
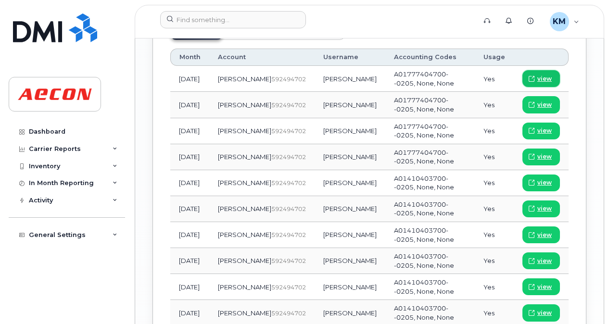
click at [550, 75] on span "view" at bounding box center [544, 79] width 14 height 9
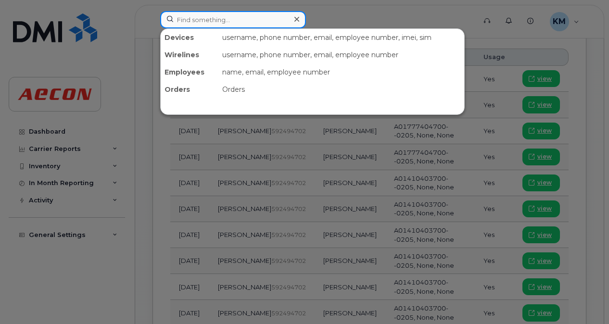
click at [250, 25] on input at bounding box center [233, 19] width 146 height 17
paste input "2269745851"
type input "2269745851"
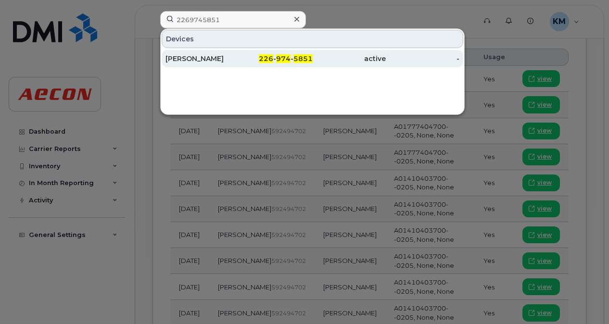
click at [257, 57] on div "226 - 974 - 5851" at bounding box center [276, 59] width 74 height 10
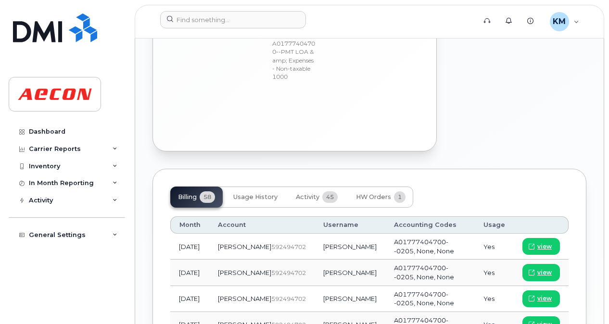
scroll to position [1010, 0]
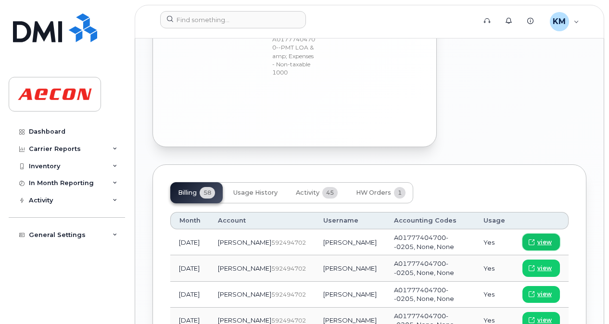
click at [546, 238] on span "view" at bounding box center [544, 242] width 14 height 9
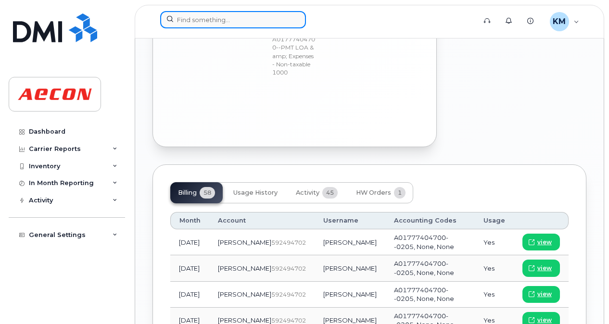
click at [237, 13] on input at bounding box center [233, 19] width 146 height 17
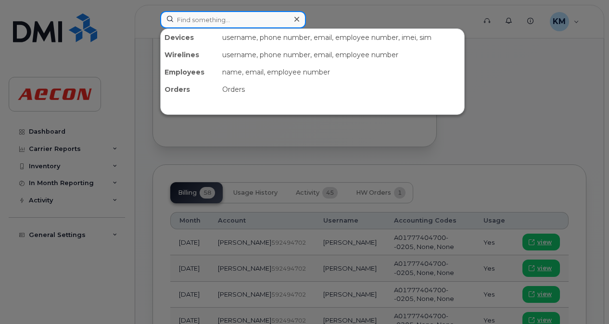
paste input "2269745595"
type input "2269745595"
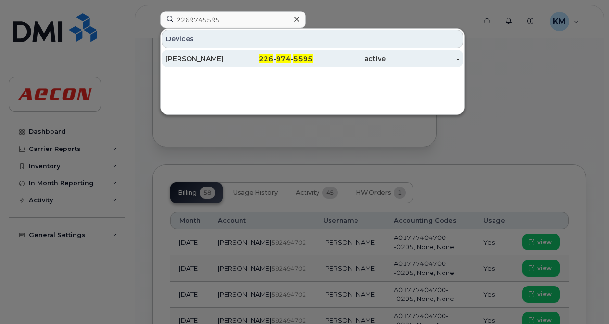
click at [286, 61] on span "974" at bounding box center [283, 58] width 14 height 9
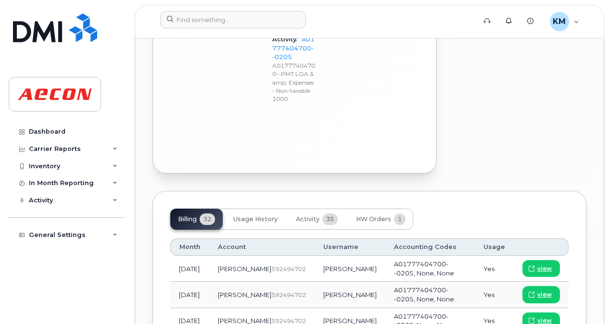
scroll to position [1089, 0]
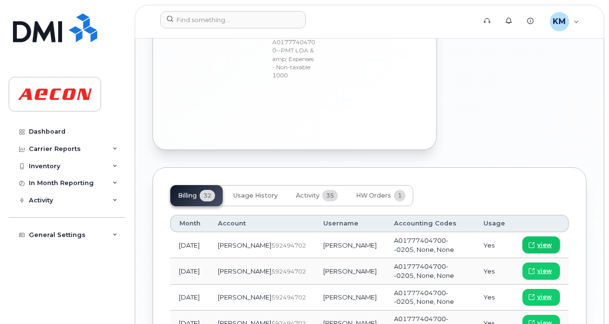
click at [539, 237] on link "view" at bounding box center [541, 245] width 38 height 17
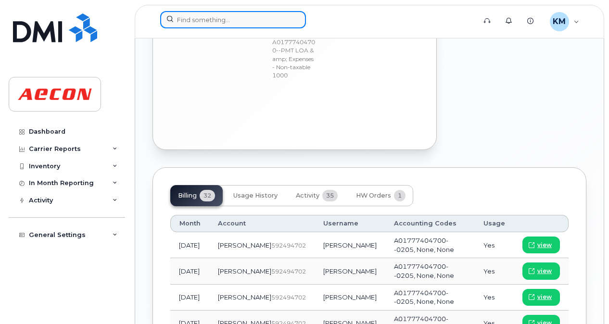
click at [270, 17] on input at bounding box center [233, 19] width 146 height 17
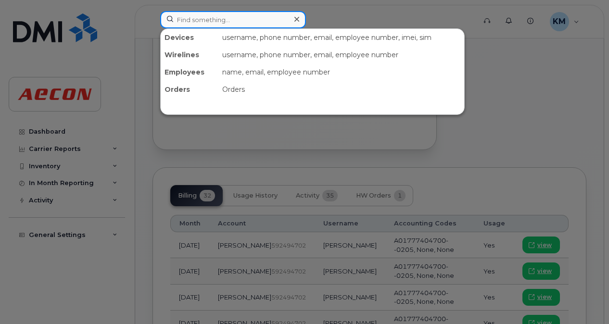
paste input "2269742352"
type input "2269742352"
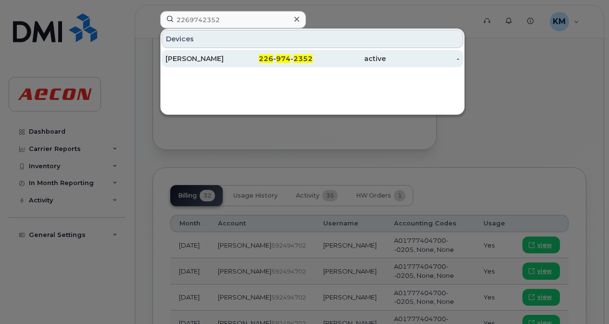
click at [267, 57] on span "226" at bounding box center [266, 58] width 14 height 9
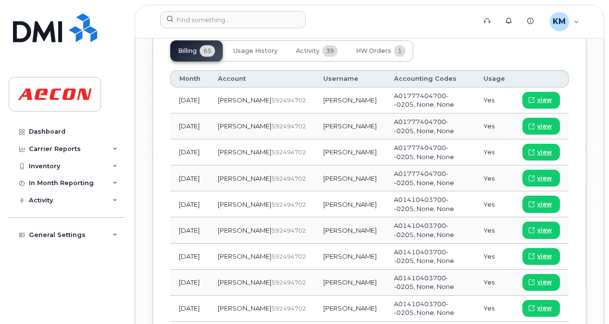
scroll to position [1160, 0]
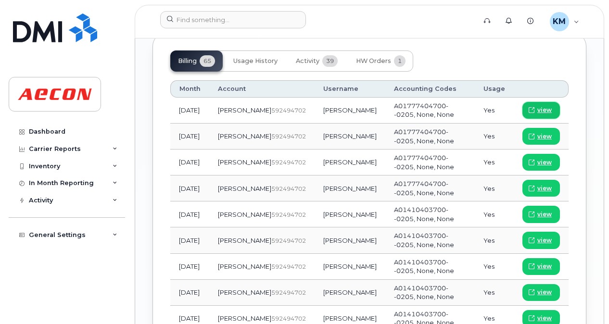
click at [540, 106] on span "view" at bounding box center [544, 110] width 14 height 9
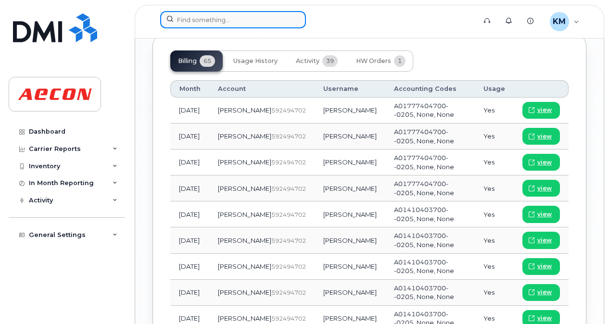
click at [267, 14] on input at bounding box center [233, 19] width 146 height 17
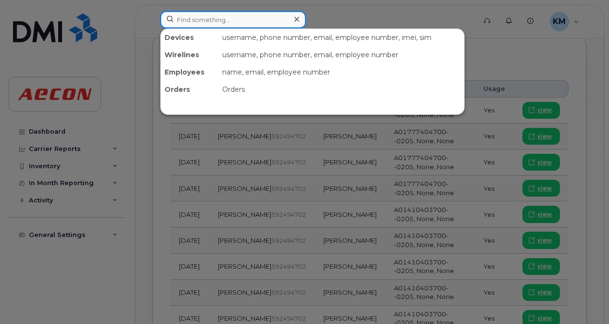
paste input "2269742052"
type input "2269742052"
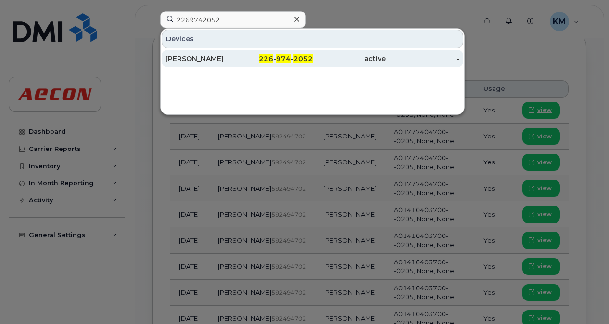
click at [280, 55] on span "974" at bounding box center [283, 58] width 14 height 9
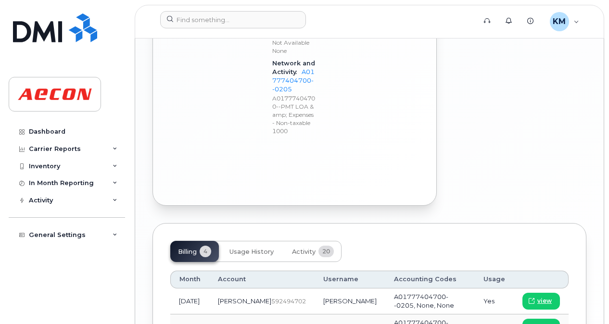
scroll to position [1056, 0]
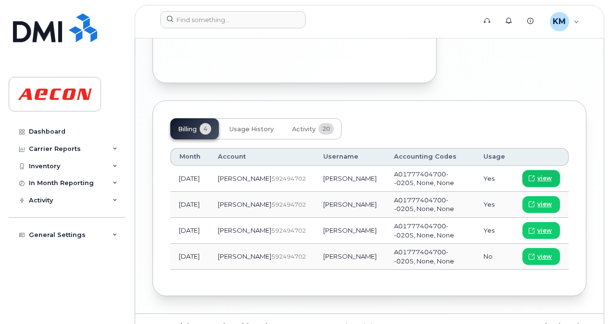
click at [547, 174] on span "view" at bounding box center [544, 178] width 14 height 9
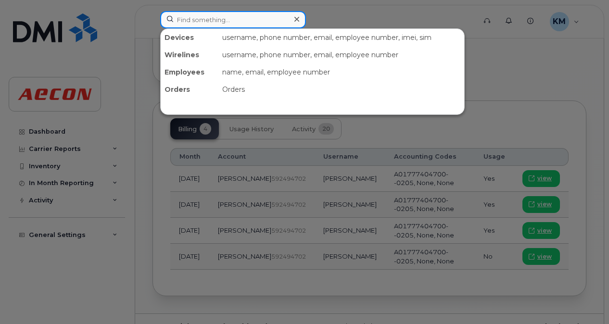
click at [198, 17] on input at bounding box center [233, 19] width 146 height 17
paste input "2269745867"
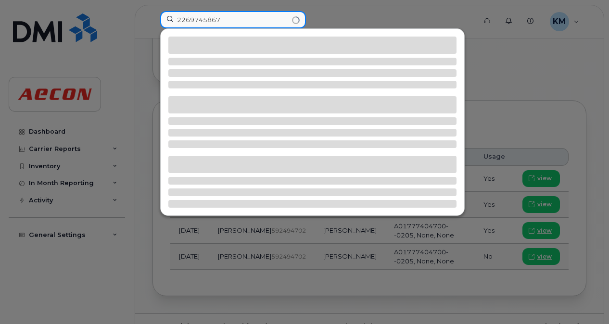
type input "2269745867"
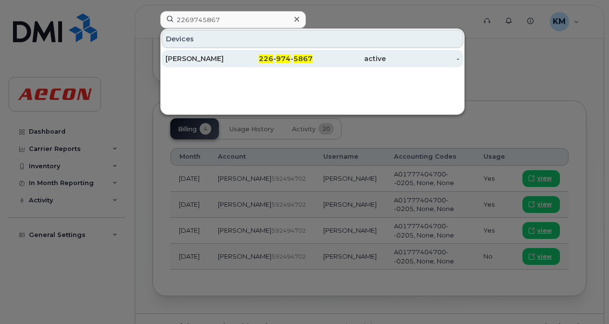
click at [206, 51] on div "[PERSON_NAME]" at bounding box center [202, 58] width 74 height 17
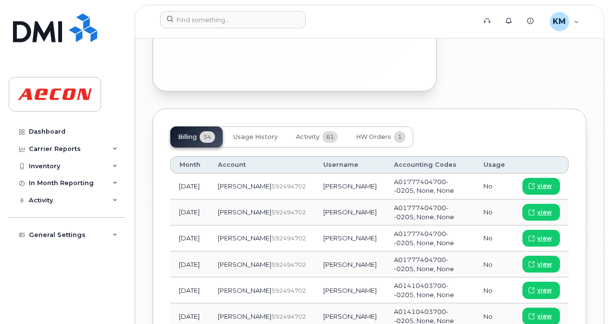
scroll to position [1176, 0]
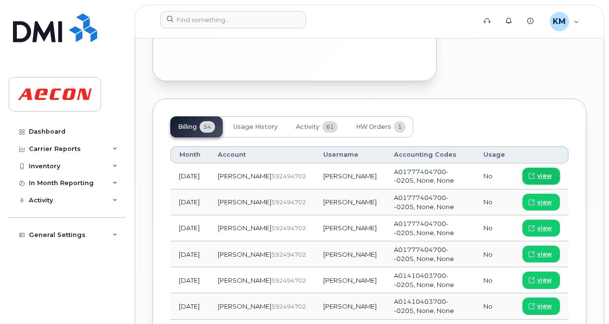
click at [543, 172] on span "view" at bounding box center [544, 176] width 14 height 9
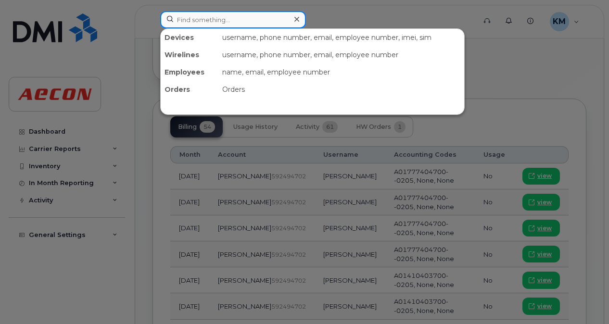
click at [268, 25] on input at bounding box center [233, 19] width 146 height 17
paste input "2269745183"
type input "2269745183"
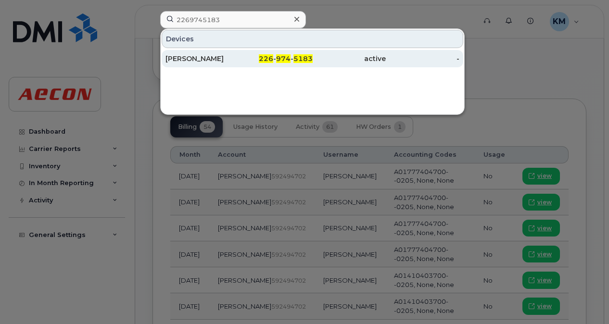
click at [259, 61] on div "226 - 974 - 5183" at bounding box center [276, 59] width 74 height 10
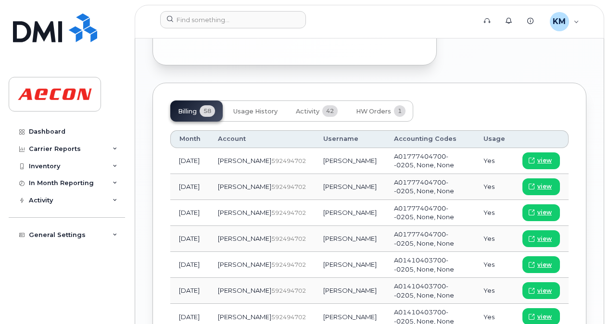
scroll to position [1101, 0]
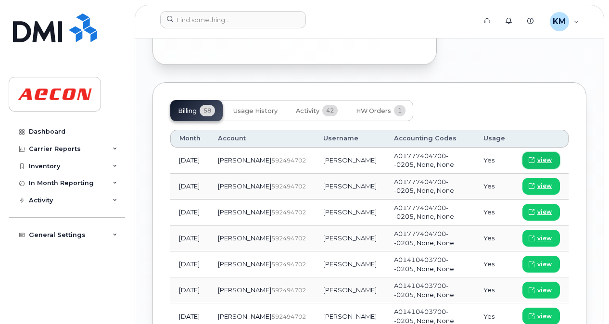
click at [534, 157] on icon at bounding box center [532, 160] width 6 height 6
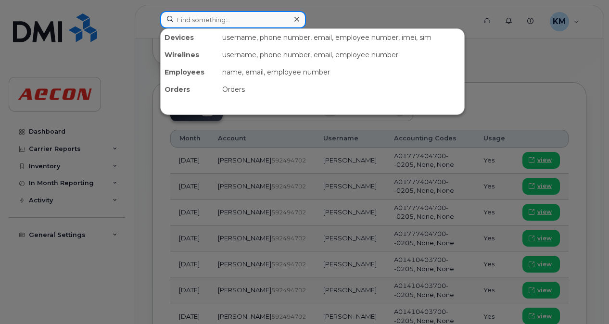
click at [260, 23] on input at bounding box center [233, 19] width 146 height 17
paste input "2269741047"
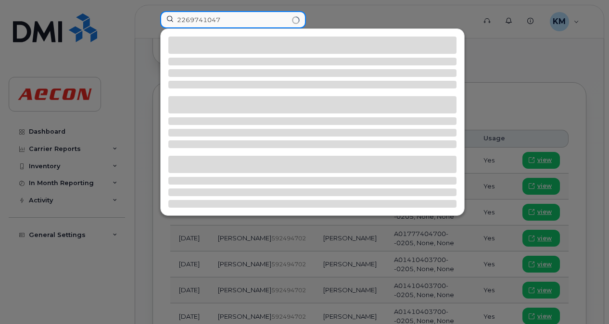
type input "2269741047"
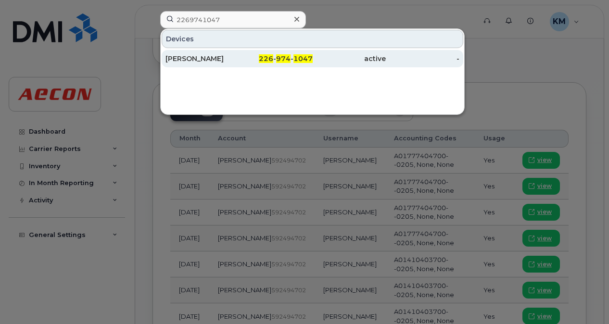
click at [262, 59] on span "226" at bounding box center [266, 58] width 14 height 9
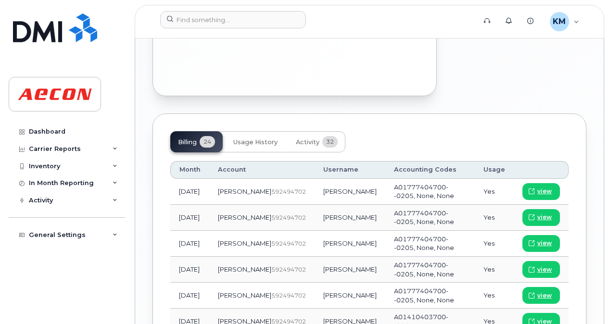
scroll to position [1152, 0]
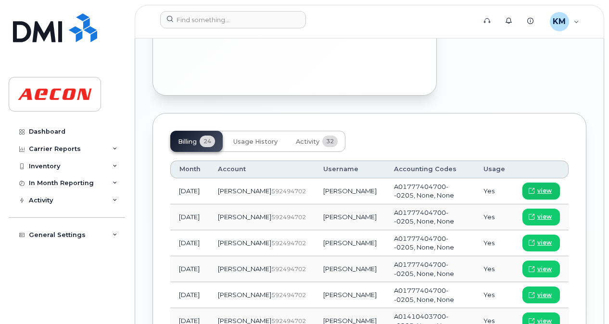
click at [532, 188] on icon at bounding box center [532, 191] width 6 height 6
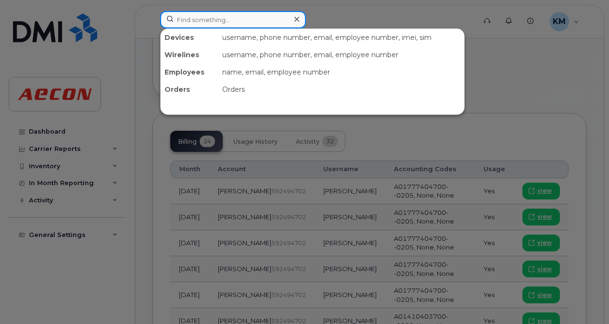
click at [271, 13] on input at bounding box center [233, 19] width 146 height 17
paste input "2269745321"
type input "2269745321"
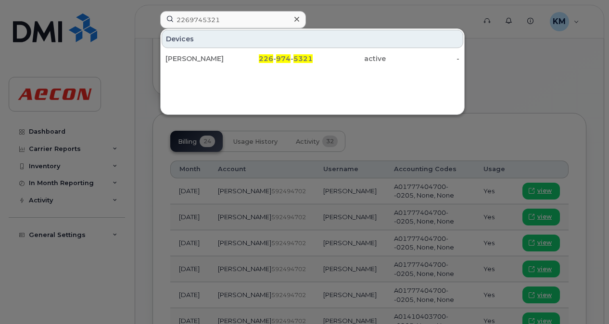
click at [279, 48] on div "Devices CHARLES SMEDLEY 226 - 974 - 5321 active -" at bounding box center [313, 48] width 304 height 39
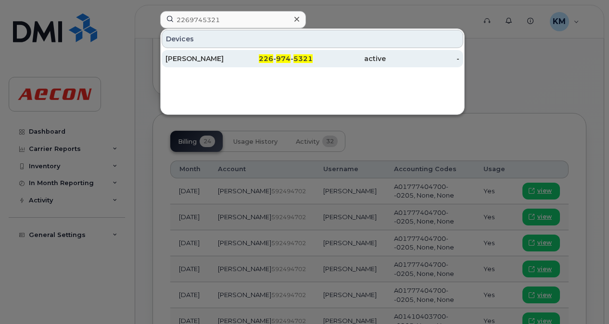
click at [280, 53] on div "226 - 974 - 5321" at bounding box center [276, 58] width 74 height 17
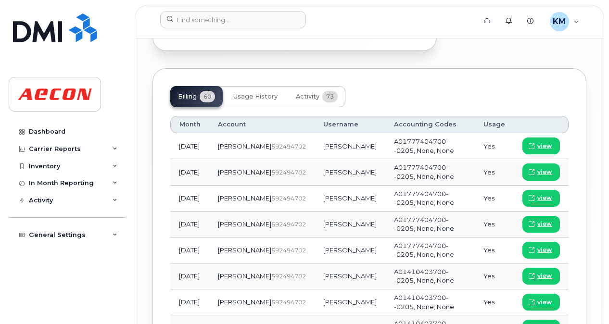
scroll to position [1169, 0]
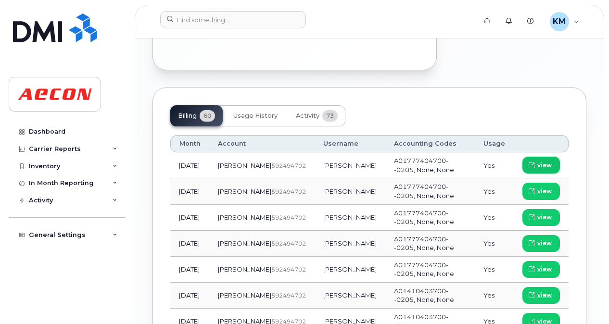
click at [554, 157] on link "view" at bounding box center [541, 165] width 38 height 17
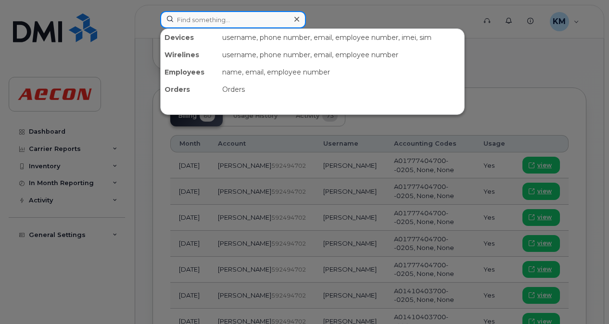
click at [244, 22] on input at bounding box center [233, 19] width 146 height 17
paste input "2269742615"
type input "2269742615"
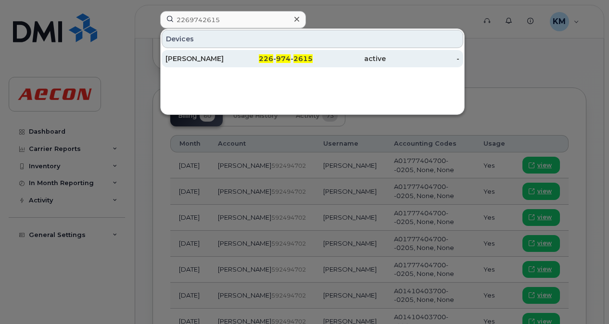
click at [230, 61] on div "[PERSON_NAME]" at bounding box center [202, 59] width 74 height 10
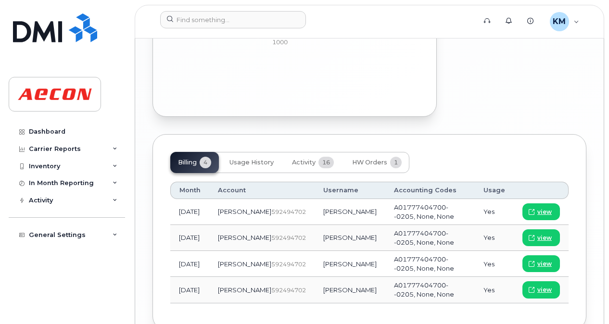
scroll to position [1032, 0]
click at [529, 207] on span at bounding box center [531, 211] width 9 height 9
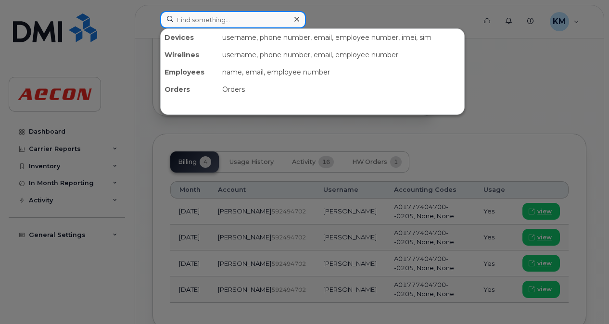
click at [234, 13] on input at bounding box center [233, 19] width 146 height 17
paste input "2269740795"
type input "2269740795"
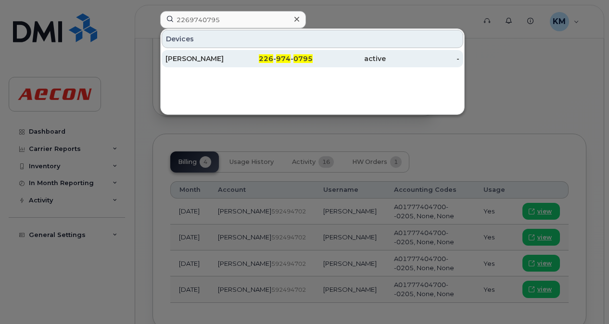
click at [226, 56] on div "[PERSON_NAME]" at bounding box center [202, 59] width 74 height 10
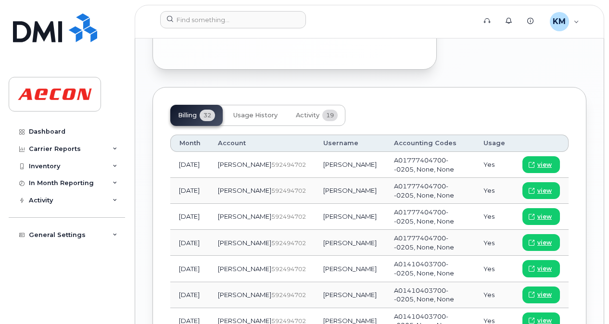
scroll to position [1101, 0]
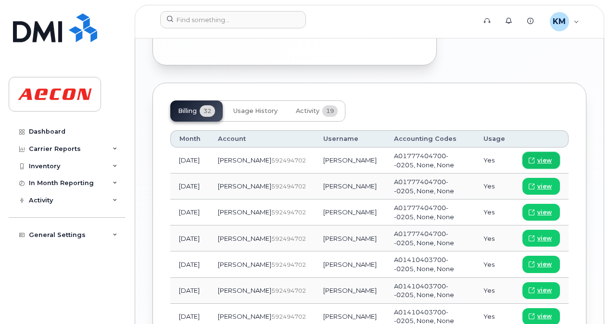
click at [544, 160] on span "view" at bounding box center [544, 160] width 14 height 9
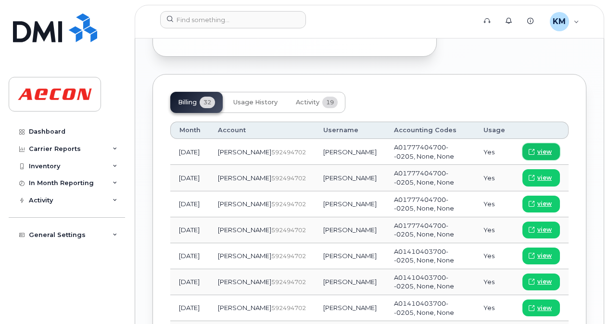
scroll to position [1092, 0]
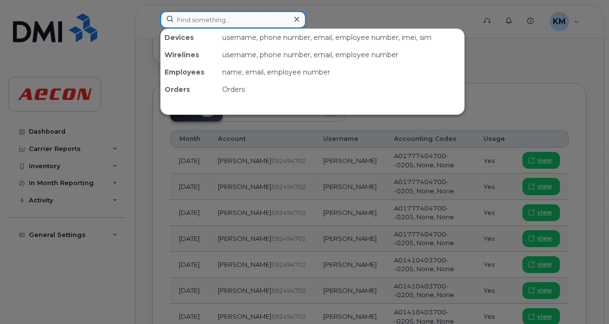
click at [233, 16] on input at bounding box center [233, 19] width 146 height 17
paste input "2269742854"
type input "2269742854"
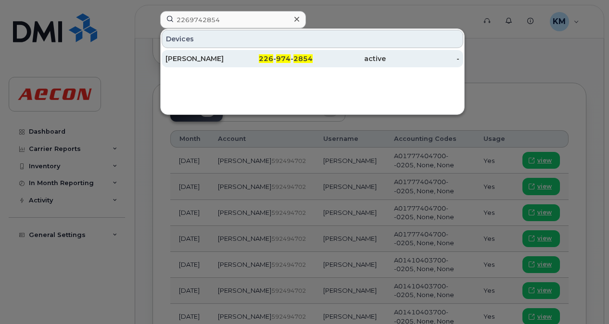
click at [235, 60] on div "[PERSON_NAME]" at bounding box center [202, 59] width 74 height 10
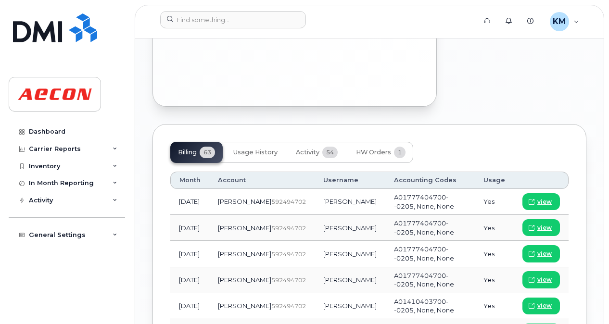
scroll to position [1062, 0]
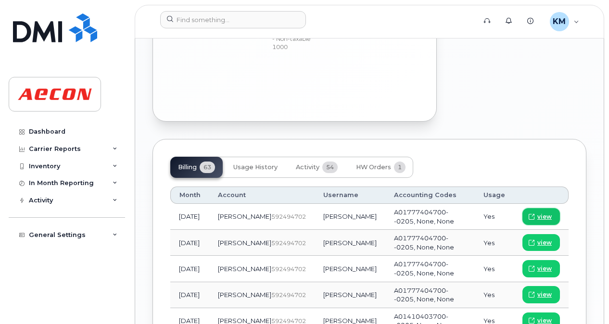
click at [529, 214] on icon at bounding box center [532, 217] width 6 height 6
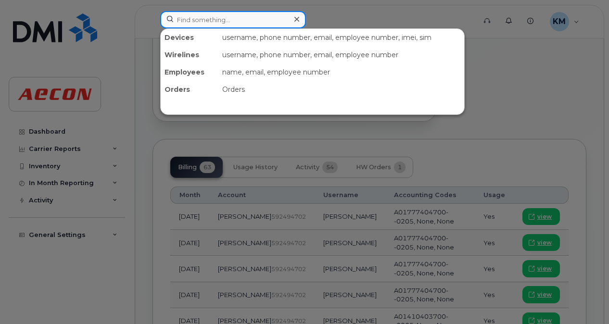
click at [273, 14] on input at bounding box center [233, 19] width 146 height 17
paste input "2269741671"
type input "2269741671"
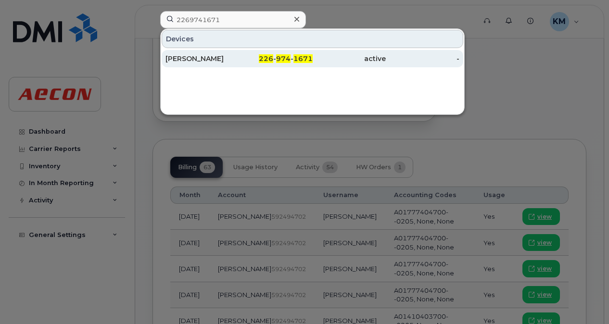
click at [232, 60] on div "[PERSON_NAME]" at bounding box center [202, 59] width 74 height 10
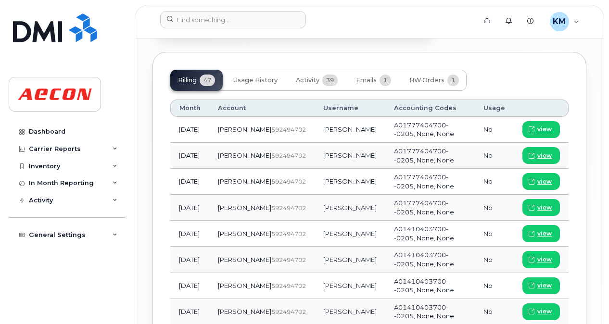
scroll to position [1222, 0]
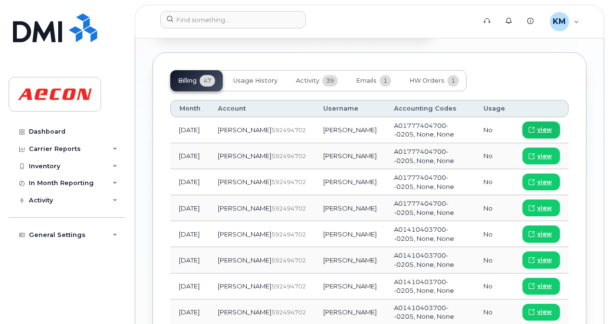
click at [534, 127] on icon at bounding box center [532, 130] width 6 height 6
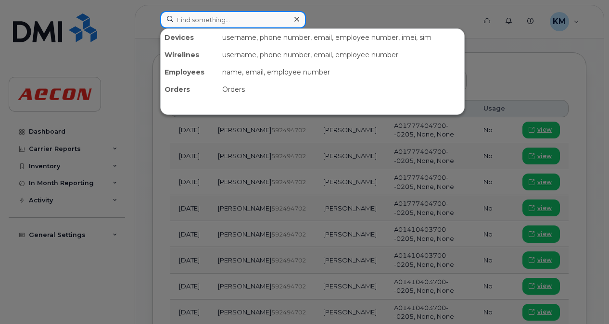
click at [233, 19] on input at bounding box center [233, 19] width 146 height 17
paste input "2269741458"
type input "2269741458"
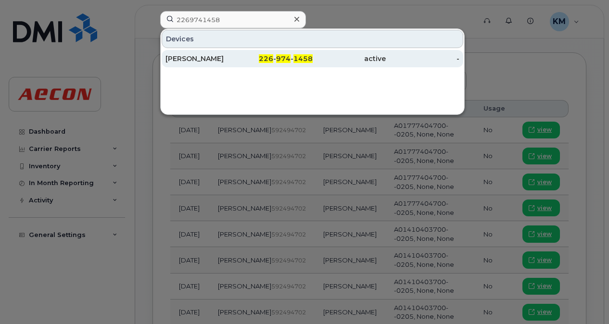
click at [285, 60] on span "974" at bounding box center [283, 58] width 14 height 9
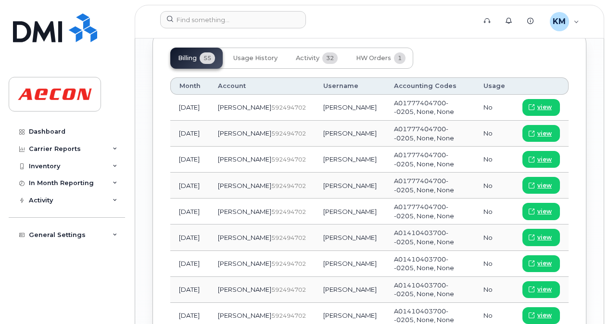
scroll to position [1245, 0]
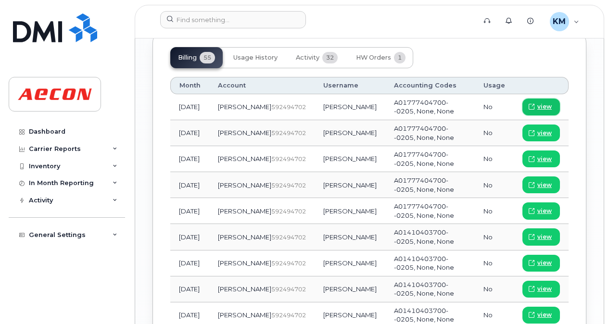
click at [538, 102] on span "view" at bounding box center [544, 106] width 14 height 9
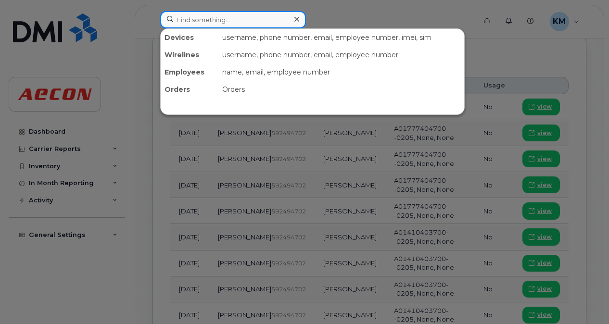
click at [228, 18] on input at bounding box center [233, 19] width 146 height 17
paste input "2269742302"
type input "2269742302"
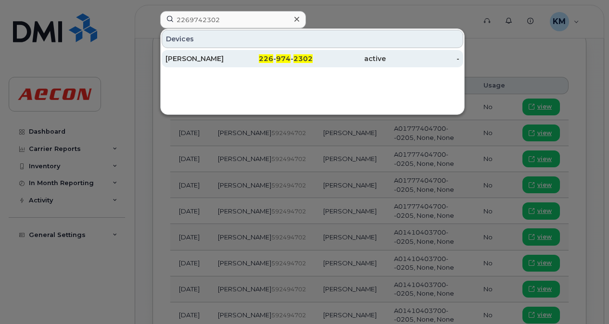
click at [222, 56] on div "CHRIS HUGHES" at bounding box center [202, 59] width 74 height 10
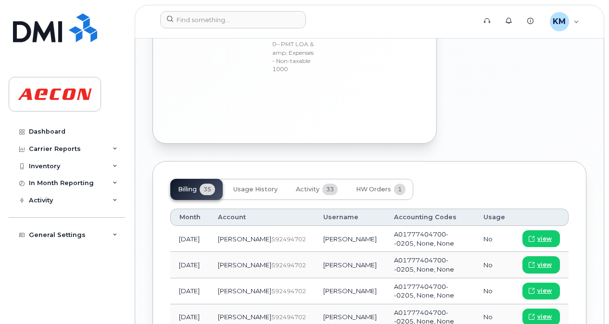
scroll to position [1096, 0]
click at [536, 231] on link "view" at bounding box center [541, 238] width 38 height 17
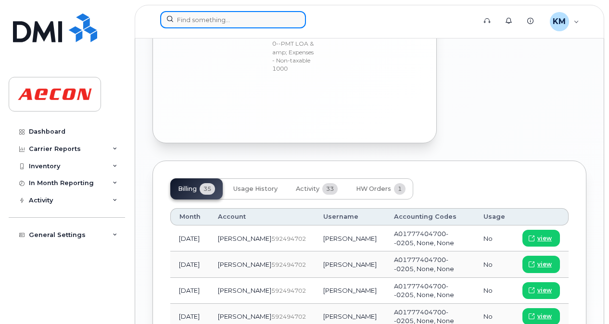
click at [242, 18] on input at bounding box center [233, 19] width 146 height 17
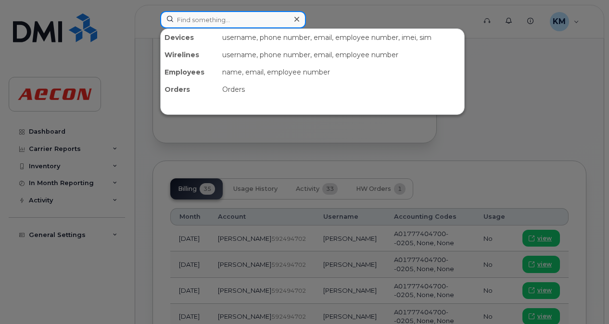
paste input "2269745435"
type input "2269745435"
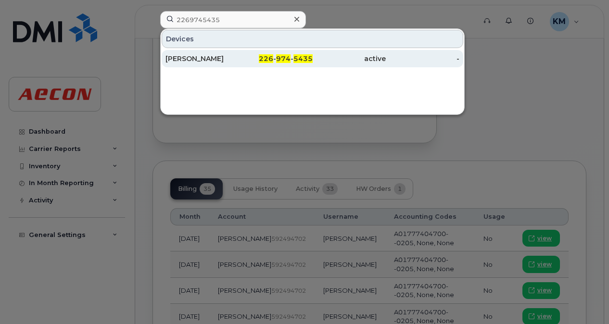
click at [243, 53] on div "226 - 974 - 5435" at bounding box center [276, 58] width 74 height 17
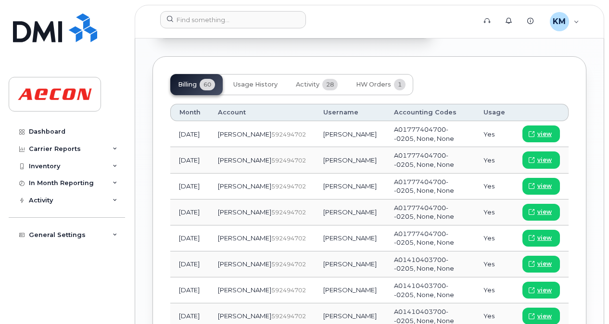
scroll to position [1119, 0]
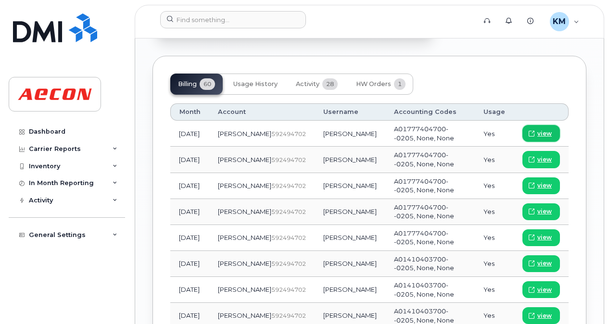
click at [548, 129] on span "view" at bounding box center [544, 133] width 14 height 9
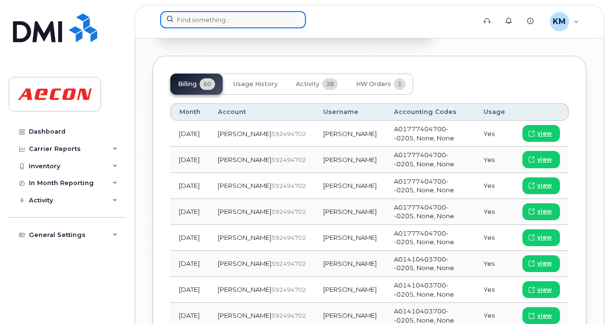
click at [244, 12] on input at bounding box center [233, 19] width 146 height 17
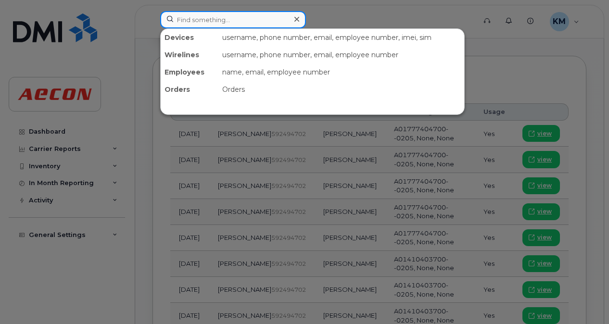
paste input "2269745448"
type input "2269745448"
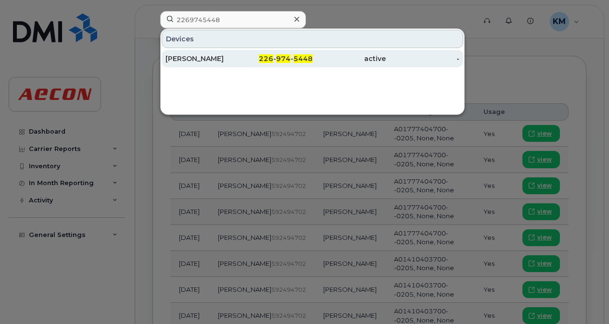
click at [230, 60] on div "[PERSON_NAME]" at bounding box center [202, 59] width 74 height 10
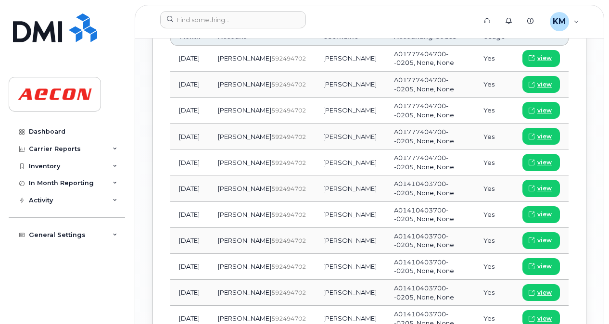
scroll to position [1136, 0]
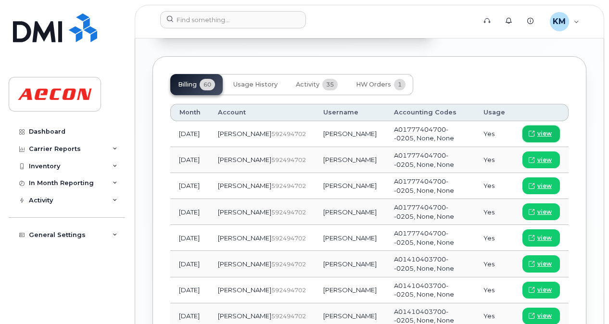
click at [534, 131] on icon at bounding box center [532, 134] width 6 height 6
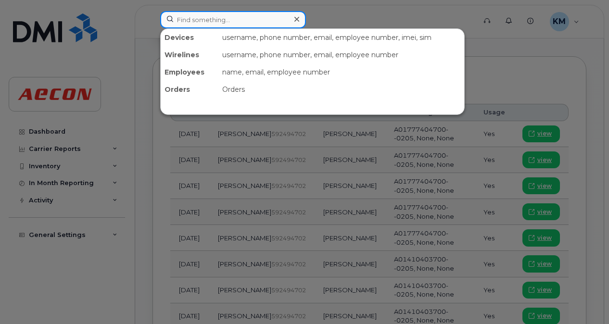
click at [228, 18] on input at bounding box center [233, 19] width 146 height 17
paste input "2269745327"
type input "2269745327"
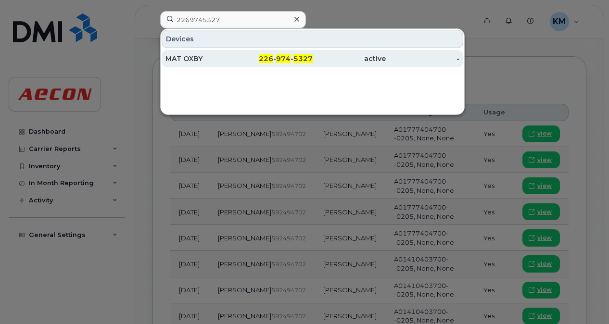
click at [225, 60] on div "MAT OXBY" at bounding box center [202, 59] width 74 height 10
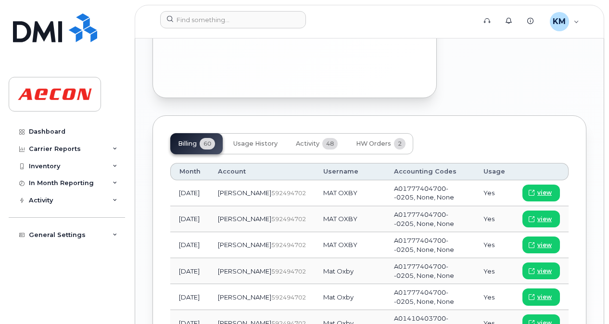
scroll to position [1153, 0]
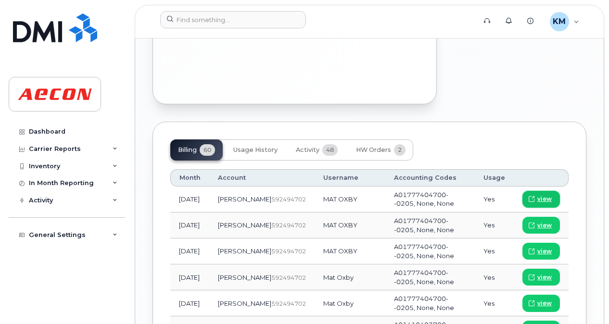
click at [544, 196] on link "view" at bounding box center [541, 199] width 38 height 17
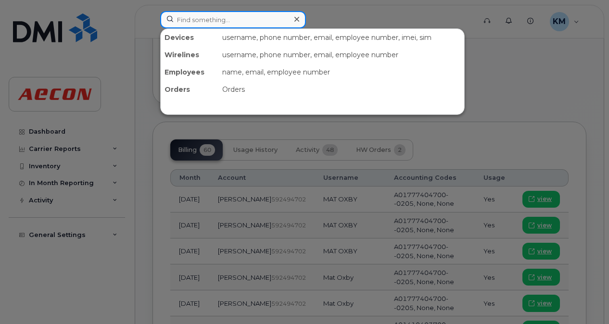
click at [234, 16] on input at bounding box center [233, 19] width 146 height 17
paste input "2269745152"
type input "2269745152"
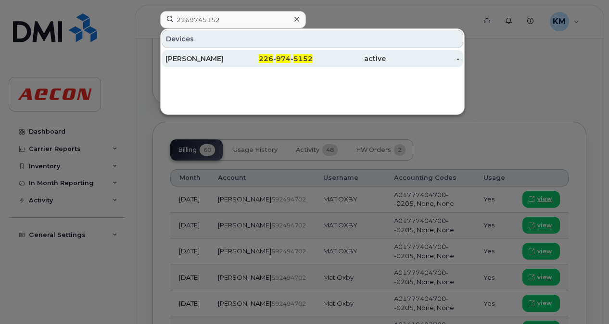
click at [251, 54] on div "226 - 974 - 5152" at bounding box center [276, 59] width 74 height 10
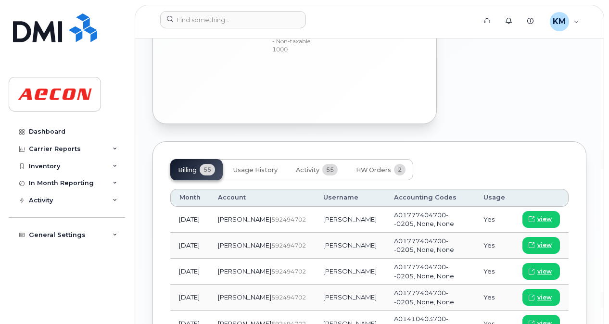
scroll to position [1024, 0]
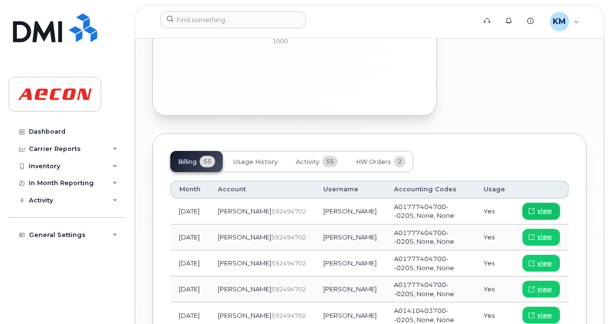
click at [534, 208] on icon at bounding box center [532, 211] width 6 height 6
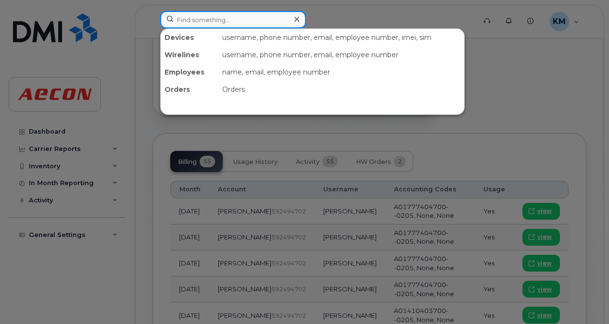
click at [248, 22] on input at bounding box center [233, 19] width 146 height 17
paste input "2269745376"
type input "2269745376"
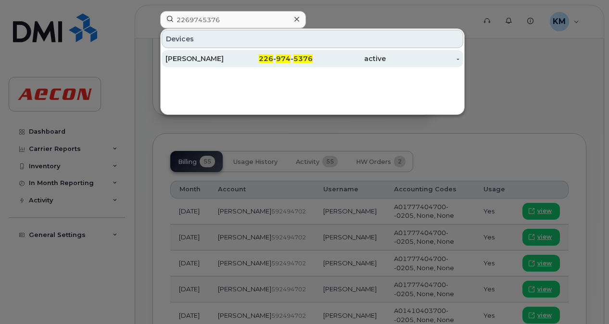
click at [226, 66] on div "[PERSON_NAME]" at bounding box center [202, 58] width 74 height 17
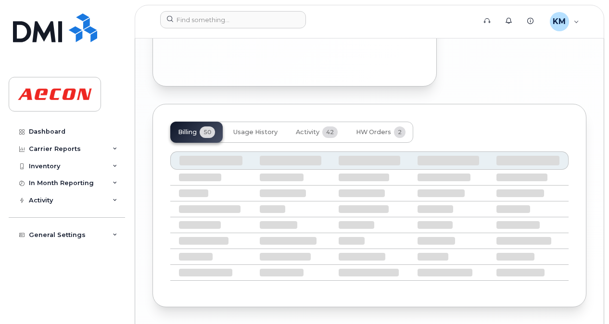
scroll to position [1146, 0]
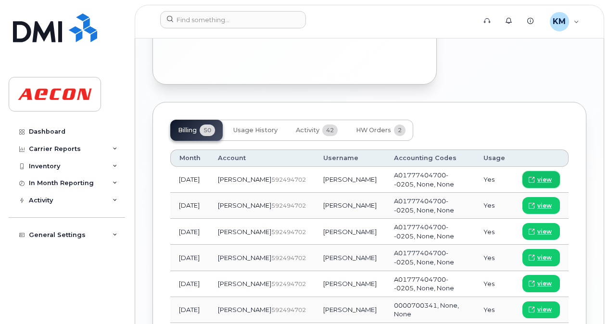
click at [532, 177] on icon at bounding box center [532, 180] width 6 height 6
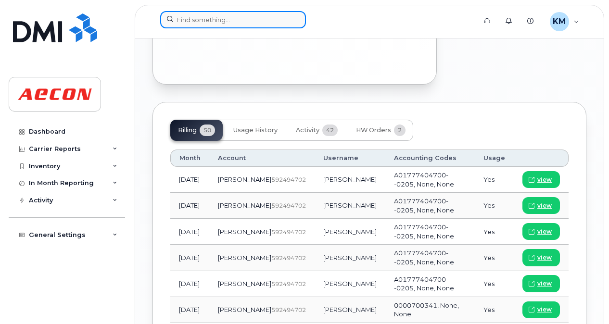
click at [257, 19] on input at bounding box center [233, 19] width 146 height 17
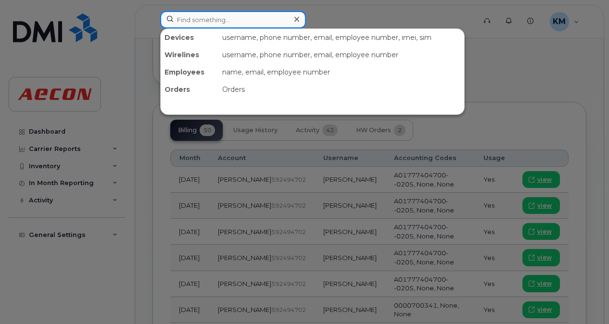
paste input "2269742924"
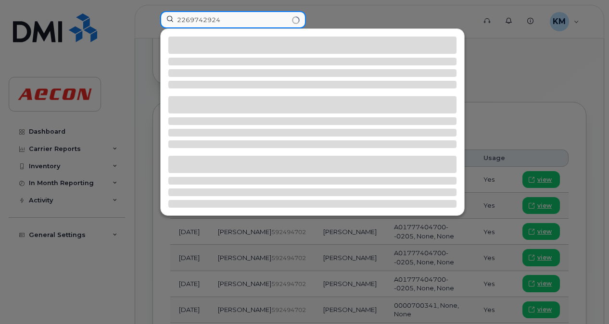
type input "2269742924"
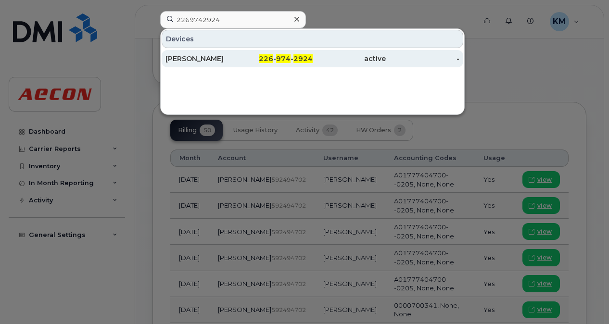
click at [239, 58] on link "STEVEN GILROY 226 - 974 - 2924 active -" at bounding box center [313, 58] width 302 height 17
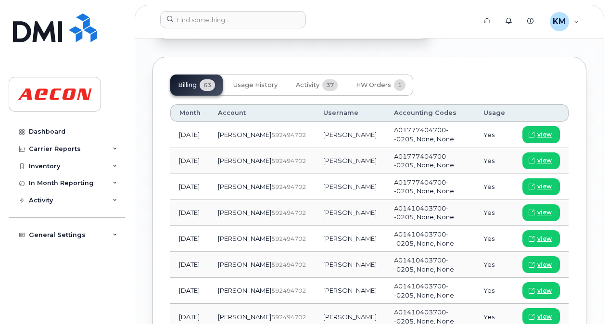
scroll to position [1169, 0]
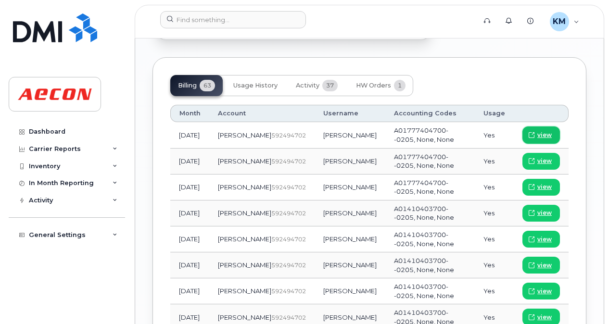
click at [546, 131] on span "view" at bounding box center [544, 135] width 14 height 9
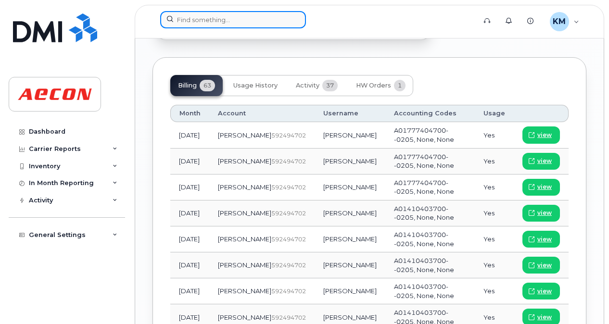
click at [244, 21] on input at bounding box center [233, 19] width 146 height 17
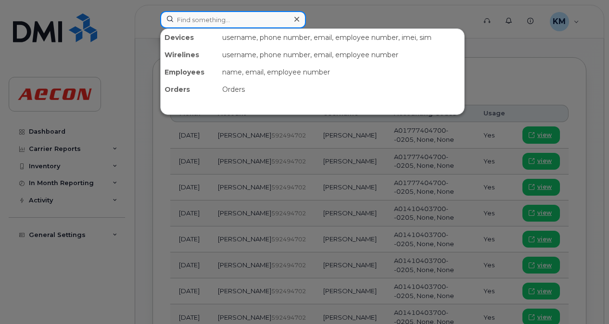
paste input "2269745336"
type input "2269745336"
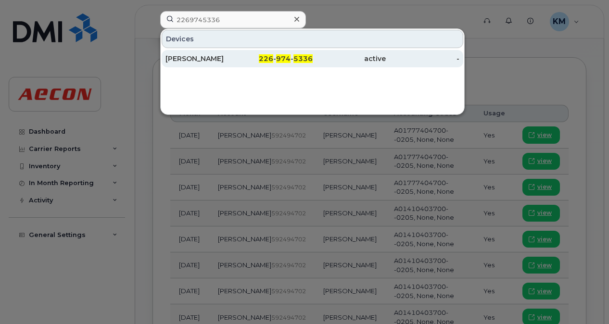
click at [258, 63] on div "226 - 974 - 5336" at bounding box center [276, 58] width 74 height 17
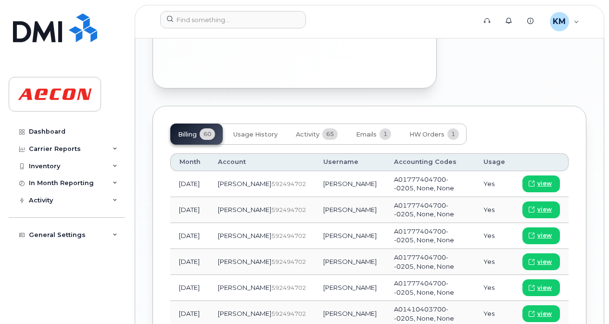
scroll to position [1078, 0]
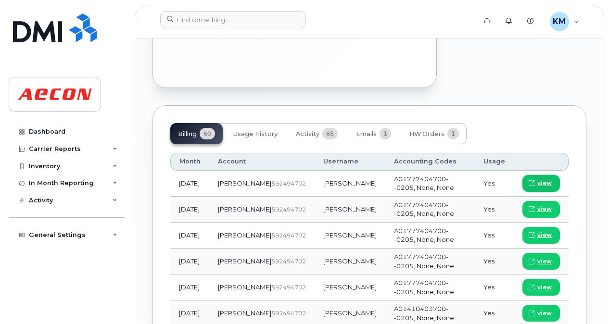
click at [534, 180] on icon at bounding box center [532, 183] width 6 height 6
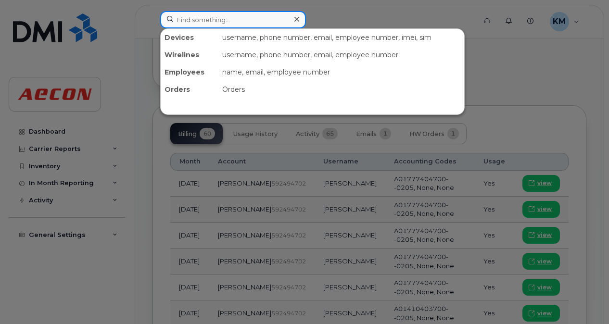
click at [219, 18] on input at bounding box center [233, 19] width 146 height 17
paste input "2269745462"
type input "2269745462"
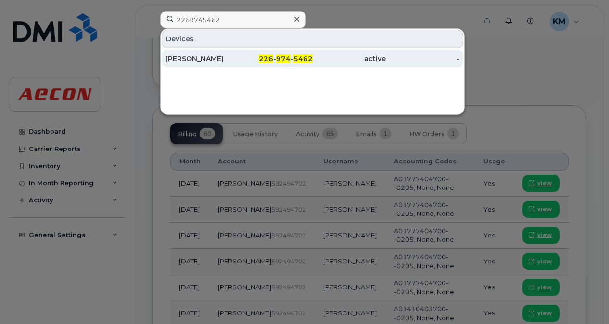
click at [221, 60] on div "MARK HANNA" at bounding box center [202, 59] width 74 height 10
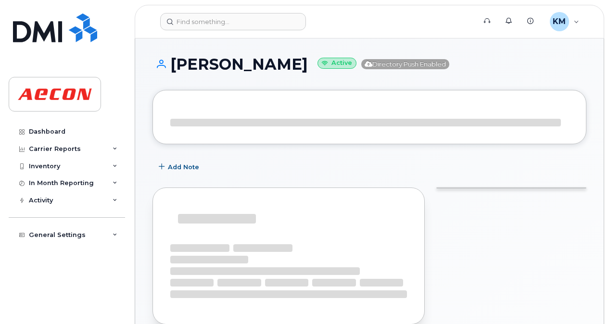
drag, startPoint x: 427, startPoint y: 178, endPoint x: 398, endPoint y: 62, distance: 119.9
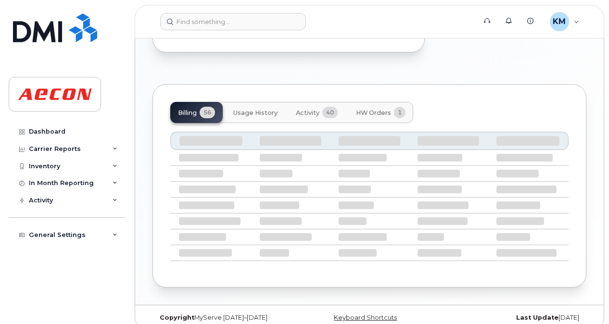
scroll to position [1189, 0]
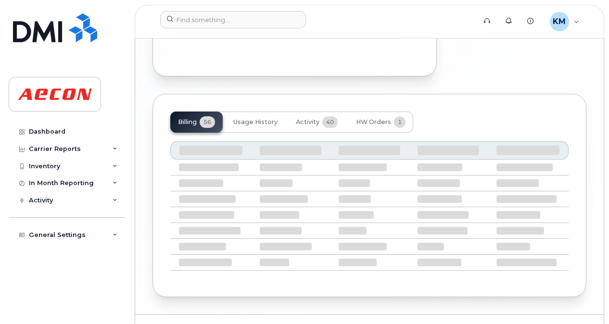
drag, startPoint x: 398, startPoint y: 62, endPoint x: 380, endPoint y: 75, distance: 22.7
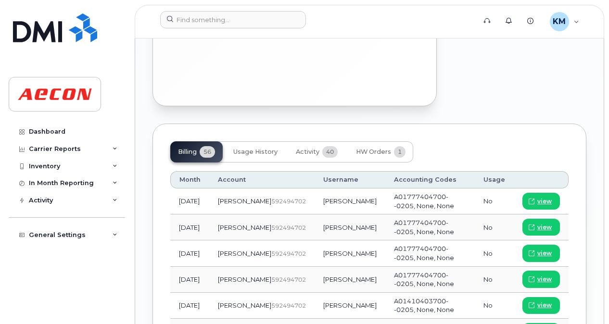
scroll to position [1158, 0]
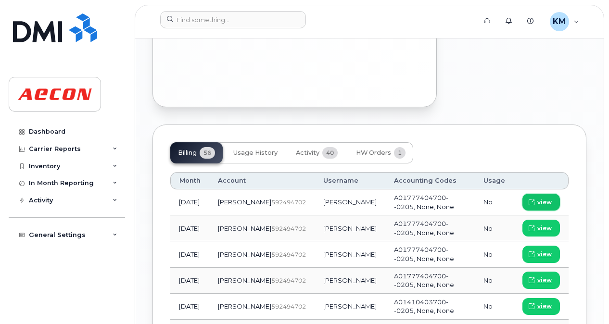
click at [556, 194] on link "view" at bounding box center [541, 202] width 38 height 17
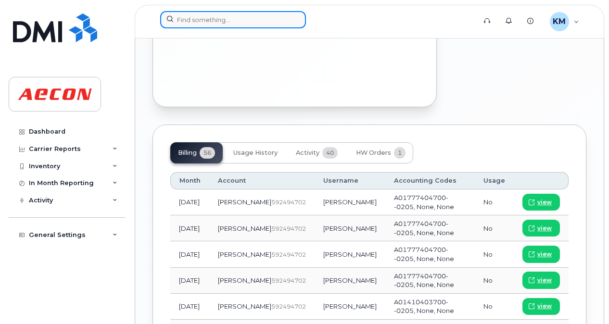
click at [227, 20] on input at bounding box center [233, 19] width 146 height 17
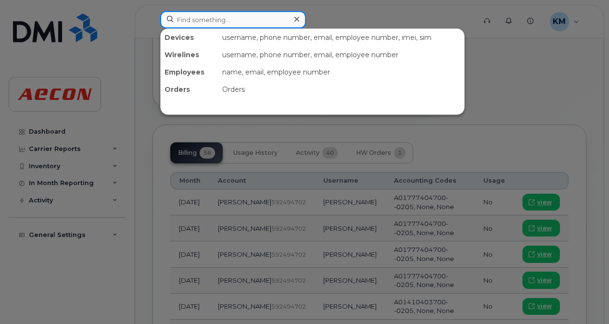
paste input "2269741367"
type input "2269741367"
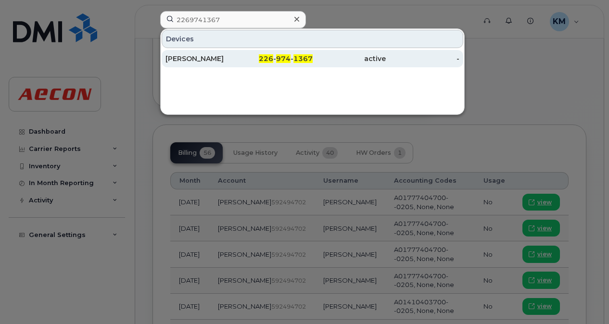
click at [229, 58] on div "JOHN TEICHROEB" at bounding box center [202, 59] width 74 height 10
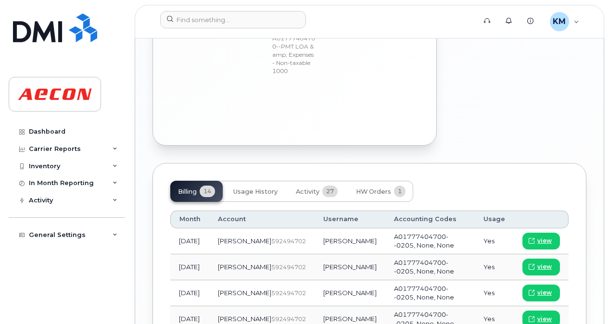
scroll to position [1021, 0]
click at [527, 232] on link "view" at bounding box center [541, 240] width 38 height 17
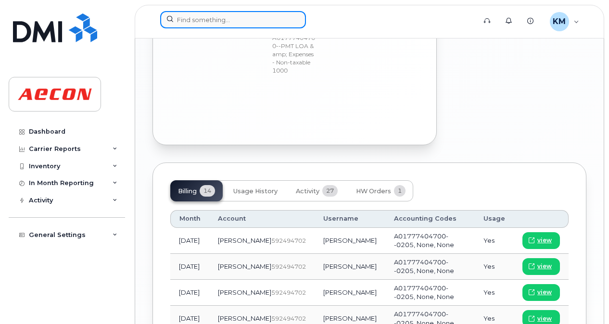
click at [234, 22] on input at bounding box center [233, 19] width 146 height 17
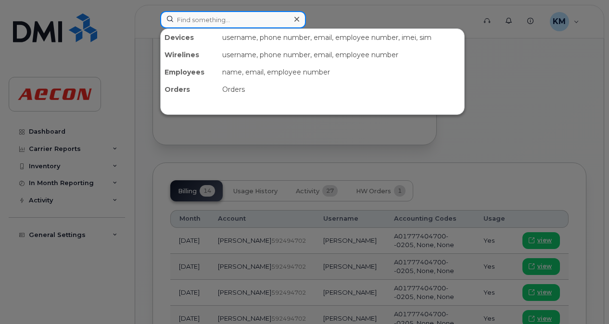
paste input "2269741359"
type input "2269741359"
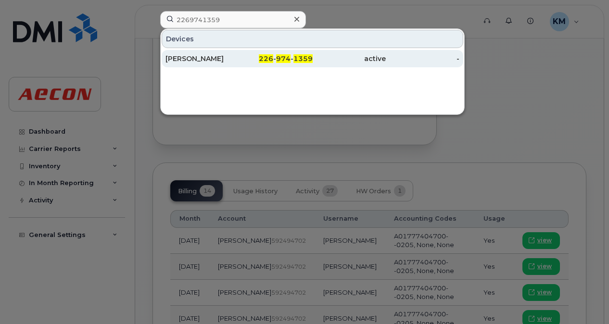
click at [231, 63] on div "[PERSON_NAME]" at bounding box center [202, 58] width 74 height 17
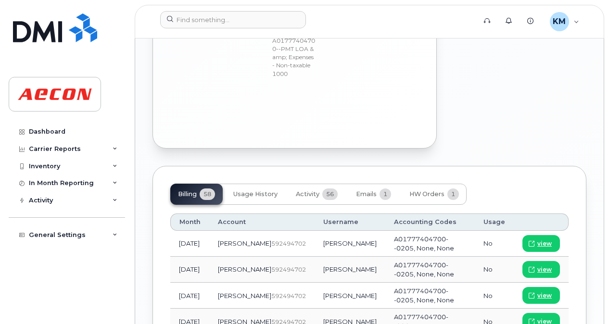
scroll to position [1137, 0]
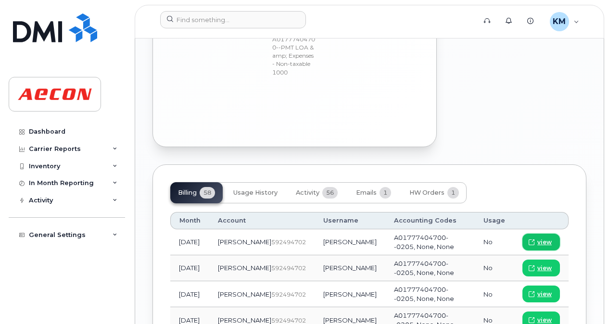
click at [540, 238] on span "view" at bounding box center [544, 242] width 14 height 9
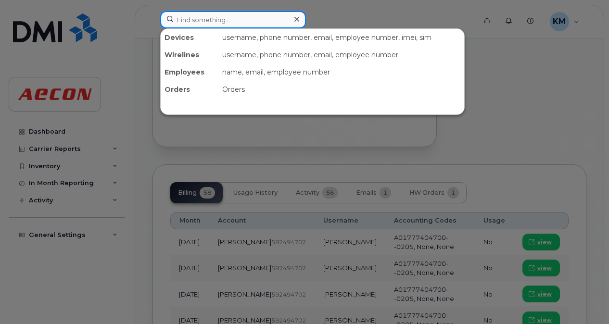
click at [230, 21] on input at bounding box center [233, 19] width 146 height 17
paste input "2269740738"
type input "2269740738"
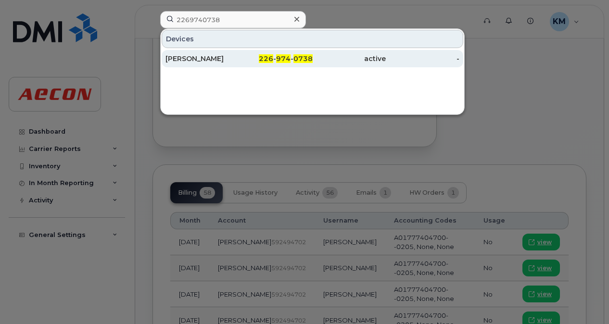
click at [225, 62] on div "[PERSON_NAME]" at bounding box center [202, 59] width 74 height 10
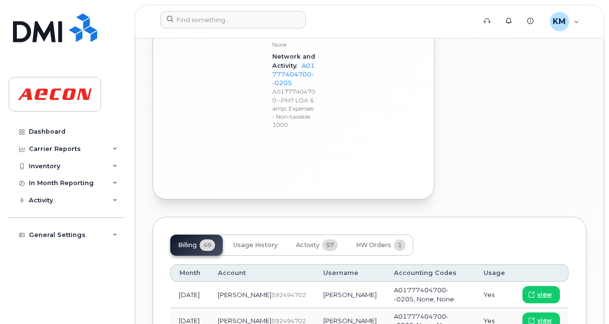
scroll to position [1010, 0]
click at [546, 290] on span "view" at bounding box center [544, 294] width 14 height 9
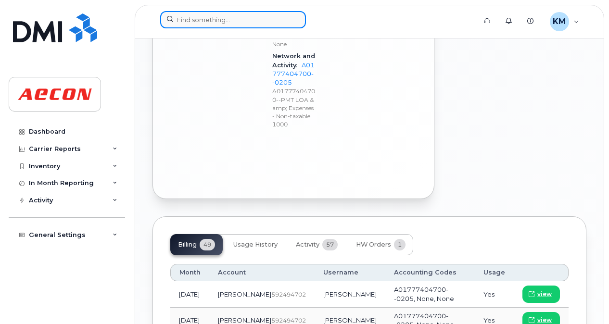
click at [277, 21] on input at bounding box center [233, 19] width 146 height 17
paste input "2269740821"
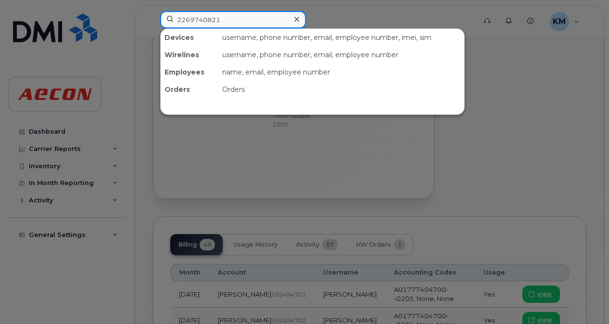
type input "2269740821"
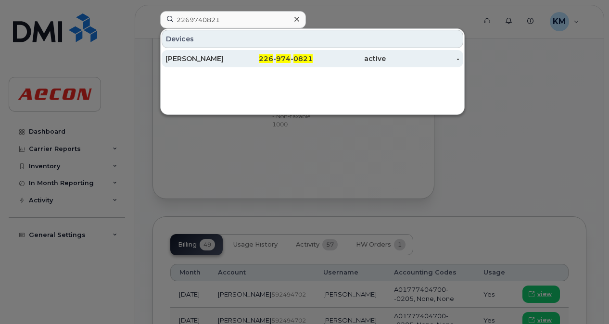
click at [253, 62] on div "226 - 974 - 0821" at bounding box center [276, 59] width 74 height 10
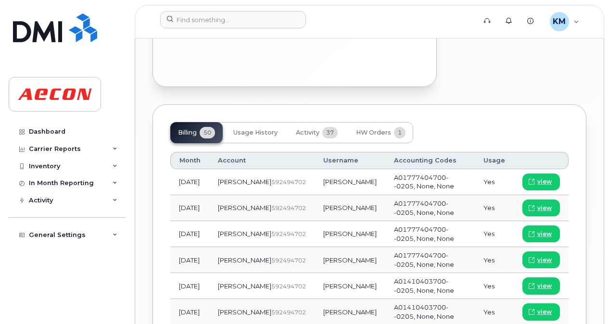
scroll to position [1169, 0]
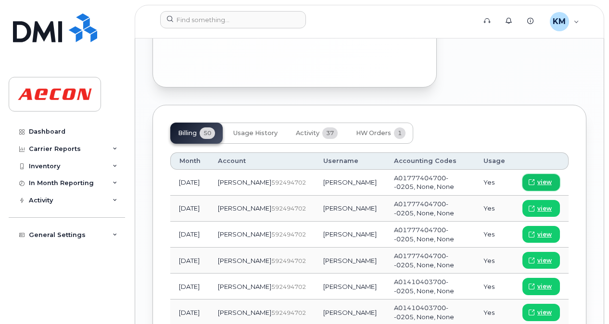
click at [536, 178] on span at bounding box center [531, 182] width 9 height 9
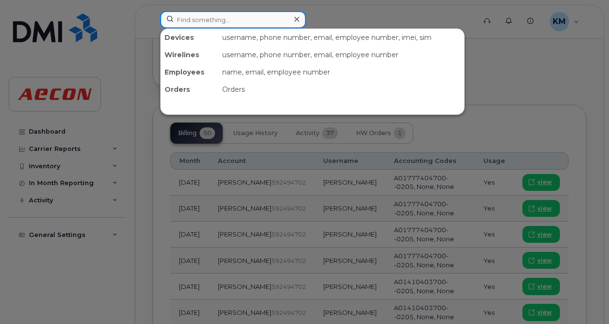
click at [268, 16] on input at bounding box center [233, 19] width 146 height 17
paste input "2269746077"
type input "2269746077"
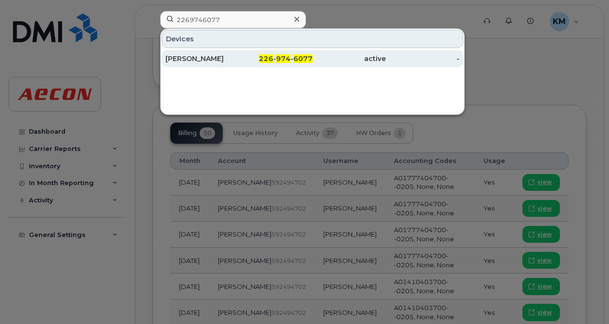
click at [242, 60] on div "226 - 974 - 6077" at bounding box center [276, 59] width 74 height 10
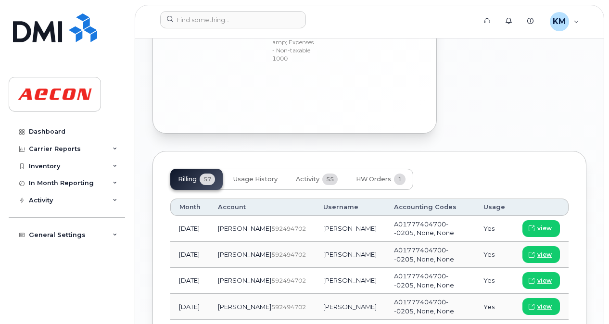
scroll to position [1060, 0]
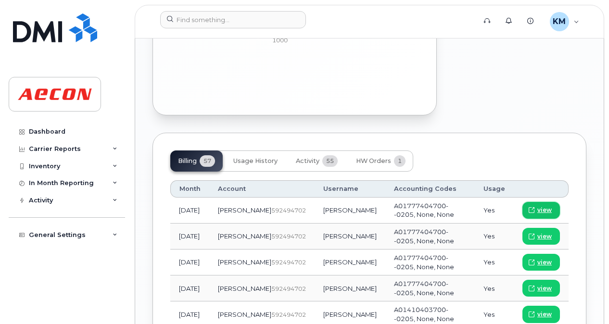
click at [534, 206] on span at bounding box center [531, 210] width 9 height 9
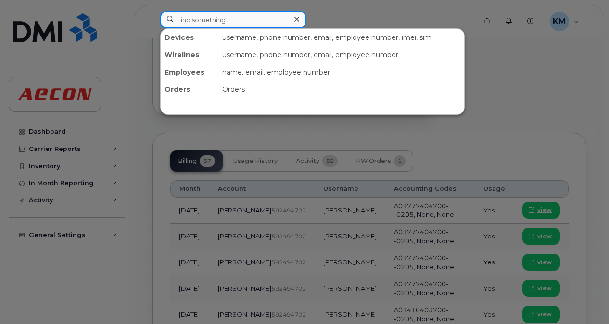
click at [257, 14] on input at bounding box center [233, 19] width 146 height 17
paste input "2269746087"
type input "2269746087"
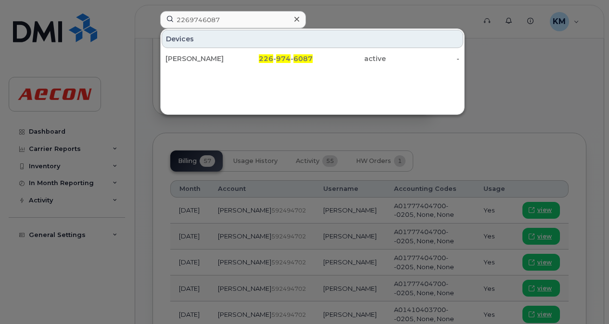
click at [259, 69] on div "Devices DALE BARNETT 226 - 974 - 6087 active -" at bounding box center [312, 71] width 305 height 87
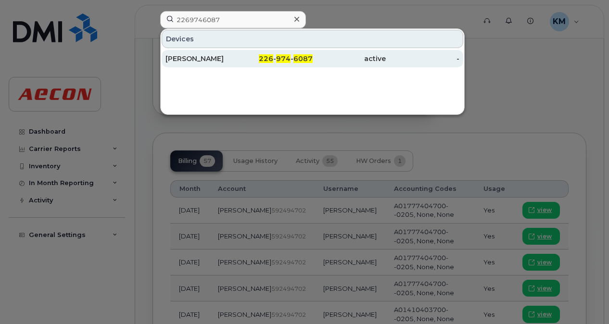
click at [258, 57] on div "226 - 974 - 6087" at bounding box center [276, 59] width 74 height 10
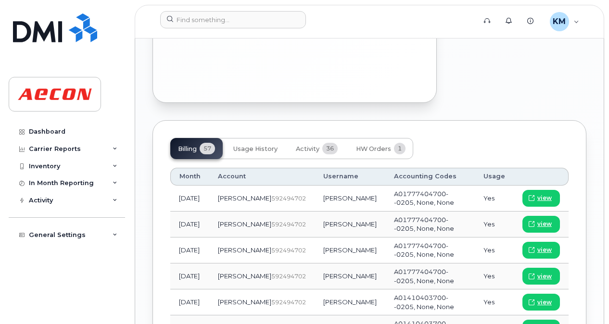
scroll to position [1080, 0]
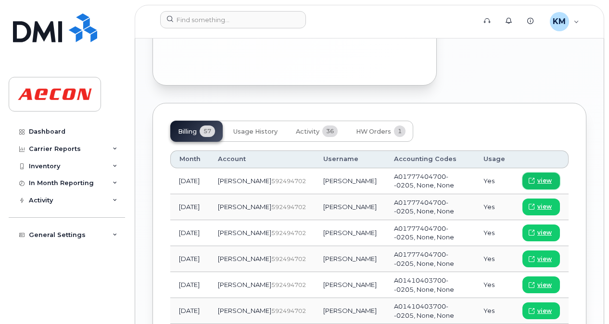
click at [534, 173] on link "view" at bounding box center [541, 181] width 38 height 17
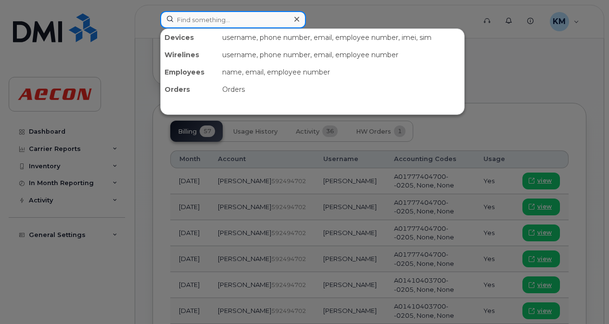
click at [252, 24] on input at bounding box center [233, 19] width 146 height 17
paste input "2269746076"
type input "2269746076"
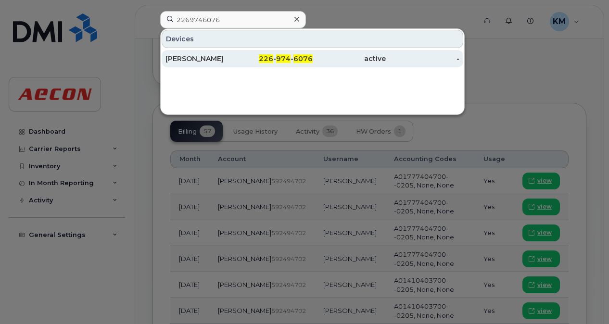
click at [229, 62] on div "HARRY BURLEY" at bounding box center [202, 59] width 74 height 10
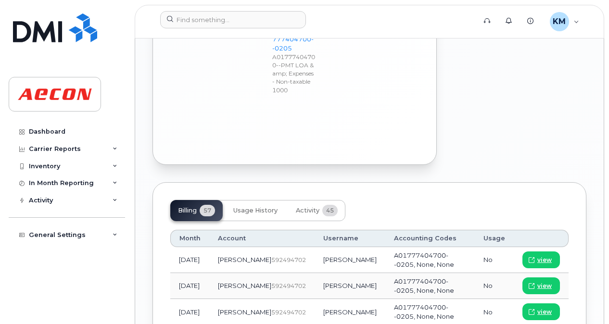
scroll to position [1123, 0]
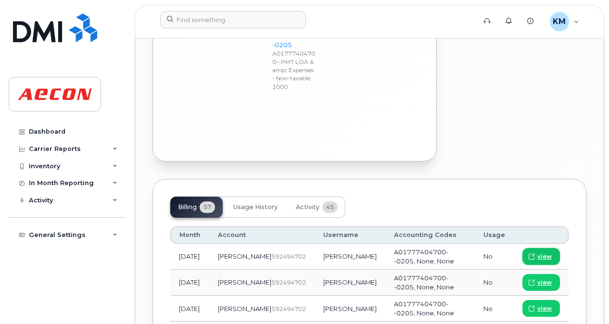
click at [533, 254] on icon at bounding box center [532, 257] width 6 height 6
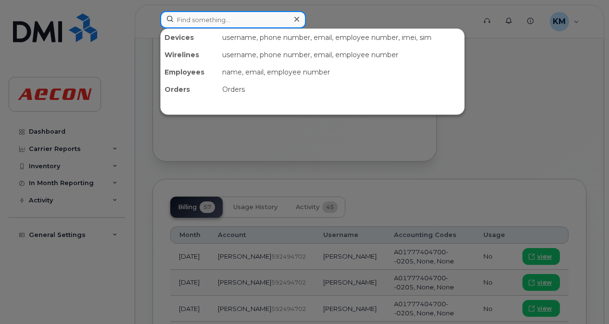
click at [202, 20] on input at bounding box center [233, 19] width 146 height 17
paste input "2269746586"
type input "2269746586"
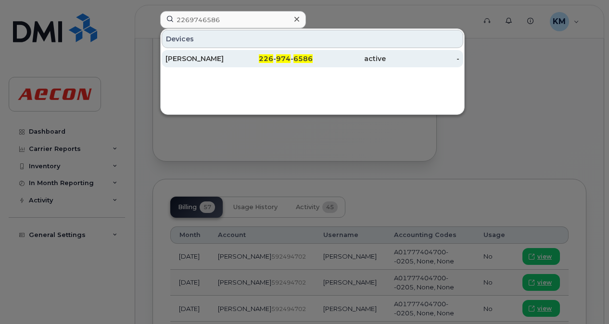
click at [221, 58] on div "[PERSON_NAME]" at bounding box center [202, 59] width 74 height 10
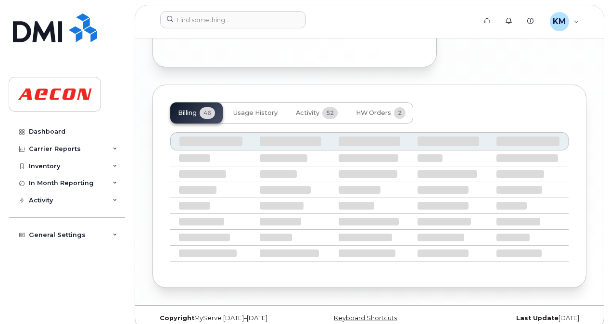
scroll to position [1072, 0]
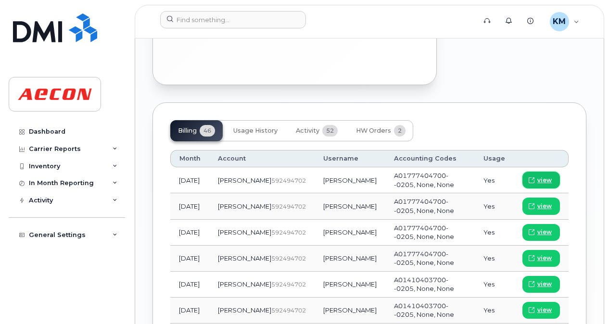
click at [540, 176] on span "view" at bounding box center [544, 180] width 14 height 9
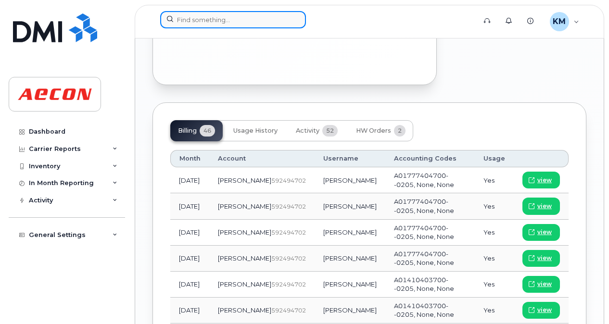
click at [259, 19] on input at bounding box center [233, 19] width 146 height 17
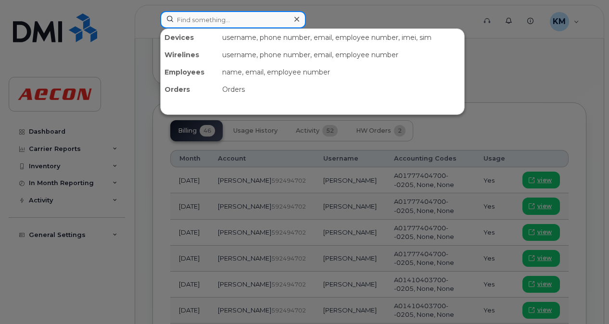
paste input "2269746756"
type input "2269746756"
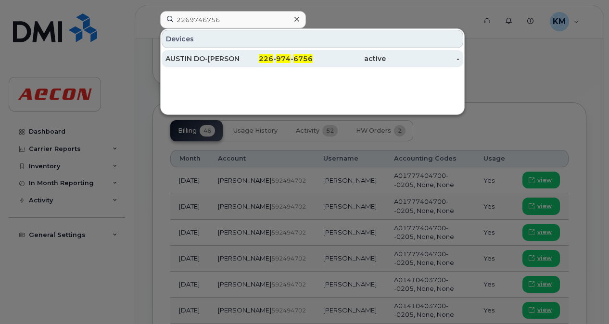
click at [252, 59] on div "226 - 974 - 6756" at bounding box center [276, 59] width 74 height 10
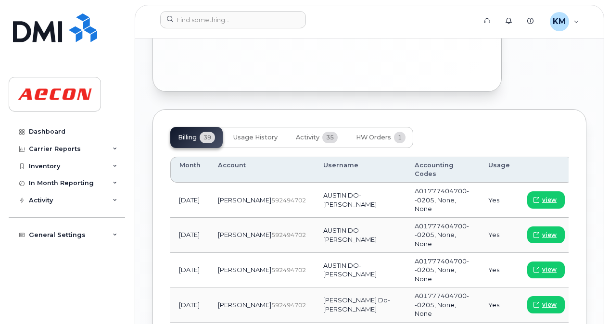
scroll to position [1166, 0]
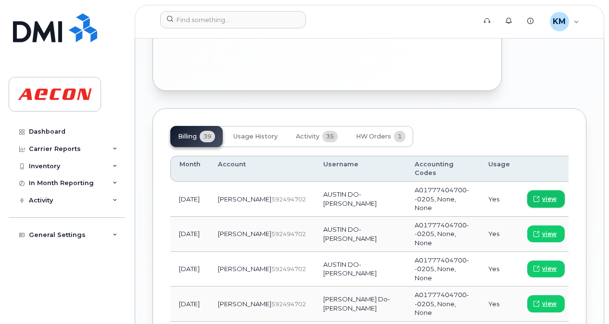
click at [546, 191] on link "view" at bounding box center [546, 199] width 38 height 17
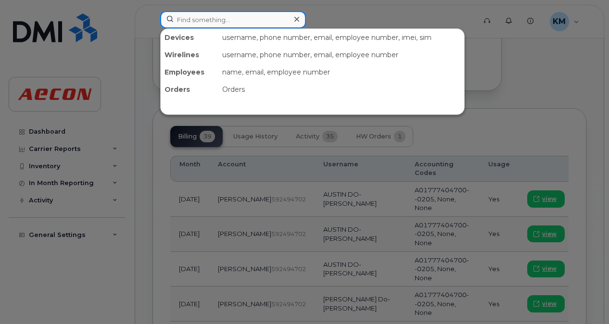
click at [255, 24] on input at bounding box center [233, 19] width 146 height 17
paste input "2269746173"
type input "2269746173"
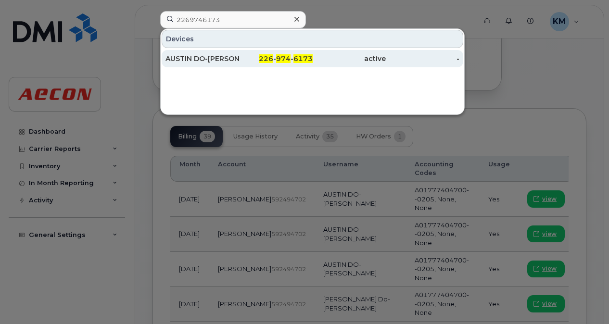
click at [271, 58] on span "226" at bounding box center [266, 58] width 14 height 9
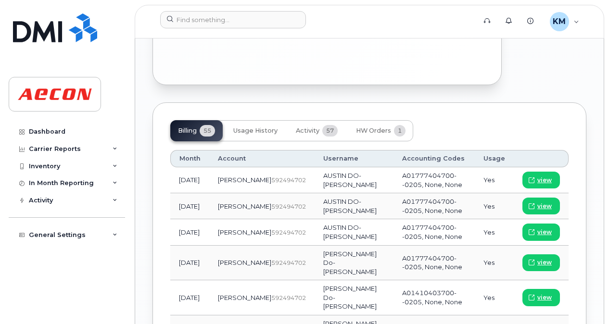
scroll to position [1185, 0]
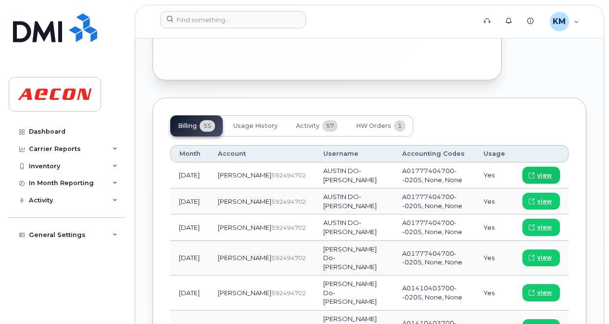
click at [529, 171] on span at bounding box center [531, 175] width 9 height 9
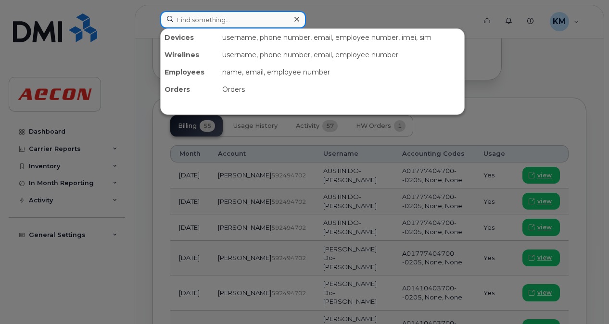
click at [237, 19] on input at bounding box center [233, 19] width 146 height 17
paste input "2269747009"
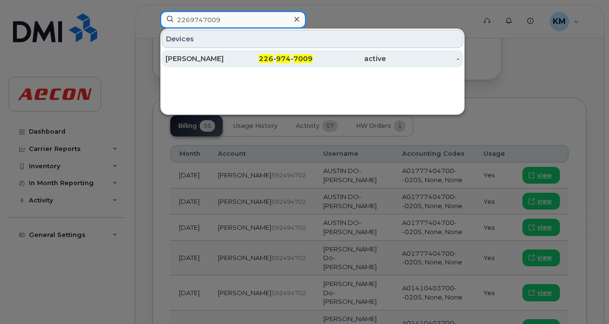
type input "2269747009"
click at [237, 56] on div "KEVIN LANG" at bounding box center [202, 59] width 74 height 10
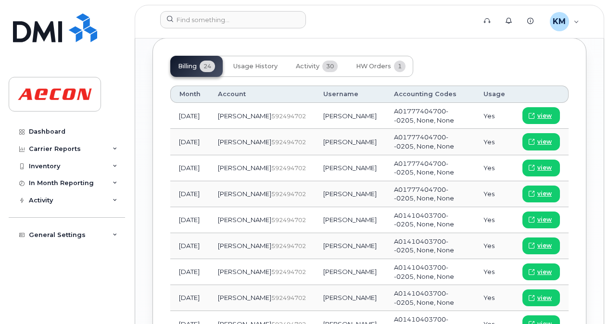
scroll to position [1132, 0]
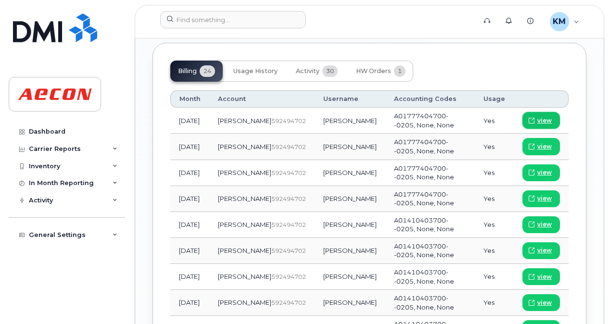
click at [534, 118] on icon at bounding box center [532, 121] width 6 height 6
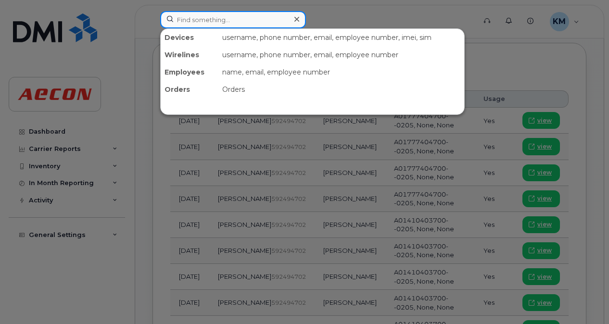
click at [271, 15] on input at bounding box center [233, 19] width 146 height 17
paste input "2269746057"
type input "2269746057"
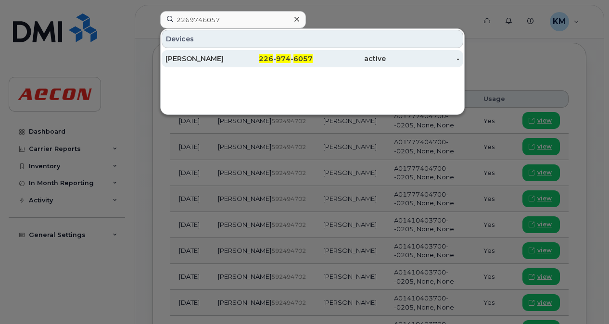
click at [273, 60] on span "226" at bounding box center [266, 58] width 14 height 9
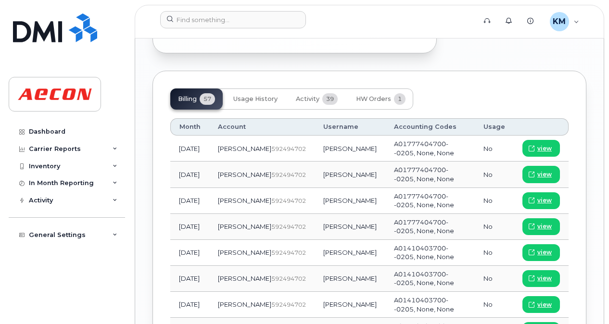
scroll to position [1241, 0]
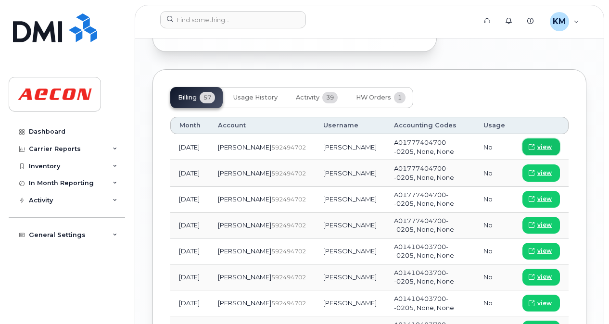
click at [534, 144] on icon at bounding box center [532, 147] width 6 height 6
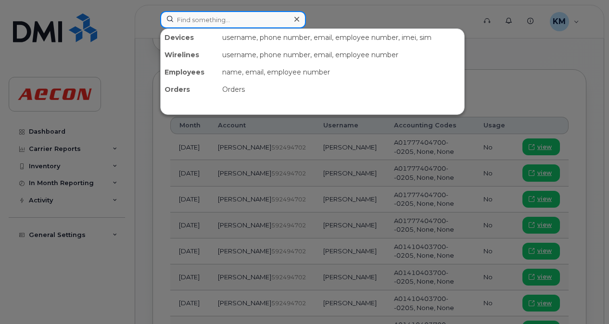
click at [257, 15] on input at bounding box center [233, 19] width 146 height 17
paste input "2269746372"
type input "2269746372"
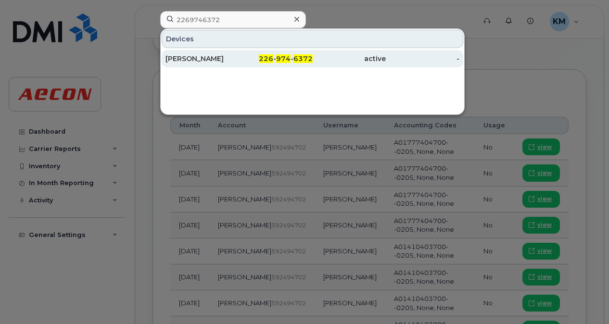
click at [249, 54] on div "226 - 974 - 6372" at bounding box center [276, 59] width 74 height 10
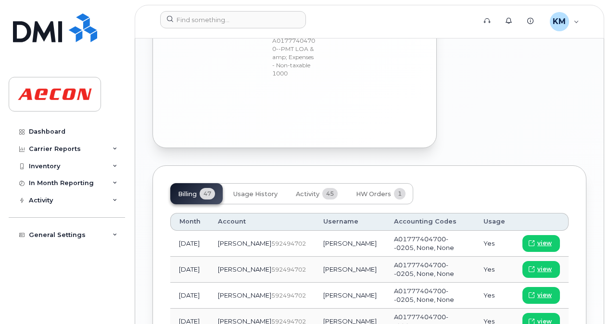
scroll to position [1101, 0]
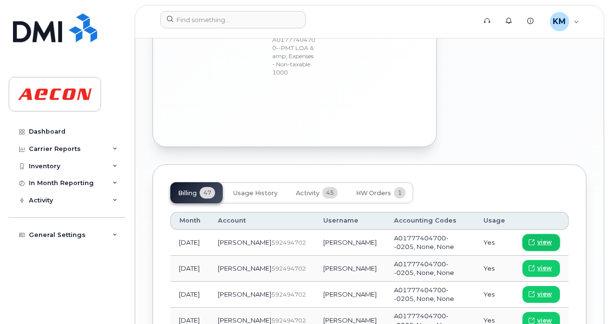
click at [539, 238] on span "view" at bounding box center [544, 242] width 14 height 9
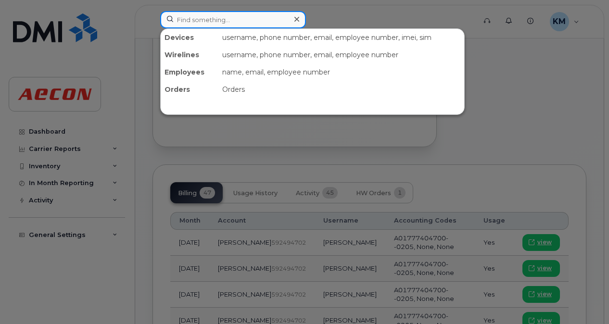
click at [252, 20] on input at bounding box center [233, 19] width 146 height 17
paste input "2269746253"
type input "2269746253"
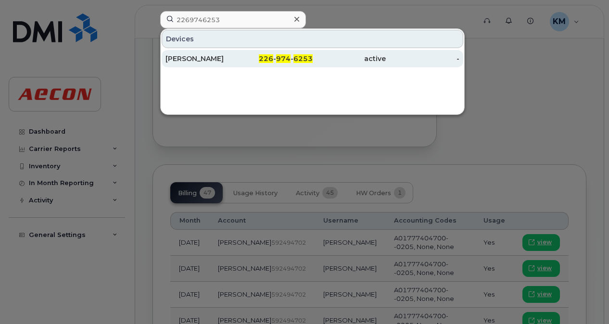
click at [245, 59] on div "226 - 974 - 6253" at bounding box center [276, 59] width 74 height 10
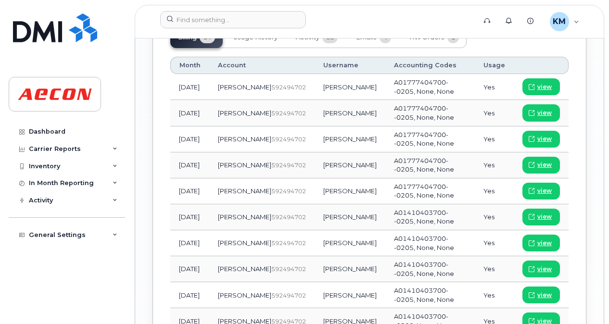
scroll to position [1246, 0]
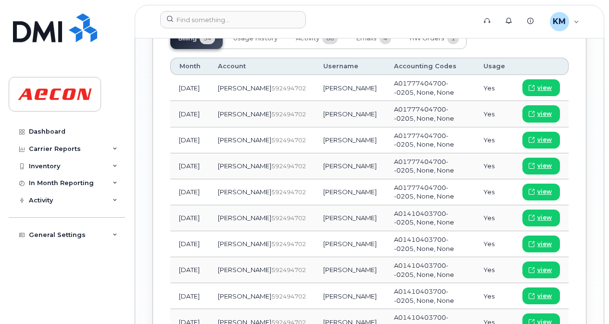
click at [540, 75] on td "view" at bounding box center [541, 88] width 55 height 26
click at [538, 79] on link "view" at bounding box center [541, 87] width 38 height 17
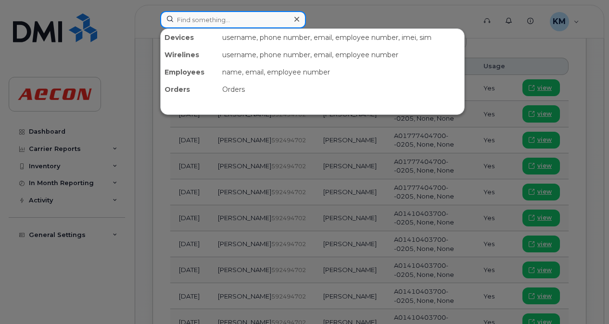
click at [246, 23] on input at bounding box center [233, 19] width 146 height 17
paste input "5197062994"
type input "5197062994"
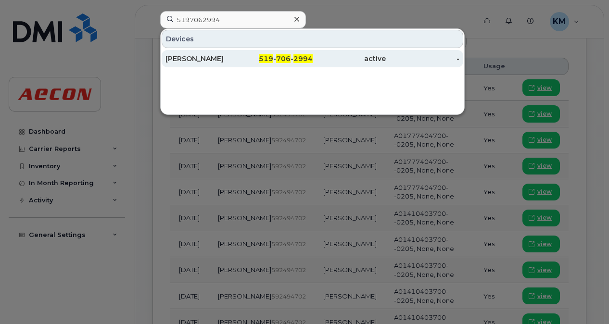
click at [242, 55] on div "519 - 706 - 2994" at bounding box center [276, 59] width 74 height 10
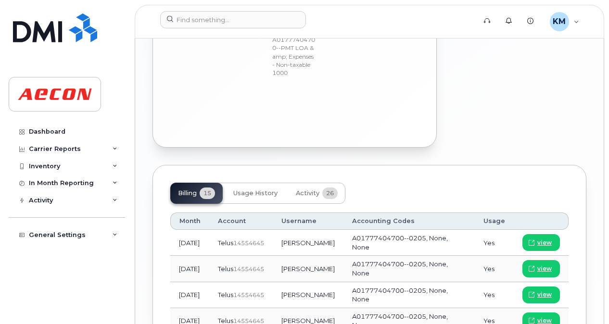
scroll to position [1092, 0]
click at [544, 264] on span "view" at bounding box center [544, 268] width 14 height 9
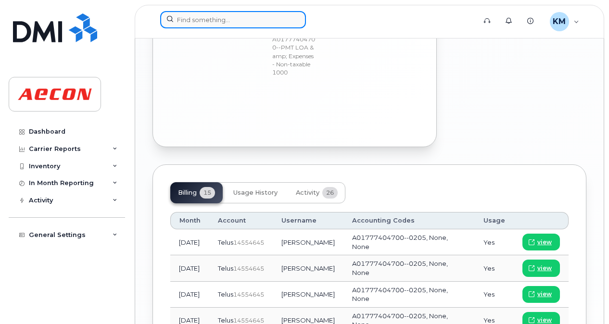
click at [278, 12] on input at bounding box center [233, 19] width 146 height 17
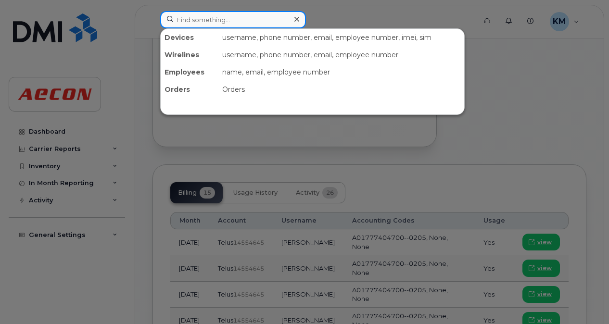
paste input "5193898469"
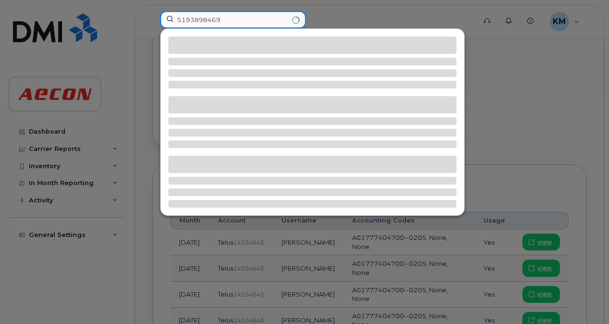
type input "5193898469"
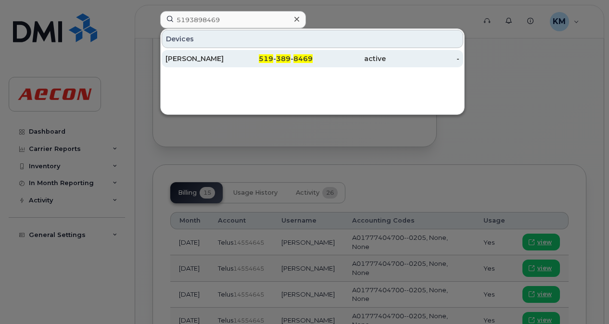
click at [251, 53] on div "519 - 389 - 8469" at bounding box center [276, 58] width 74 height 17
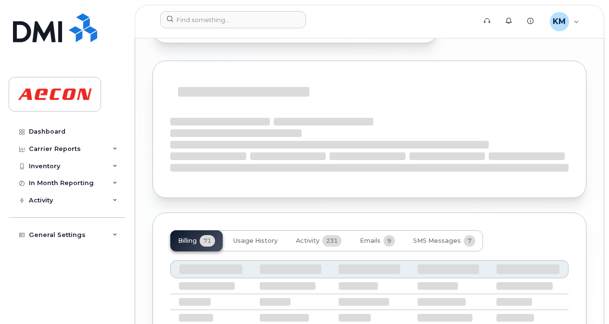
scroll to position [1158, 0]
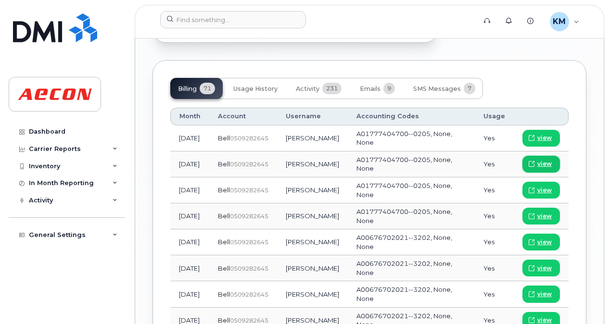
click at [535, 156] on link "view" at bounding box center [541, 164] width 38 height 17
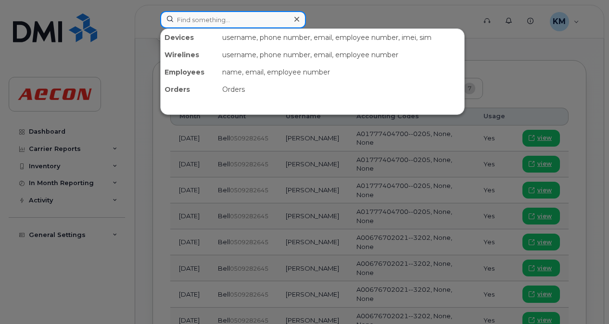
click at [264, 13] on input at bounding box center [233, 19] width 146 height 17
paste input "5194046449"
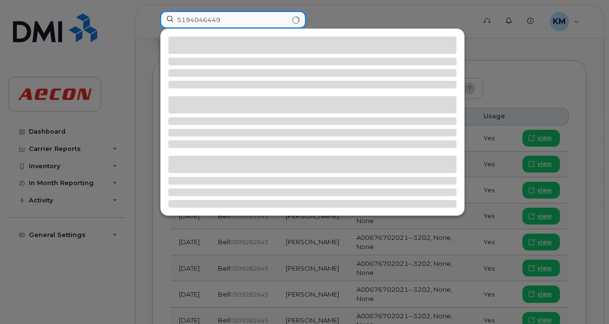
type input "5194046449"
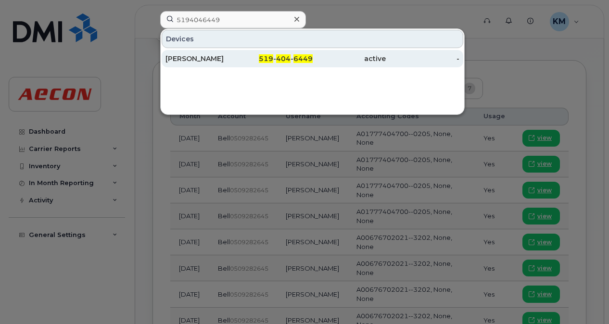
click at [224, 58] on div "Chris Faul" at bounding box center [202, 59] width 74 height 10
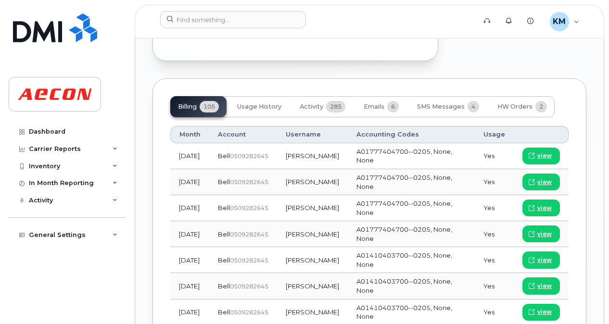
scroll to position [1113, 0]
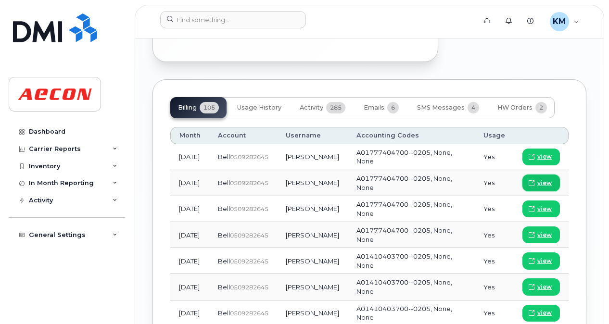
click at [551, 179] on span "view" at bounding box center [544, 183] width 14 height 9
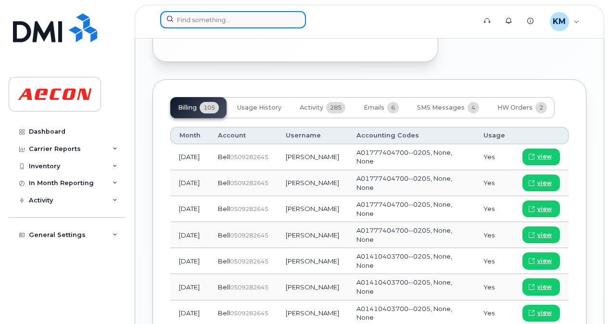
click at [241, 20] on input at bounding box center [233, 19] width 146 height 17
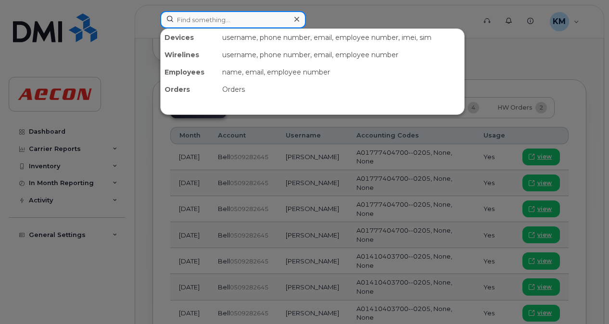
paste input "5193538593"
type input "5193538593"
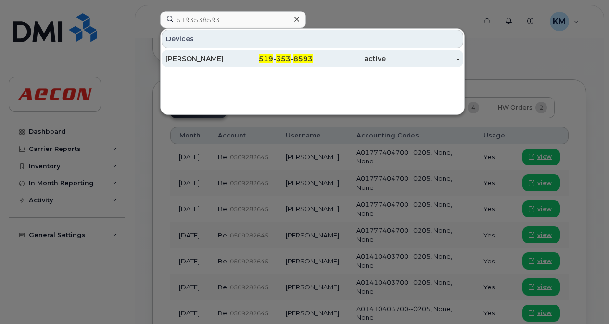
click at [240, 54] on div "519 - 353 - 8593" at bounding box center [276, 59] width 74 height 10
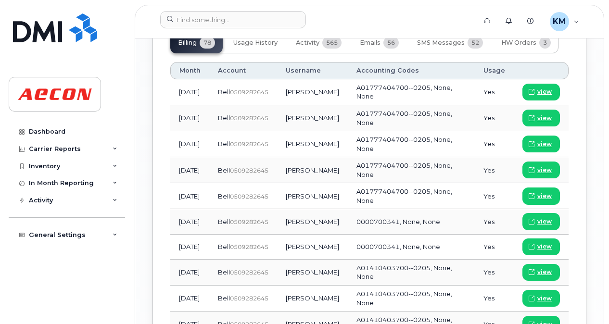
scroll to position [1258, 0]
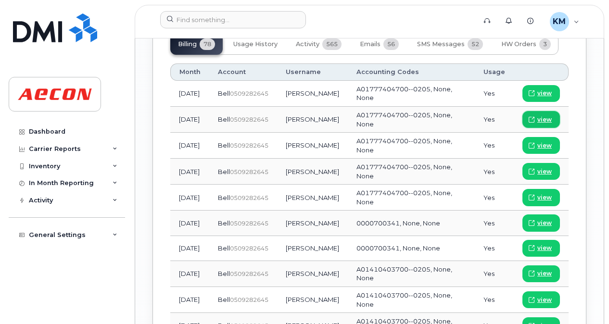
click at [534, 111] on link "view" at bounding box center [541, 119] width 38 height 17
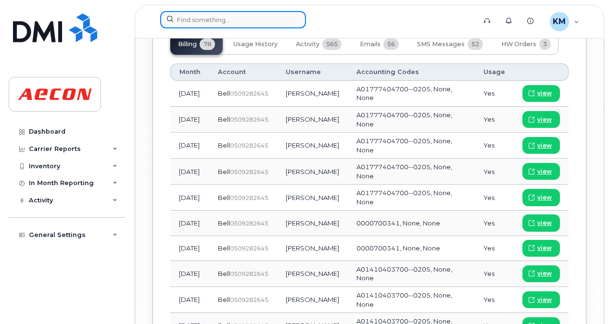
click at [234, 17] on input at bounding box center [233, 19] width 146 height 17
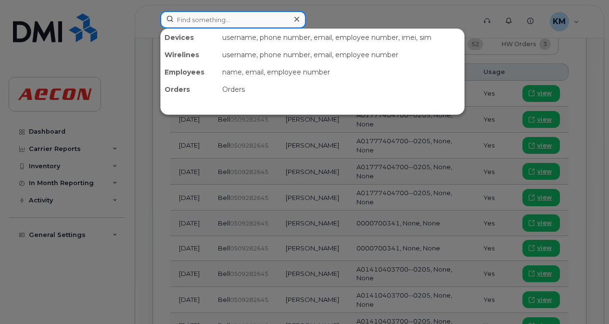
paste input "5193850865"
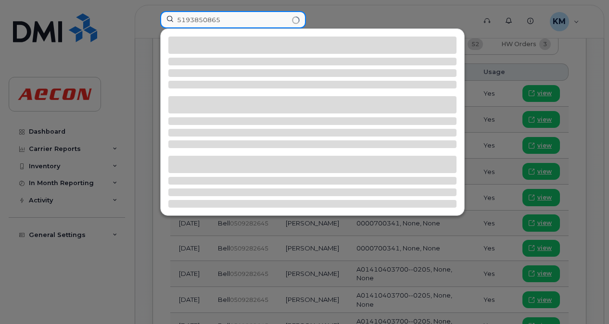
type input "5193850865"
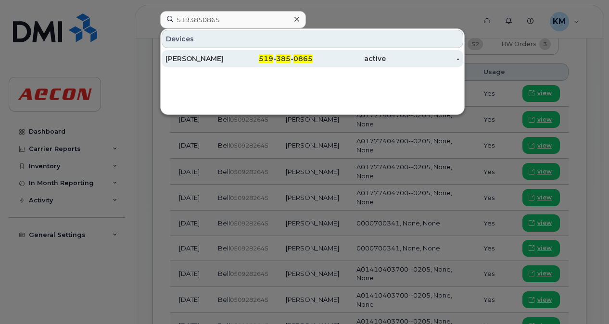
click at [229, 50] on div "Lindsay Leighton" at bounding box center [202, 58] width 74 height 17
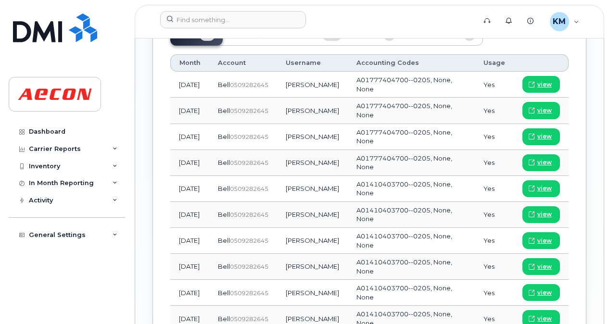
scroll to position [1174, 0]
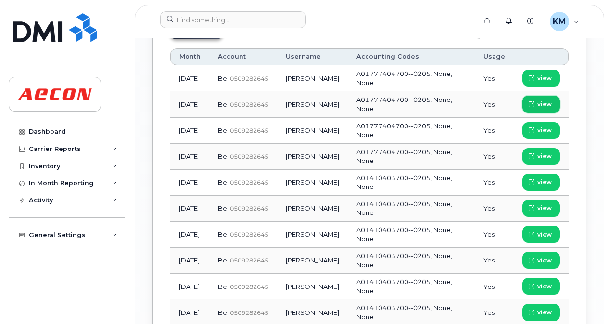
click at [527, 96] on link "view" at bounding box center [541, 104] width 38 height 17
